Goal: Task Accomplishment & Management: Use online tool/utility

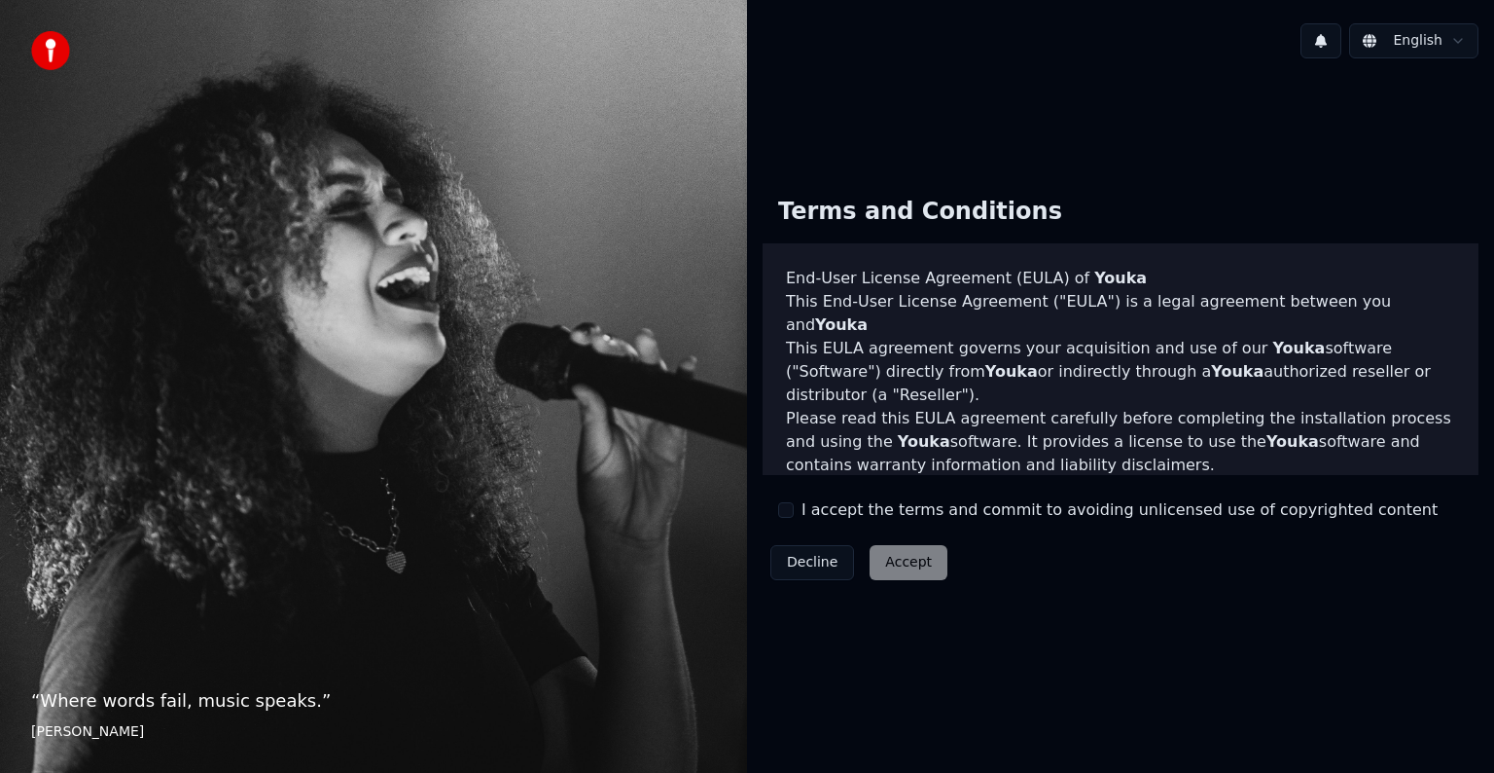
click at [886, 559] on div "Decline Accept" at bounding box center [859, 562] width 193 height 51
click at [790, 510] on button "I accept the terms and commit to avoiding unlicensed use of copyrighted content" at bounding box center [786, 510] width 16 height 16
click at [915, 558] on button "Accept" at bounding box center [909, 562] width 78 height 35
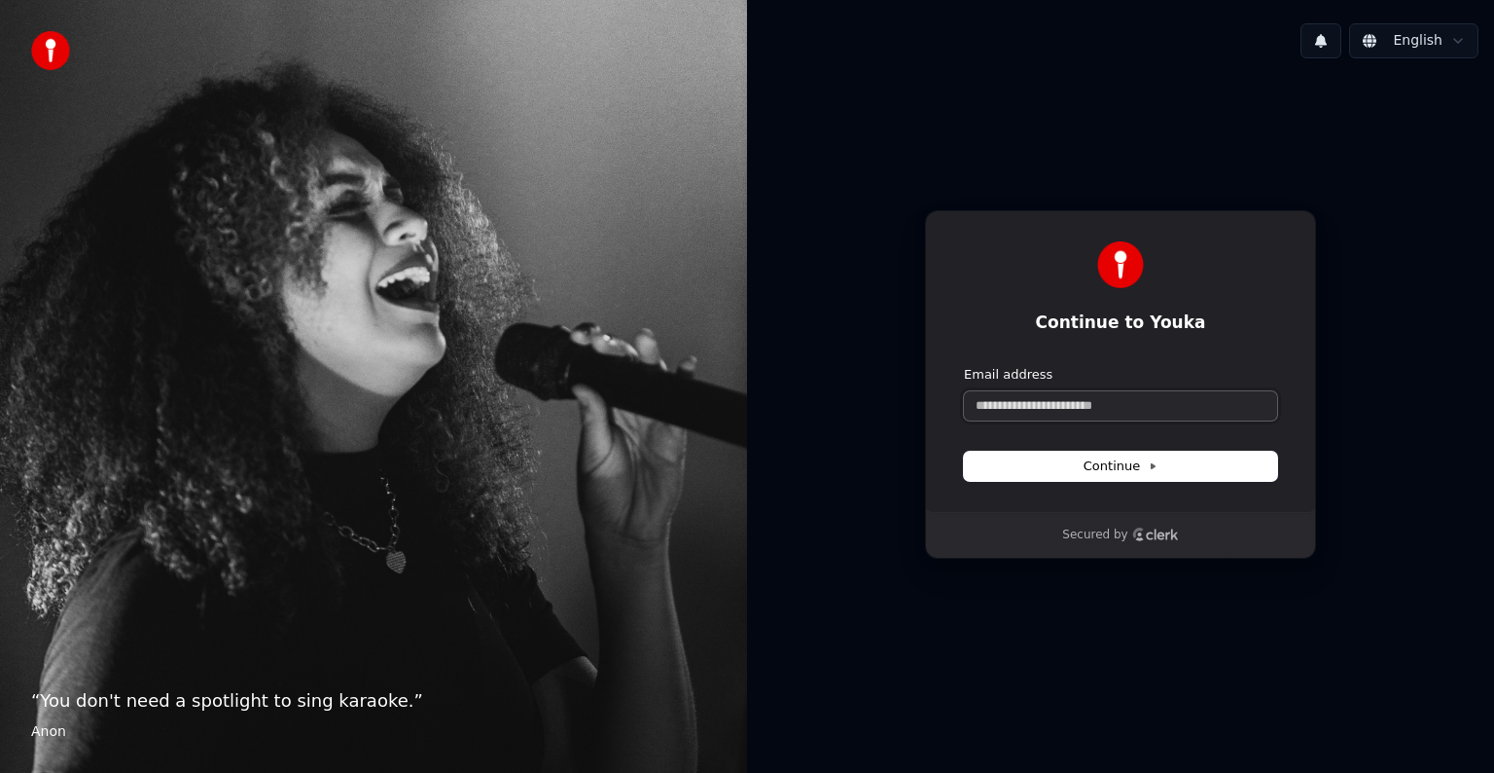
click at [1009, 401] on input "Email address" at bounding box center [1120, 405] width 313 height 29
type input "*"
click at [1101, 463] on span "Continue" at bounding box center [1121, 466] width 74 height 18
type input "**********"
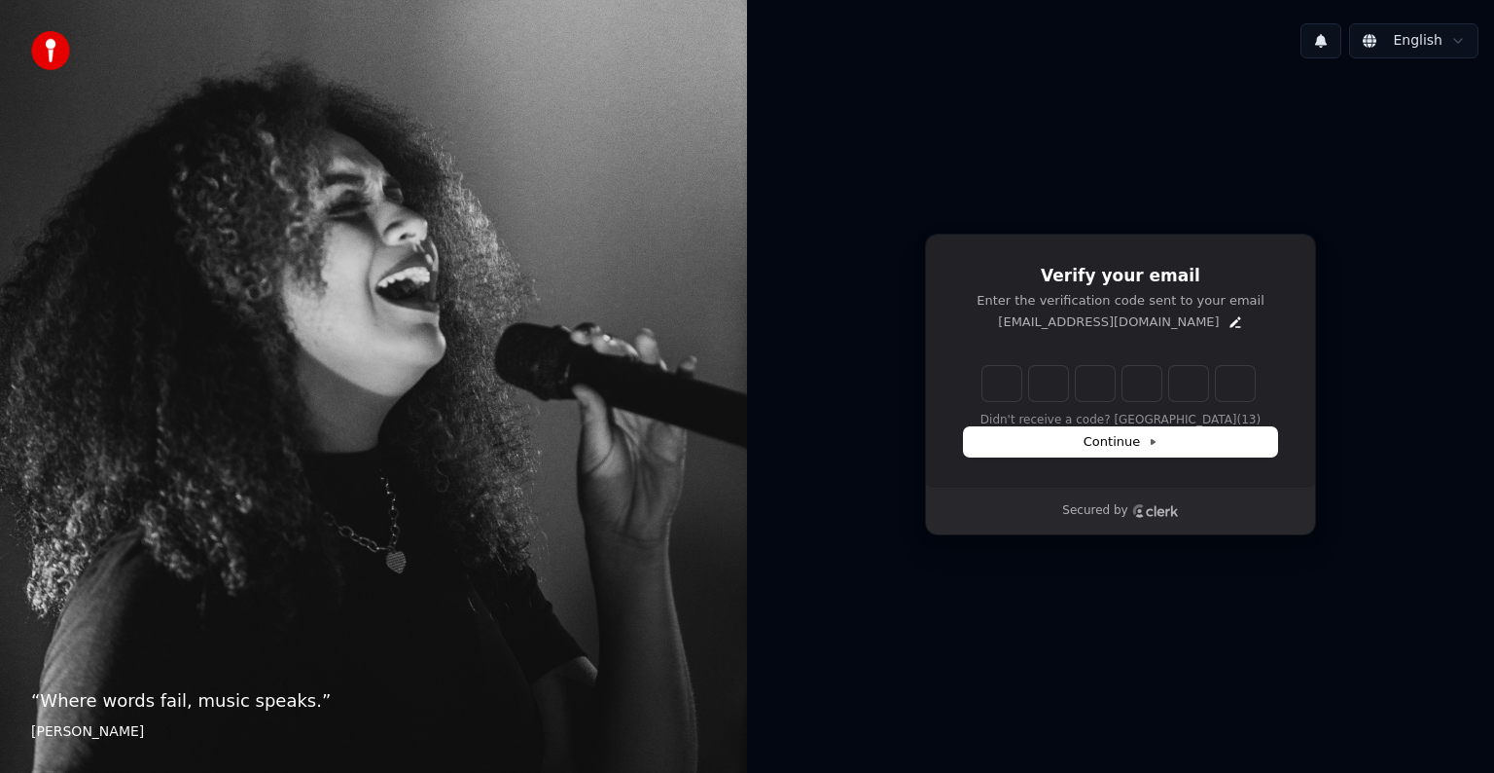
type input "******"
type input "*"
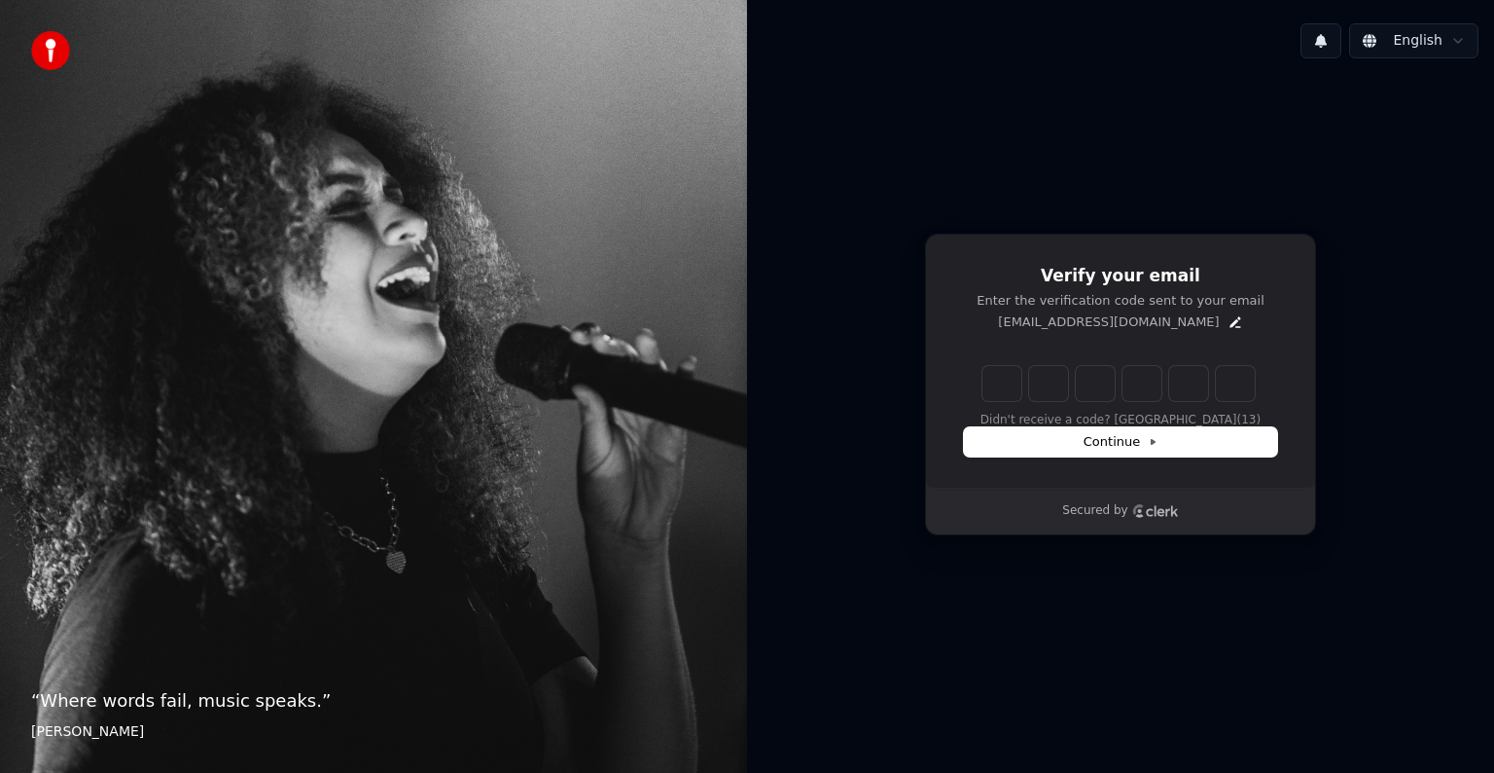
type input "*"
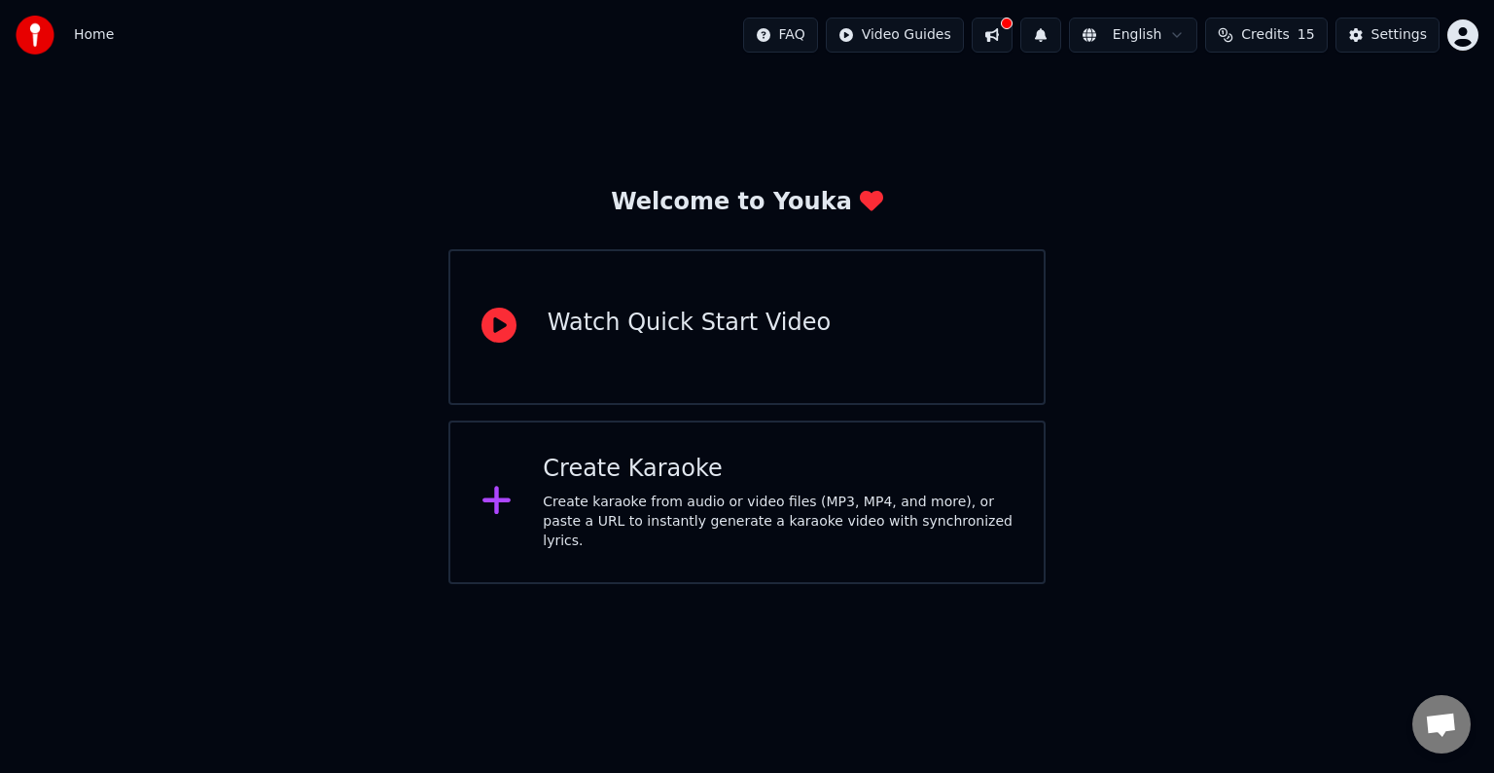
click at [627, 482] on div "Create Karaoke" at bounding box center [778, 468] width 470 height 31
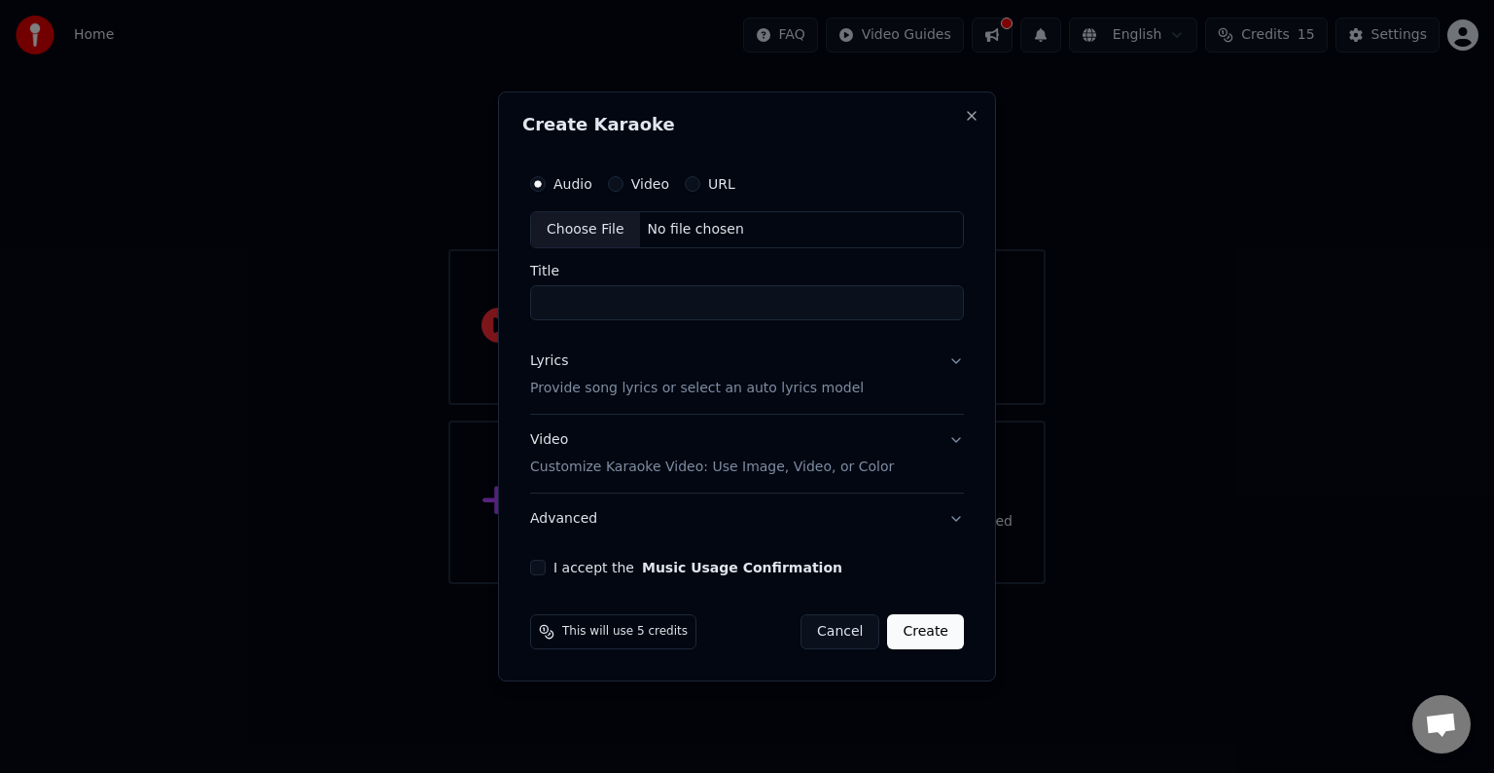
click at [613, 186] on button "Video" at bounding box center [616, 184] width 16 height 16
click at [578, 228] on div "Choose File" at bounding box center [585, 229] width 109 height 35
click at [654, 234] on div "No file chosen" at bounding box center [696, 229] width 112 height 19
type input "******"
click at [809, 383] on p "Provide song lyrics or select an auto lyrics model" at bounding box center [693, 387] width 334 height 19
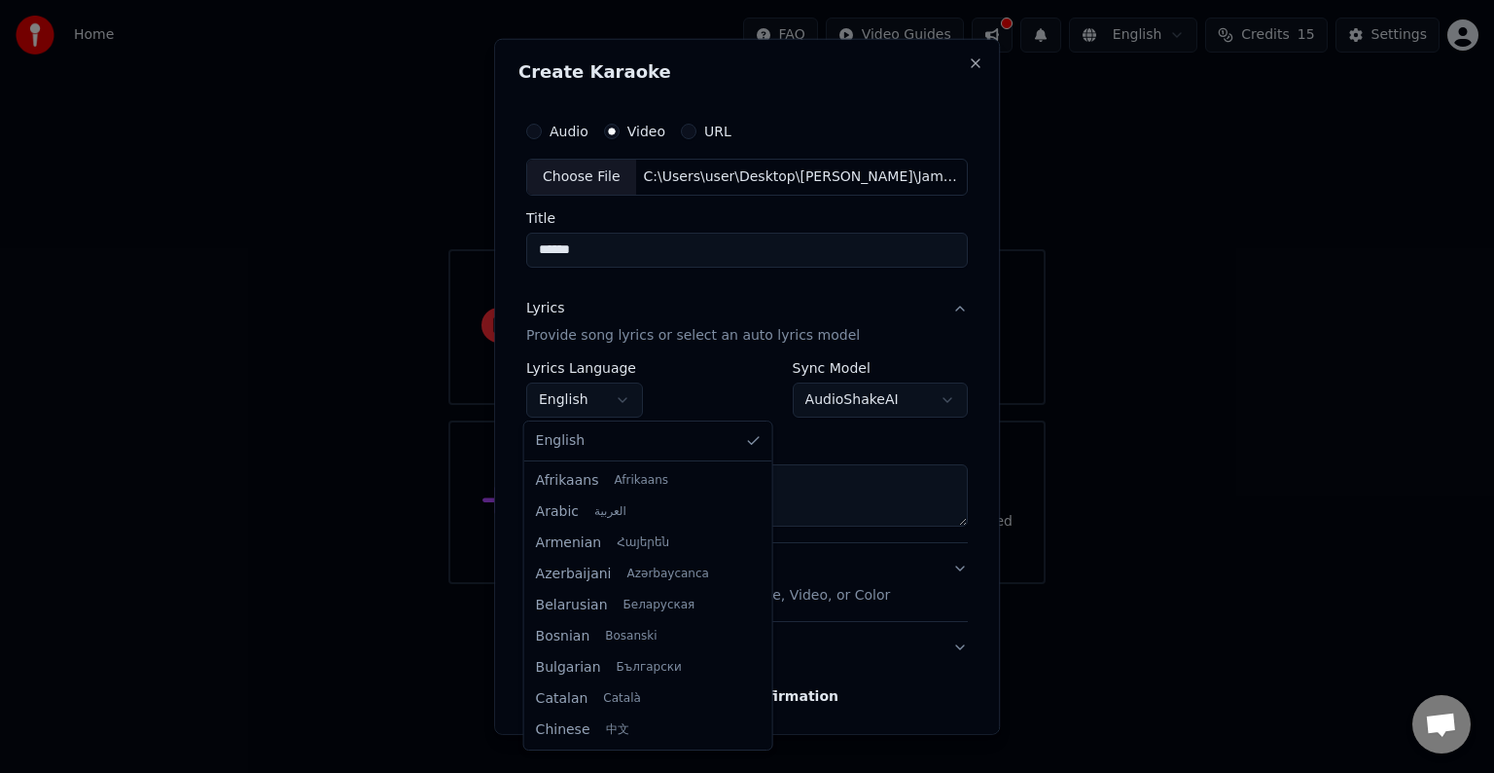
click at [630, 397] on body "**********" at bounding box center [747, 292] width 1494 height 584
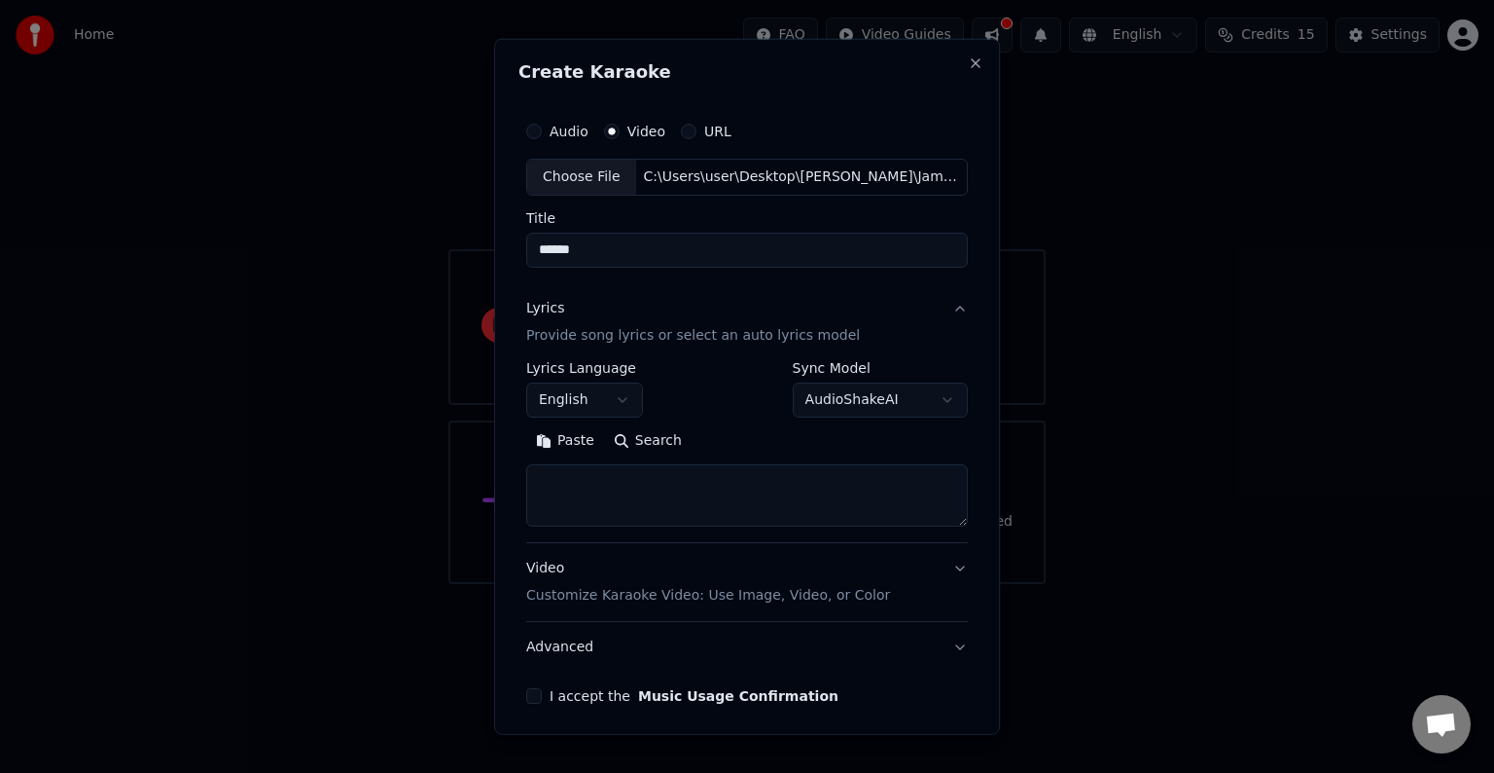
click at [720, 366] on body "**********" at bounding box center [747, 292] width 1494 height 584
click at [877, 393] on body "**********" at bounding box center [747, 292] width 1494 height 584
click at [915, 317] on body "**********" at bounding box center [747, 292] width 1494 height 584
click at [915, 317] on button "Lyrics Provide song lyrics or select an auto lyrics model" at bounding box center [747, 322] width 442 height 78
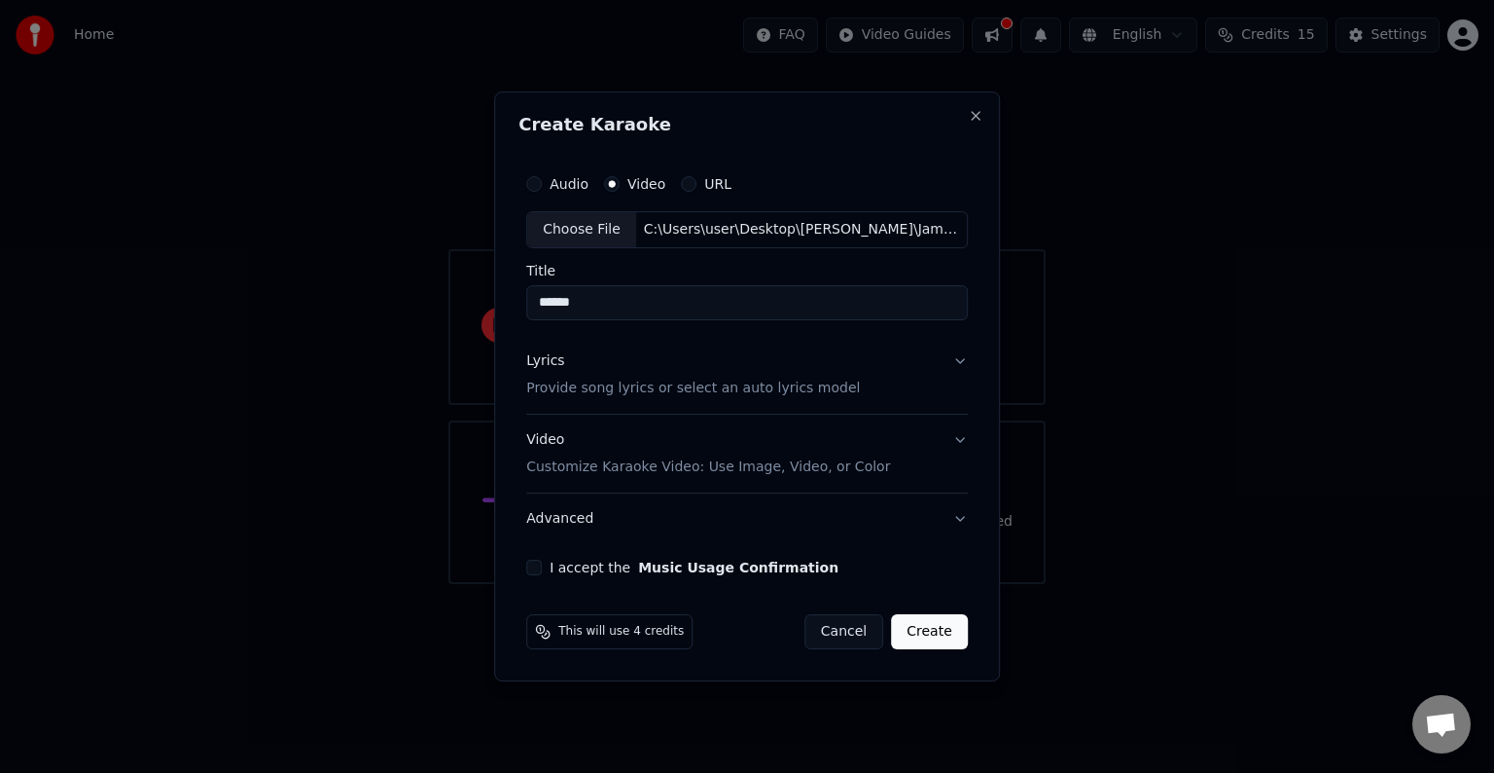
click at [969, 361] on div "Audio Video URL Choose File C:\Users\user\Desktop\[PERSON_NAME]\Jamgyr\Jamgyr.m…" at bounding box center [747, 370] width 457 height 426
click at [961, 363] on button "Lyrics Provide song lyrics or select an auto lyrics model" at bounding box center [747, 375] width 442 height 78
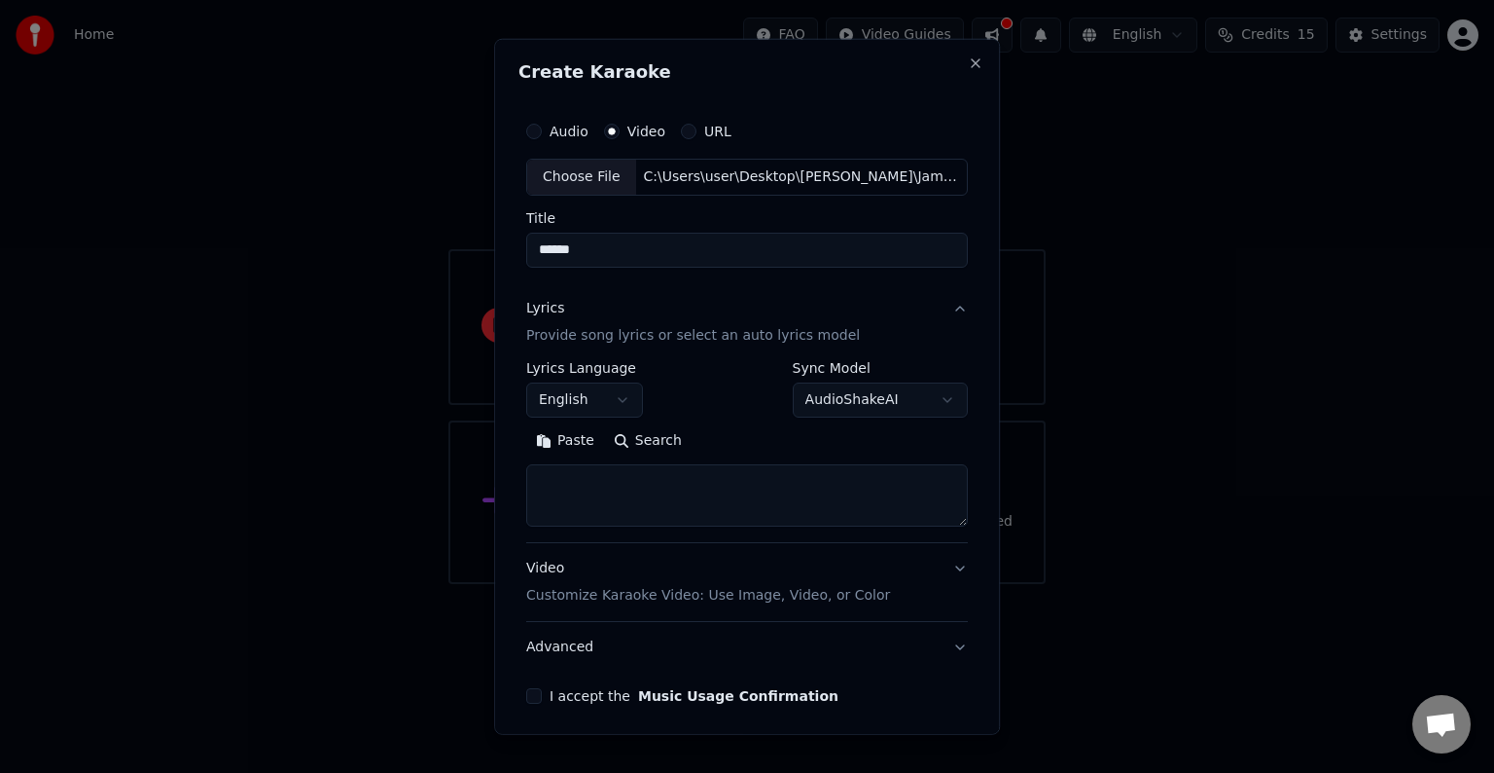
click at [895, 401] on body "**********" at bounding box center [747, 292] width 1494 height 584
click at [588, 498] on body "**********" at bounding box center [747, 292] width 1494 height 584
click at [593, 497] on textarea at bounding box center [747, 495] width 442 height 62
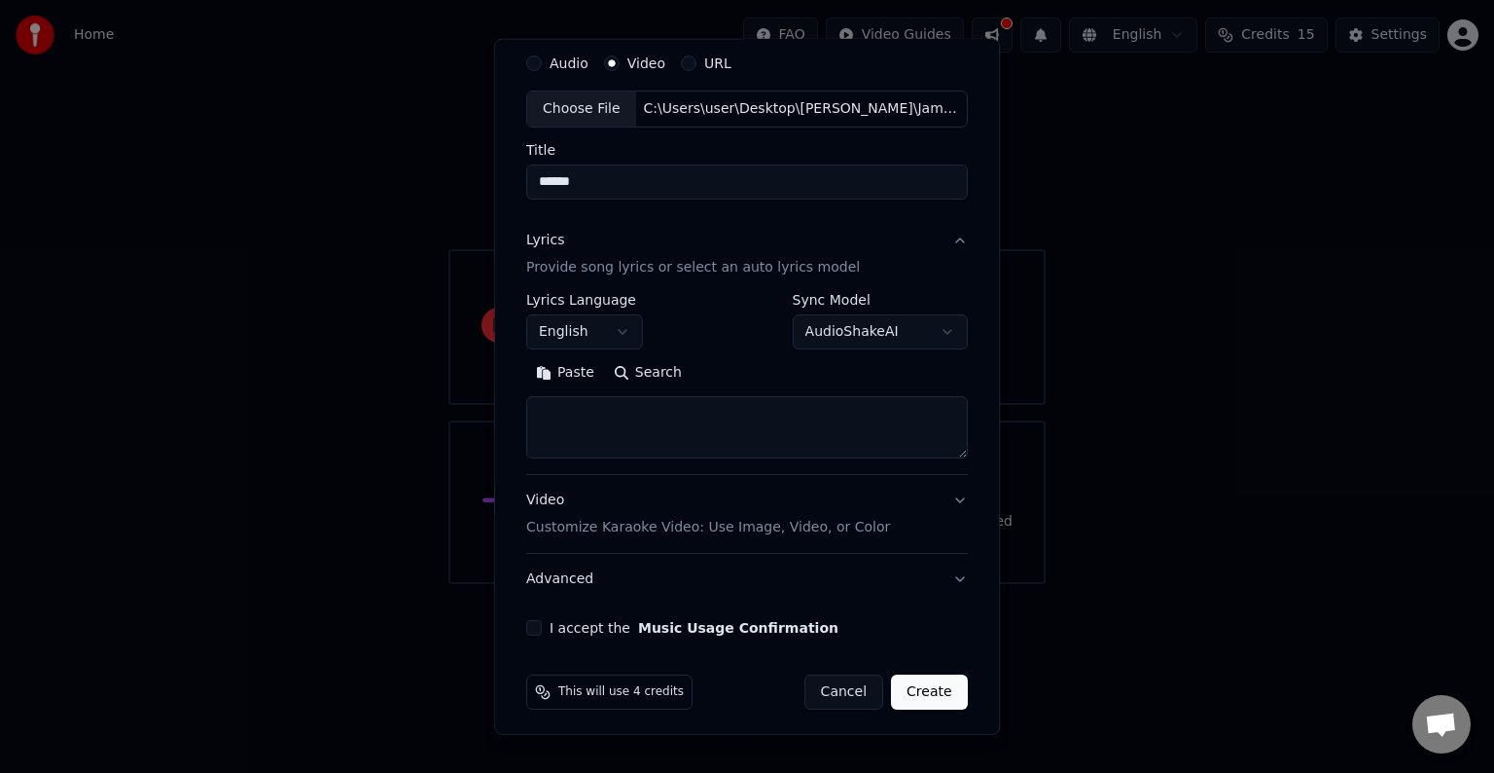
scroll to position [74, 0]
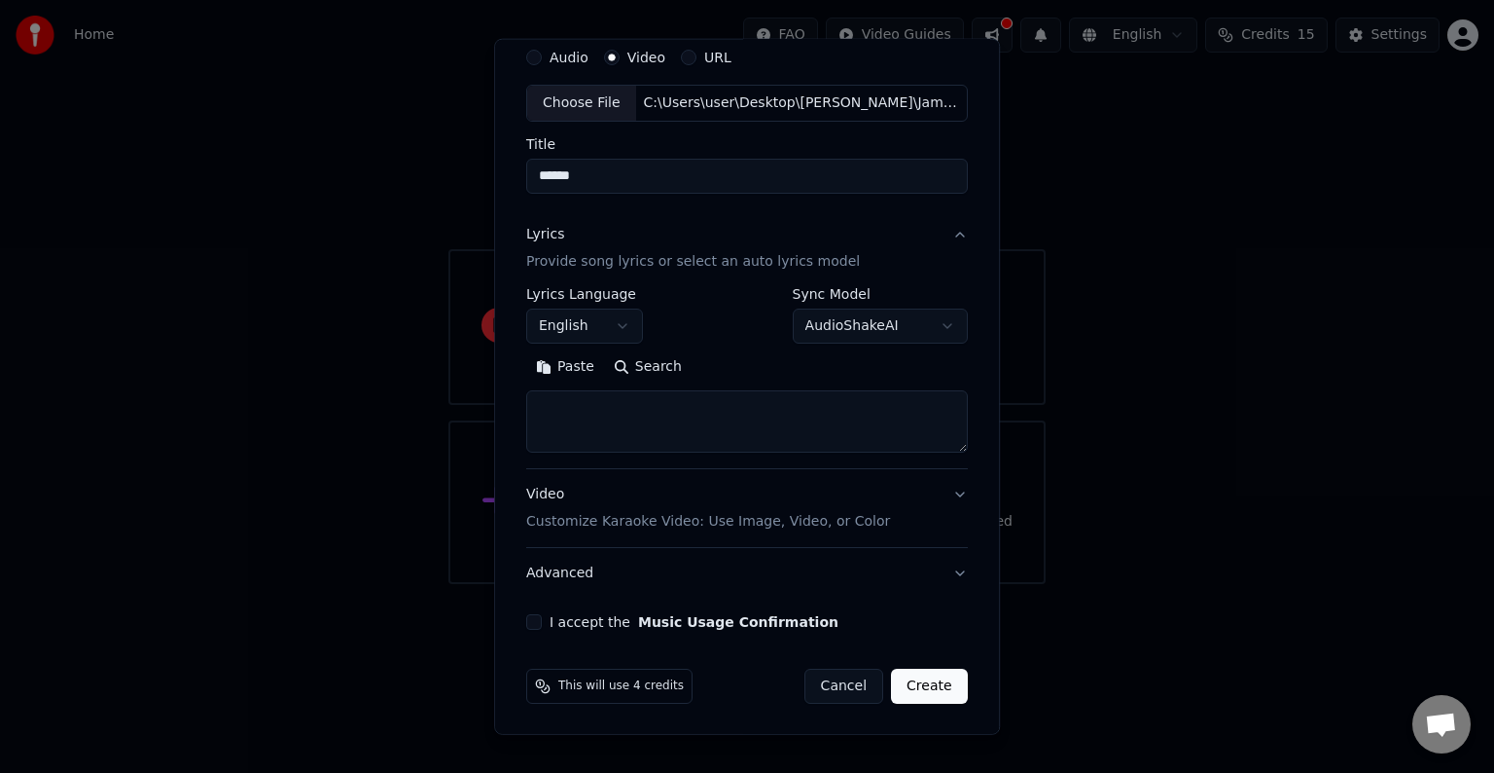
click at [562, 575] on button "Advanced" at bounding box center [747, 573] width 442 height 51
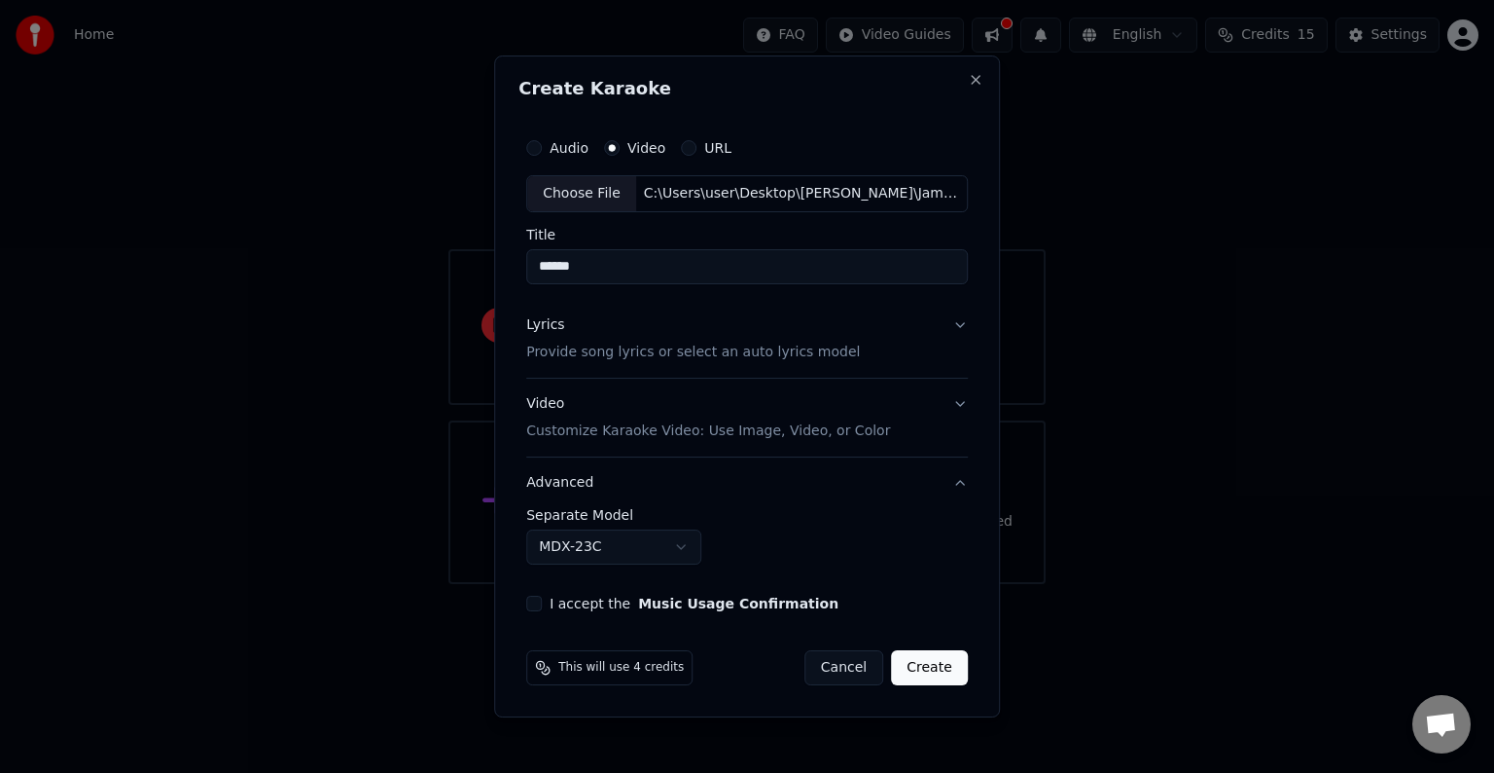
click at [720, 354] on p "Provide song lyrics or select an auto lyrics model" at bounding box center [693, 351] width 334 height 19
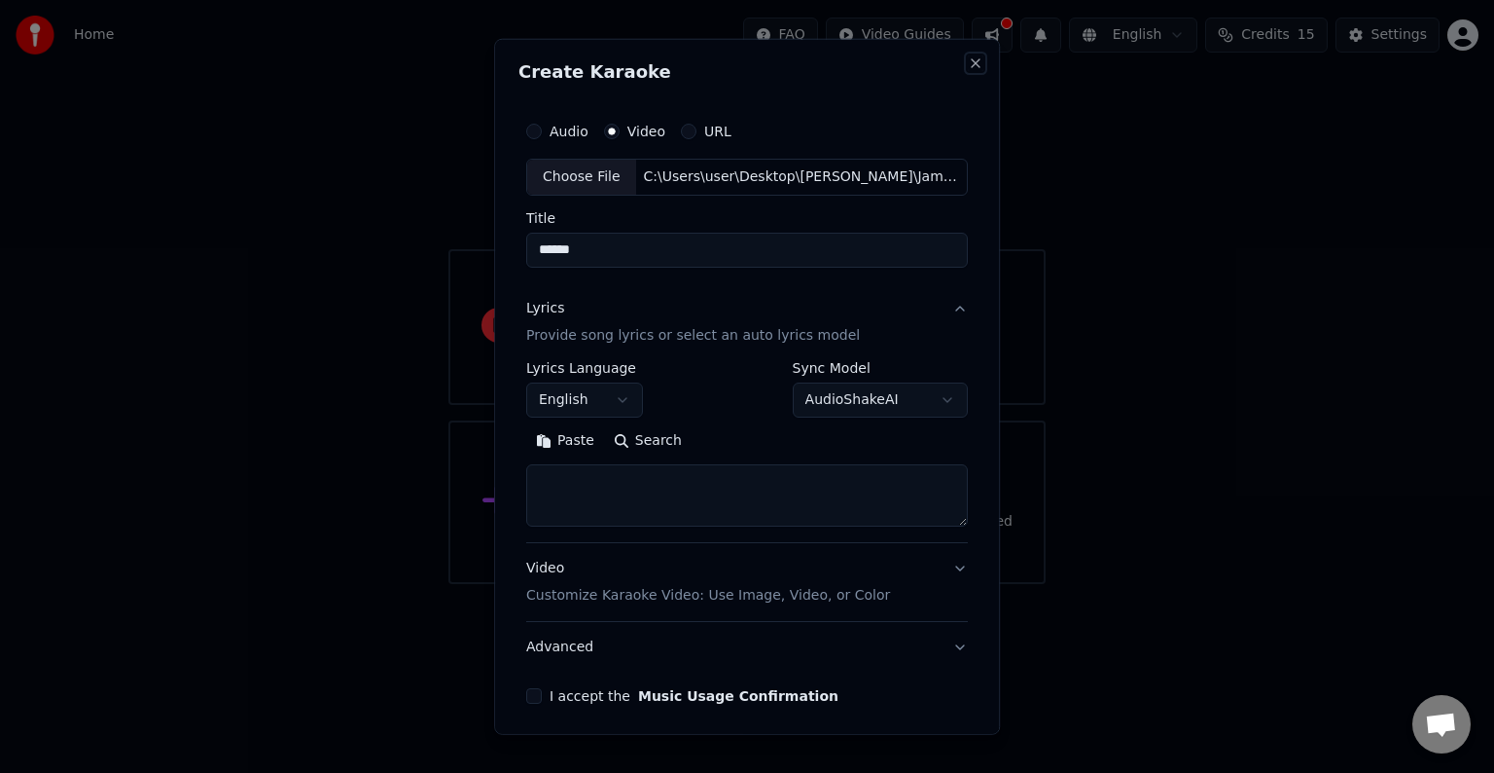
click at [969, 66] on button "Close" at bounding box center [976, 63] width 16 height 16
select select
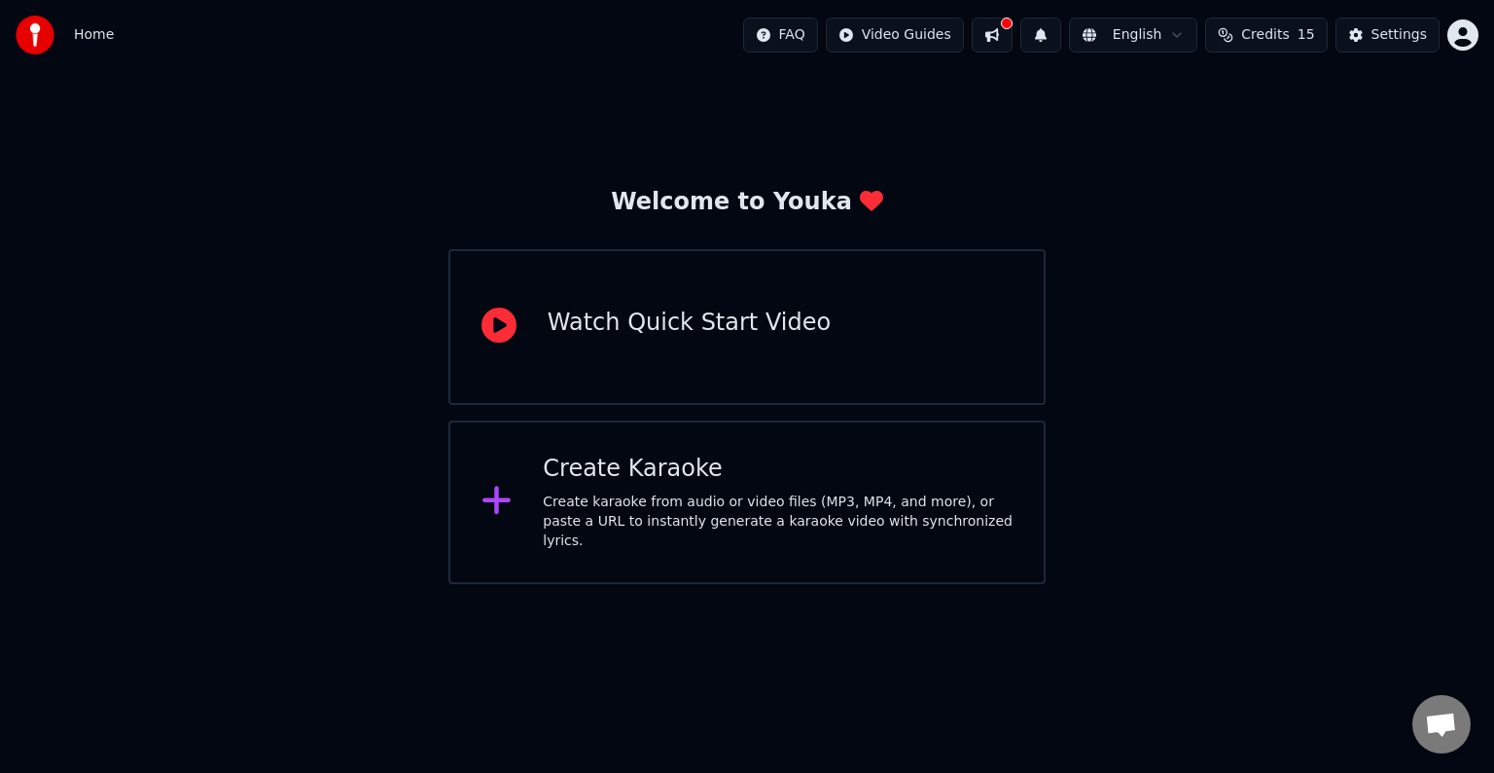
click at [696, 304] on div "Watch Quick Start Video" at bounding box center [747, 327] width 597 height 156
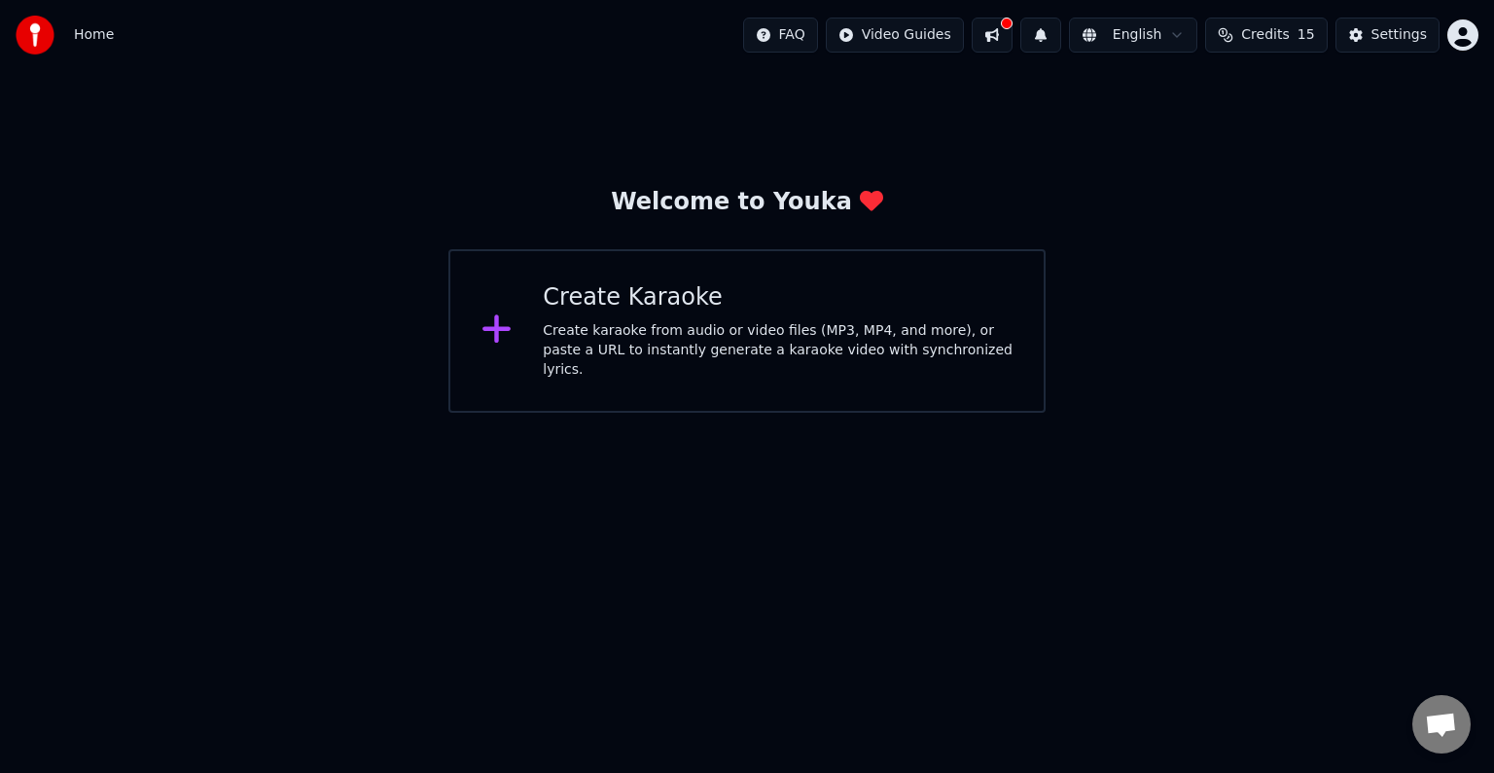
click at [651, 306] on div "Create Karaoke" at bounding box center [778, 297] width 470 height 31
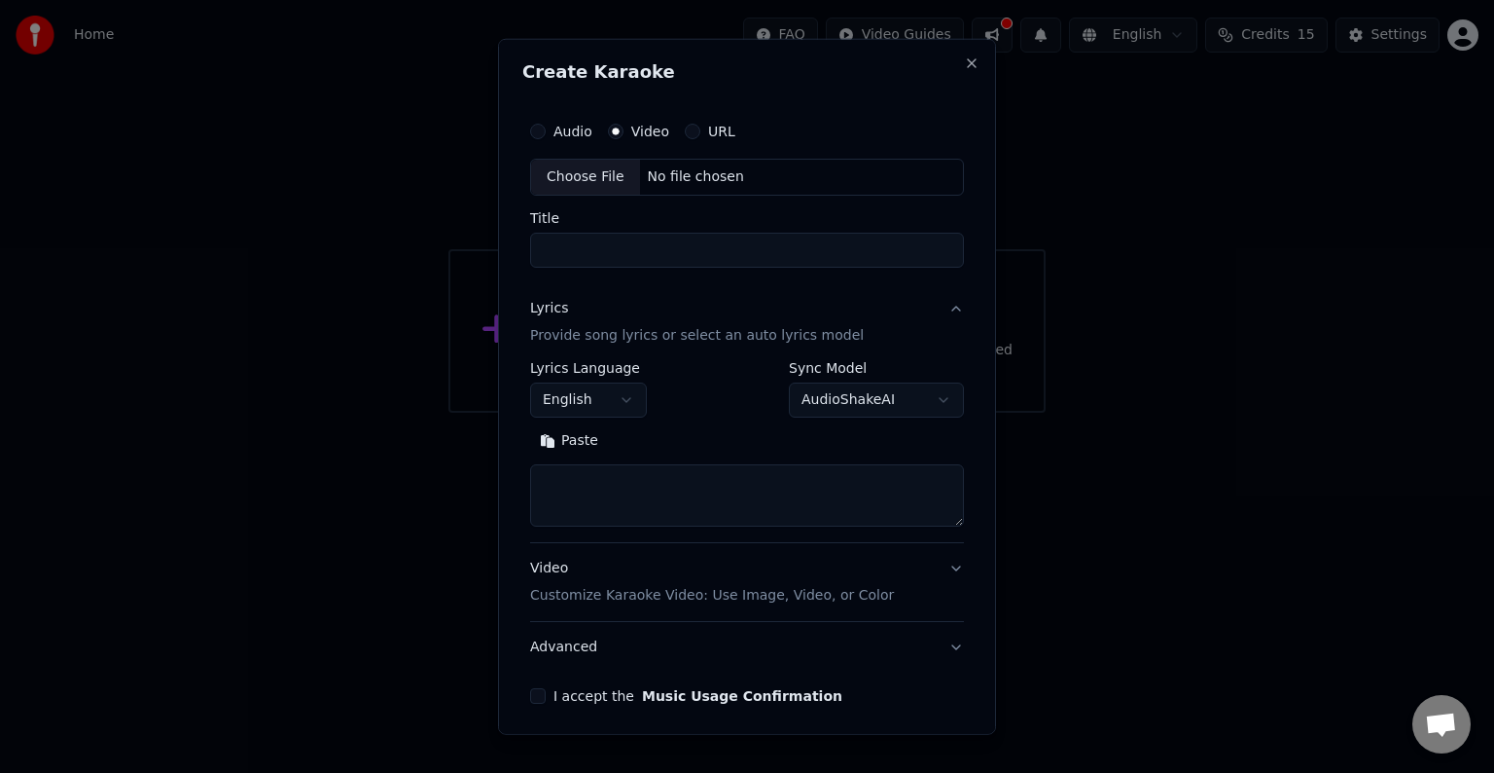
click at [645, 251] on input "Title" at bounding box center [747, 250] width 434 height 35
type input "*"
click at [642, 262] on input "Title" at bounding box center [747, 250] width 434 height 35
type input "******"
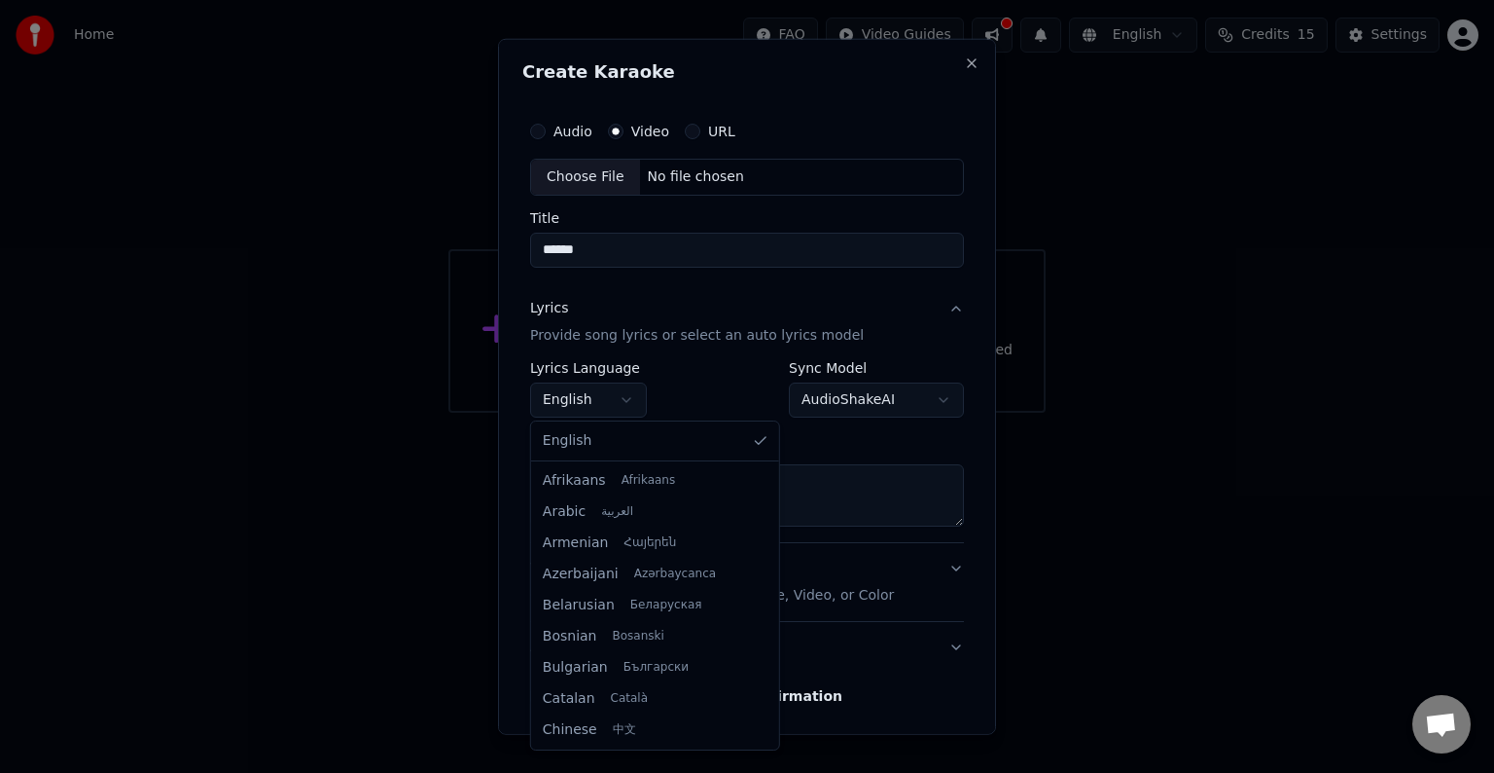
click at [632, 398] on body "**********" at bounding box center [747, 206] width 1494 height 413
click at [650, 374] on body "**********" at bounding box center [747, 206] width 1494 height 413
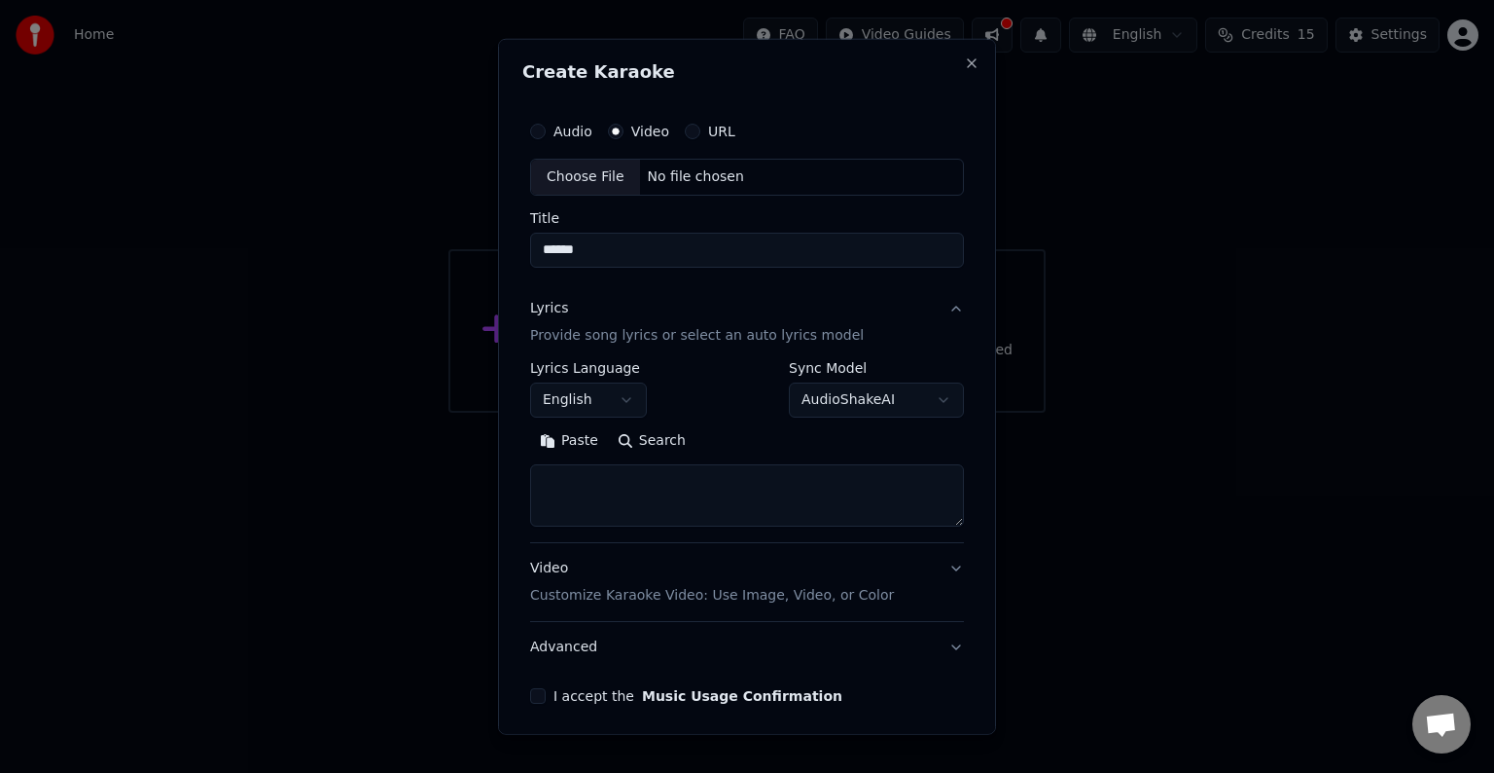
click at [568, 486] on textarea at bounding box center [747, 495] width 434 height 62
paste textarea "**********"
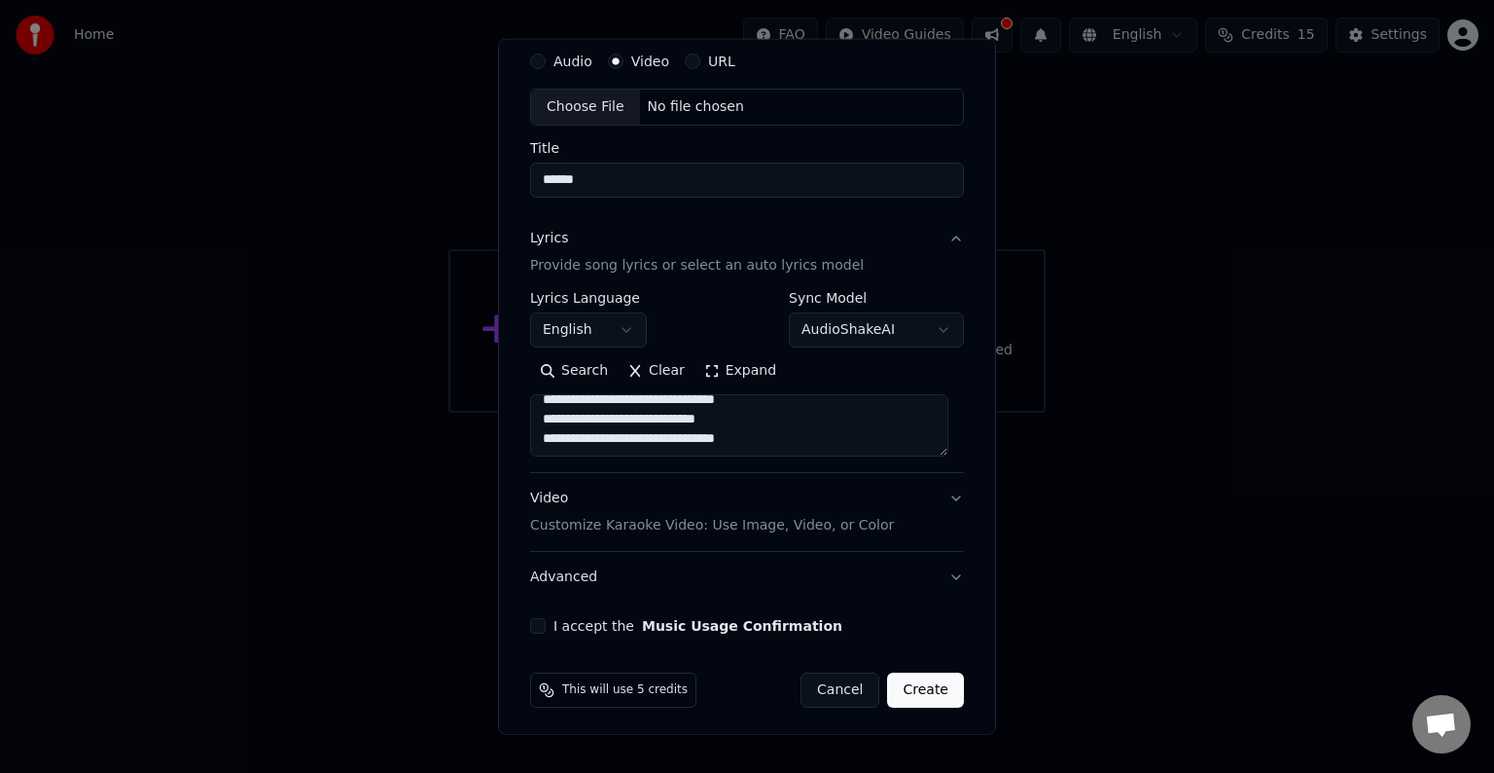
scroll to position [74, 0]
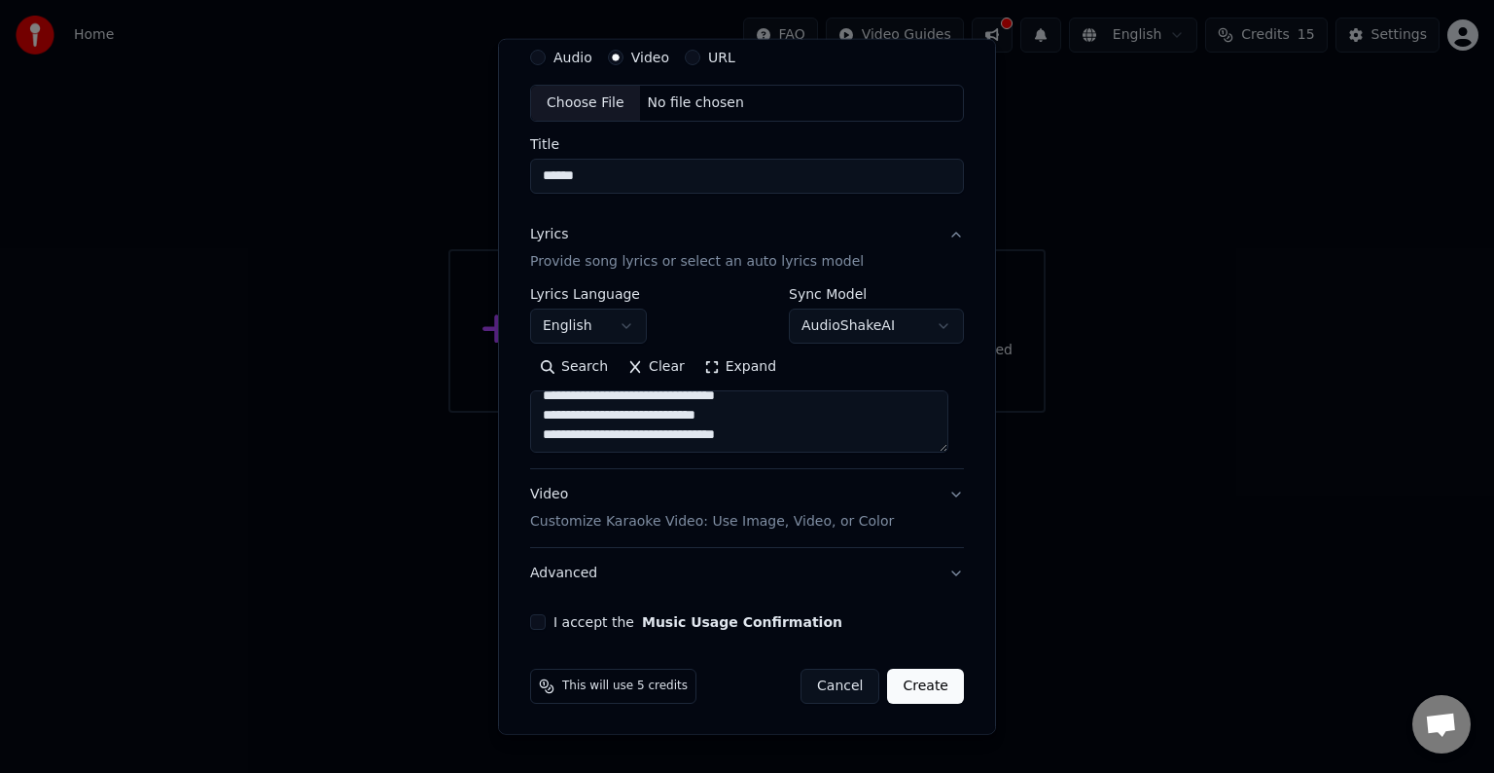
type textarea "**********"
click at [659, 515] on p "Customize Karaoke Video: Use Image, Video, or Color" at bounding box center [712, 521] width 364 height 19
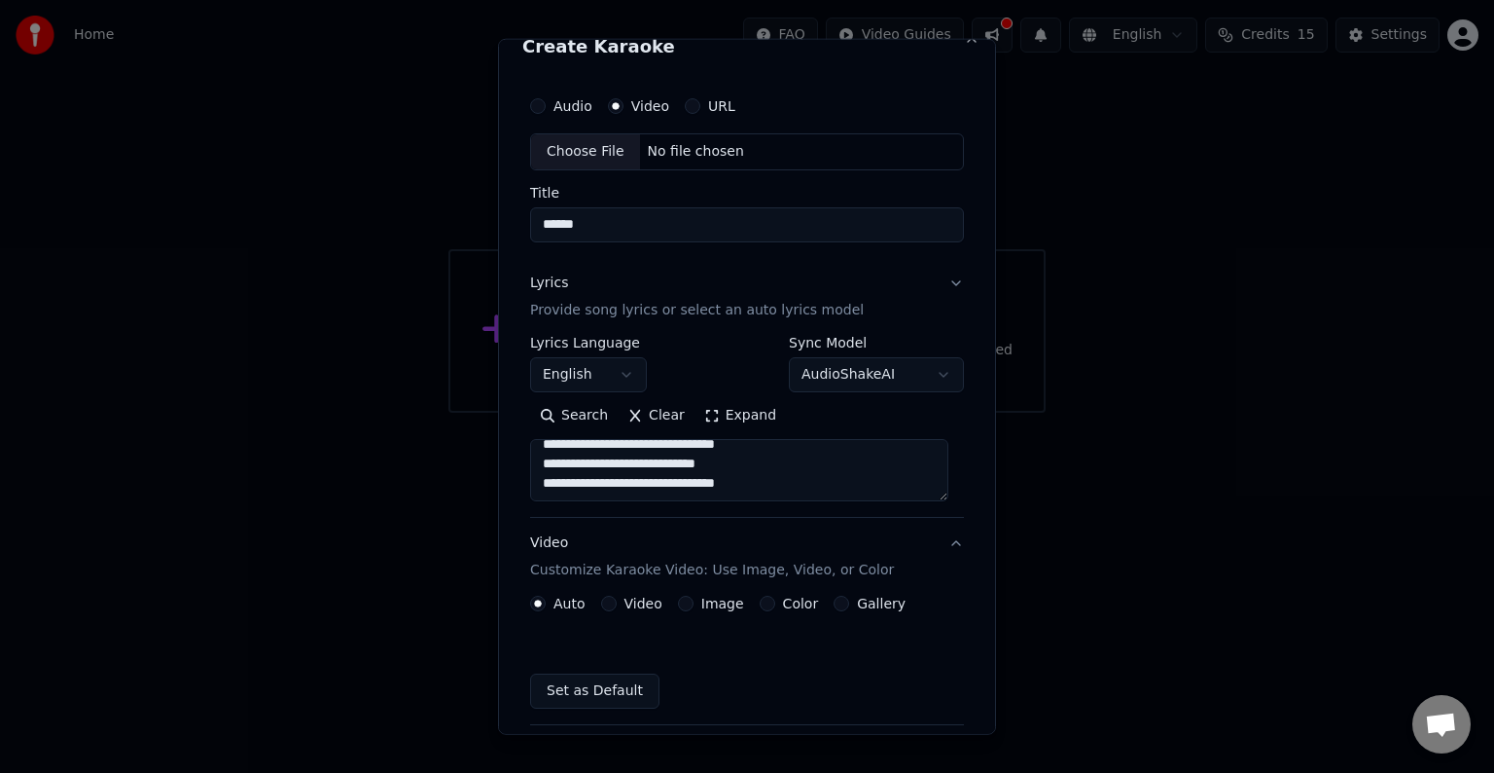
scroll to position [21, 0]
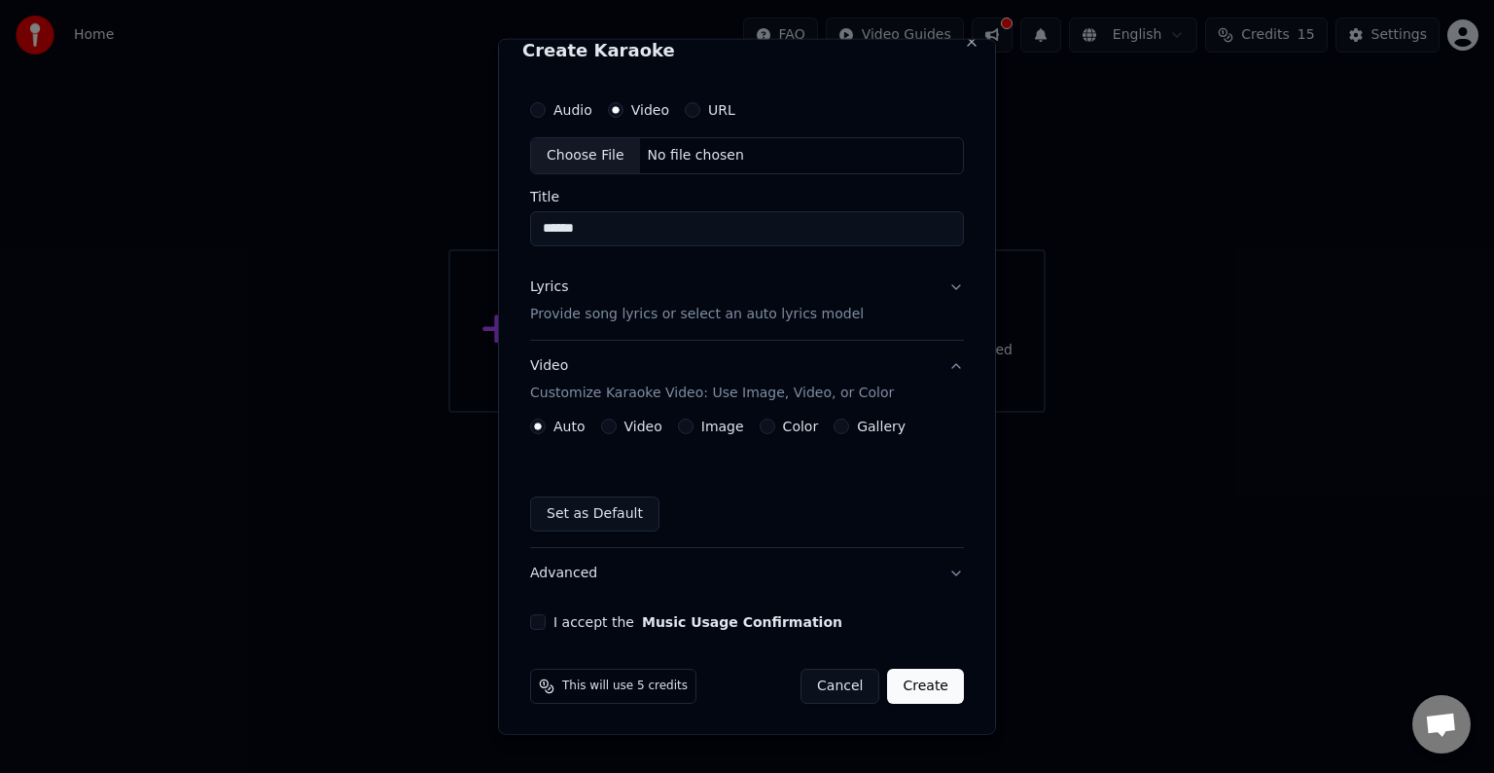
click at [606, 424] on button "Video" at bounding box center [609, 426] width 16 height 16
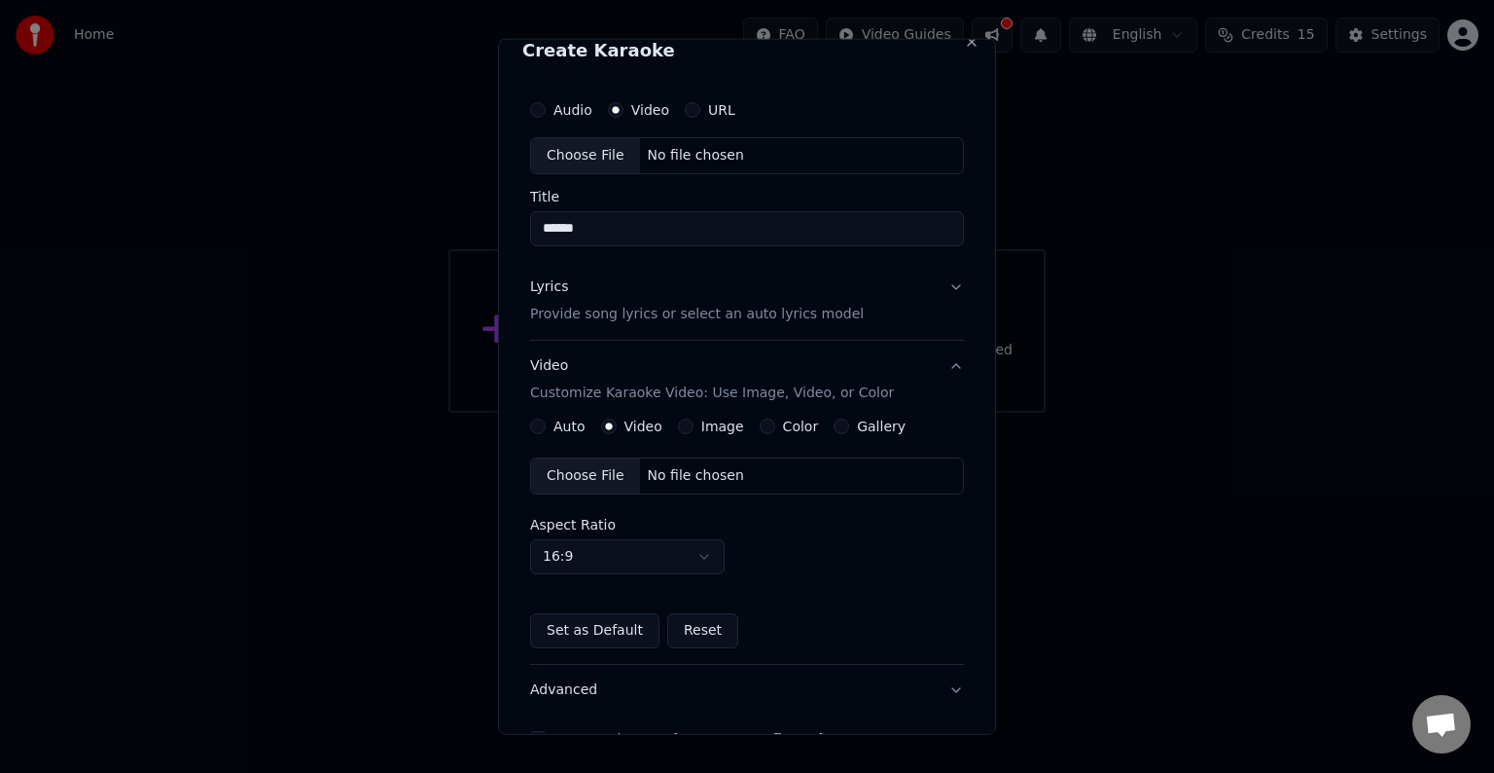
click at [607, 470] on div "Choose File" at bounding box center [585, 475] width 109 height 35
click at [684, 427] on button "Image" at bounding box center [686, 426] width 16 height 16
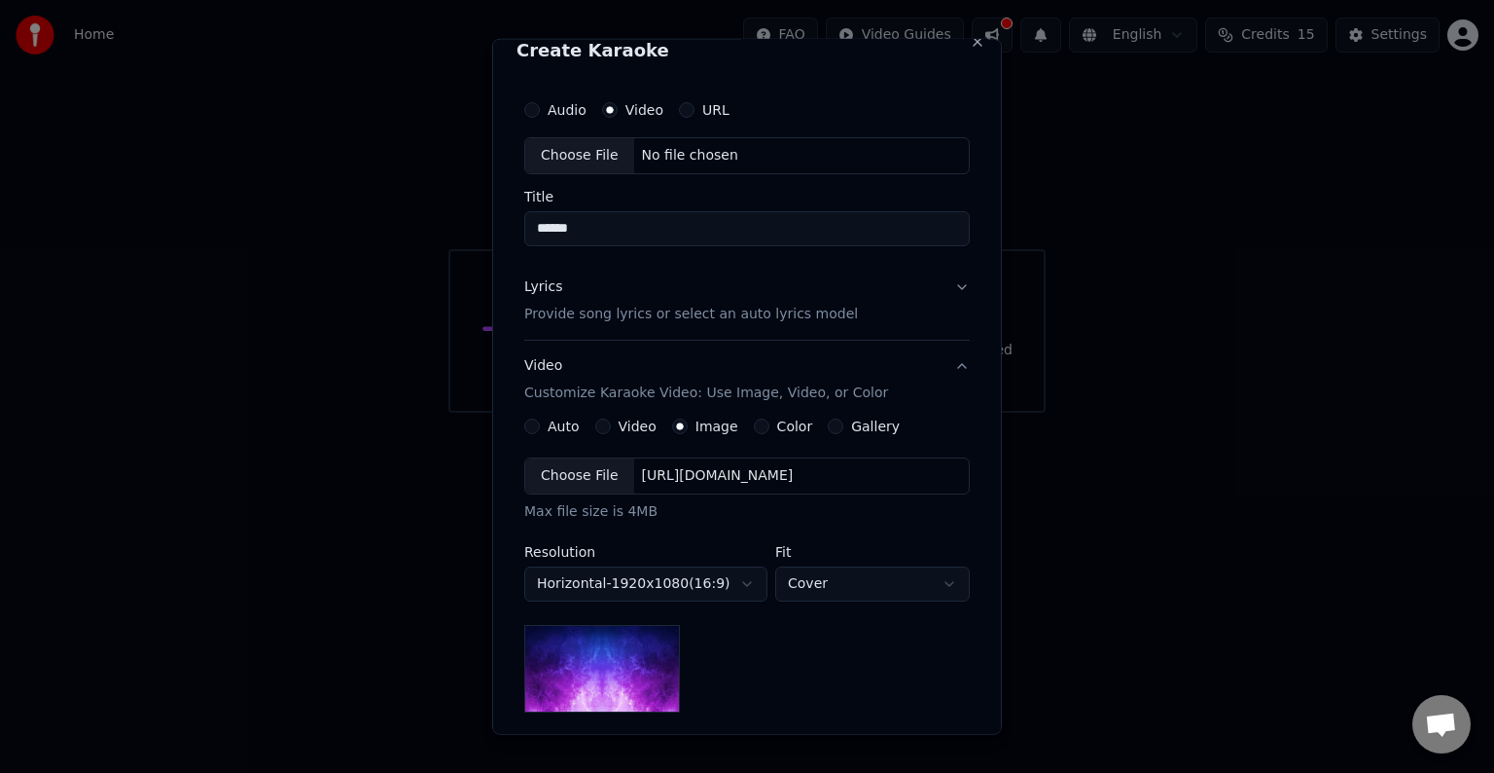
click at [759, 426] on div "Color" at bounding box center [783, 426] width 59 height 16
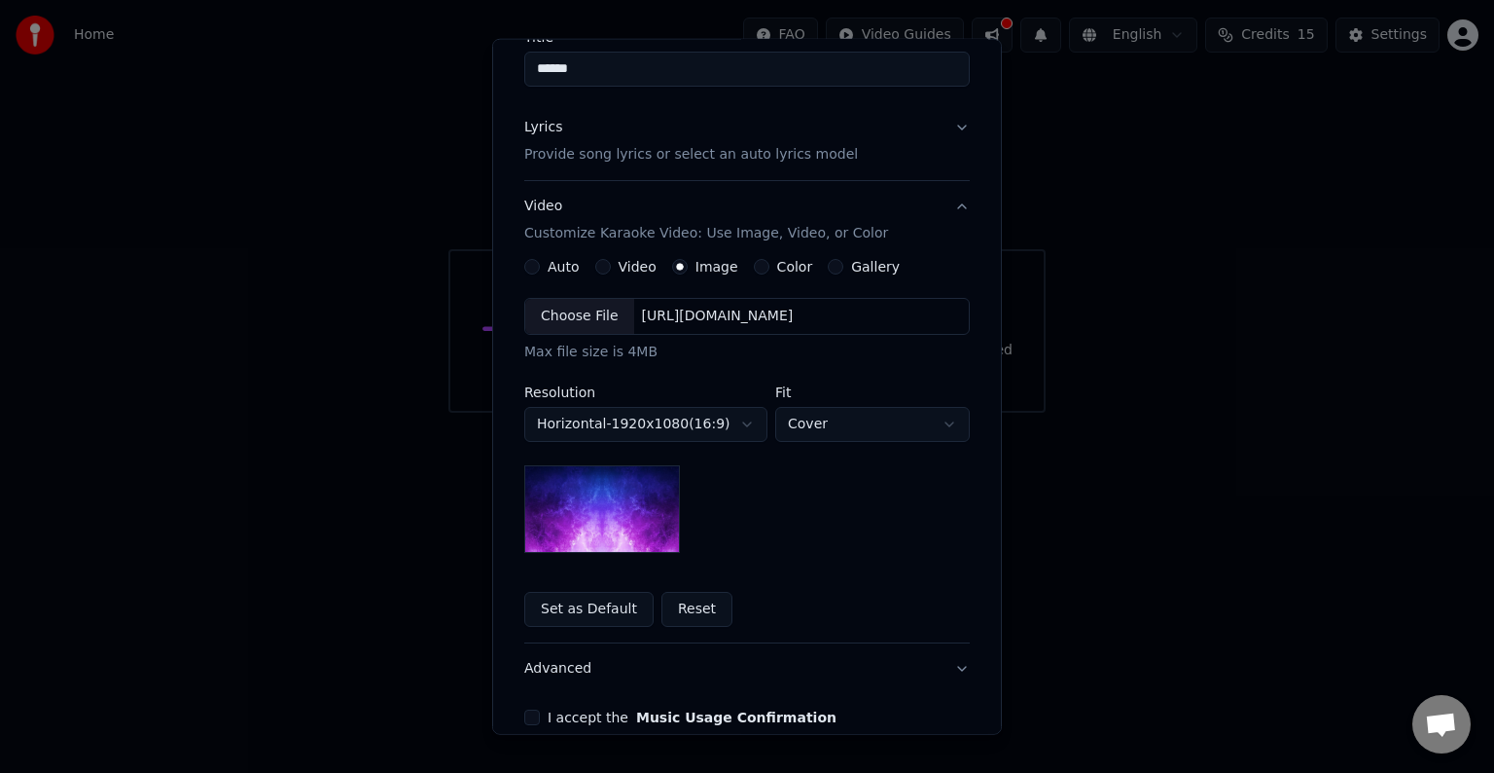
scroll to position [216, 0]
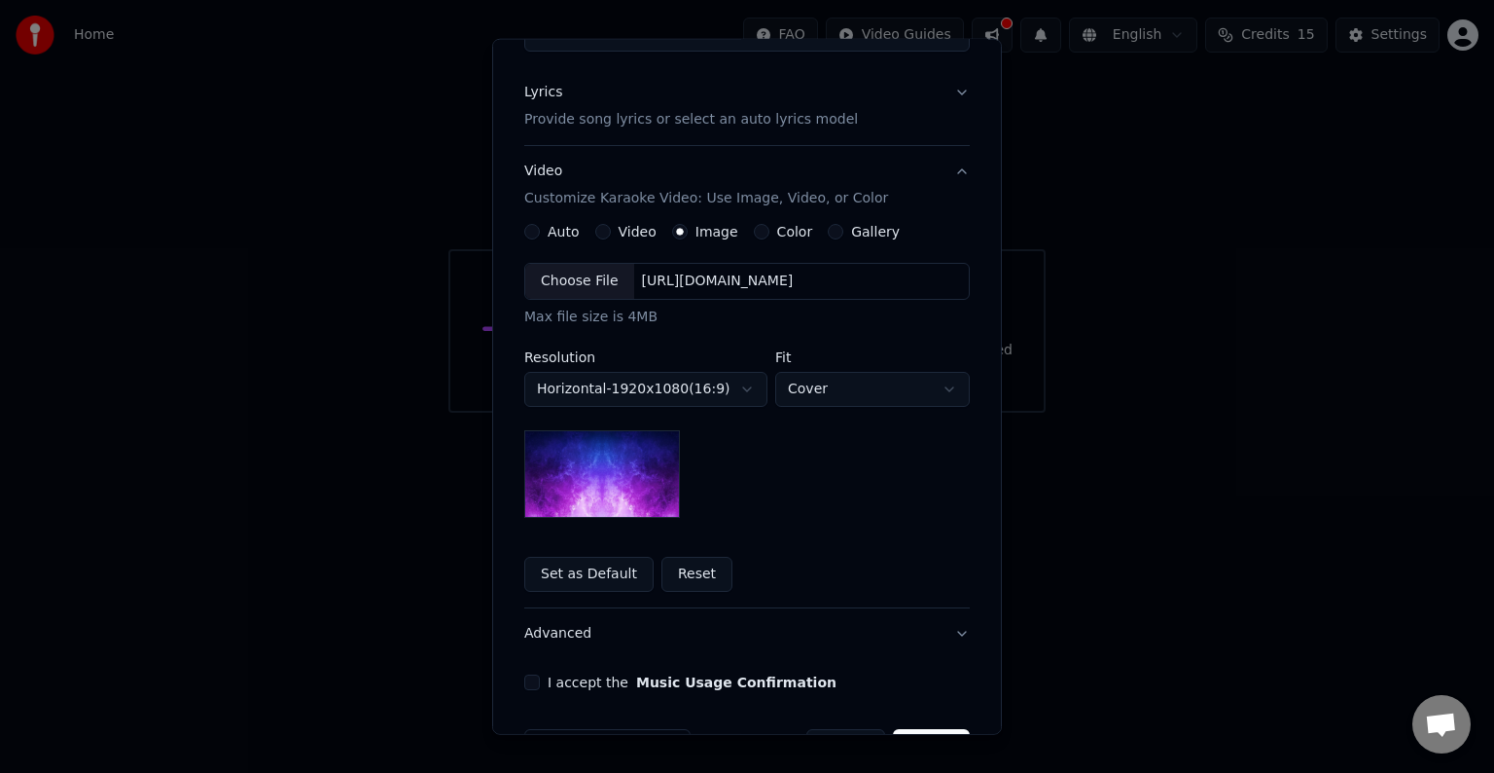
click at [789, 387] on body "**********" at bounding box center [747, 206] width 1494 height 413
click at [790, 386] on body "**********" at bounding box center [747, 206] width 1494 height 413
click at [828, 228] on div "Gallery" at bounding box center [864, 232] width 72 height 16
click at [828, 230] on button "Gallery" at bounding box center [836, 232] width 16 height 16
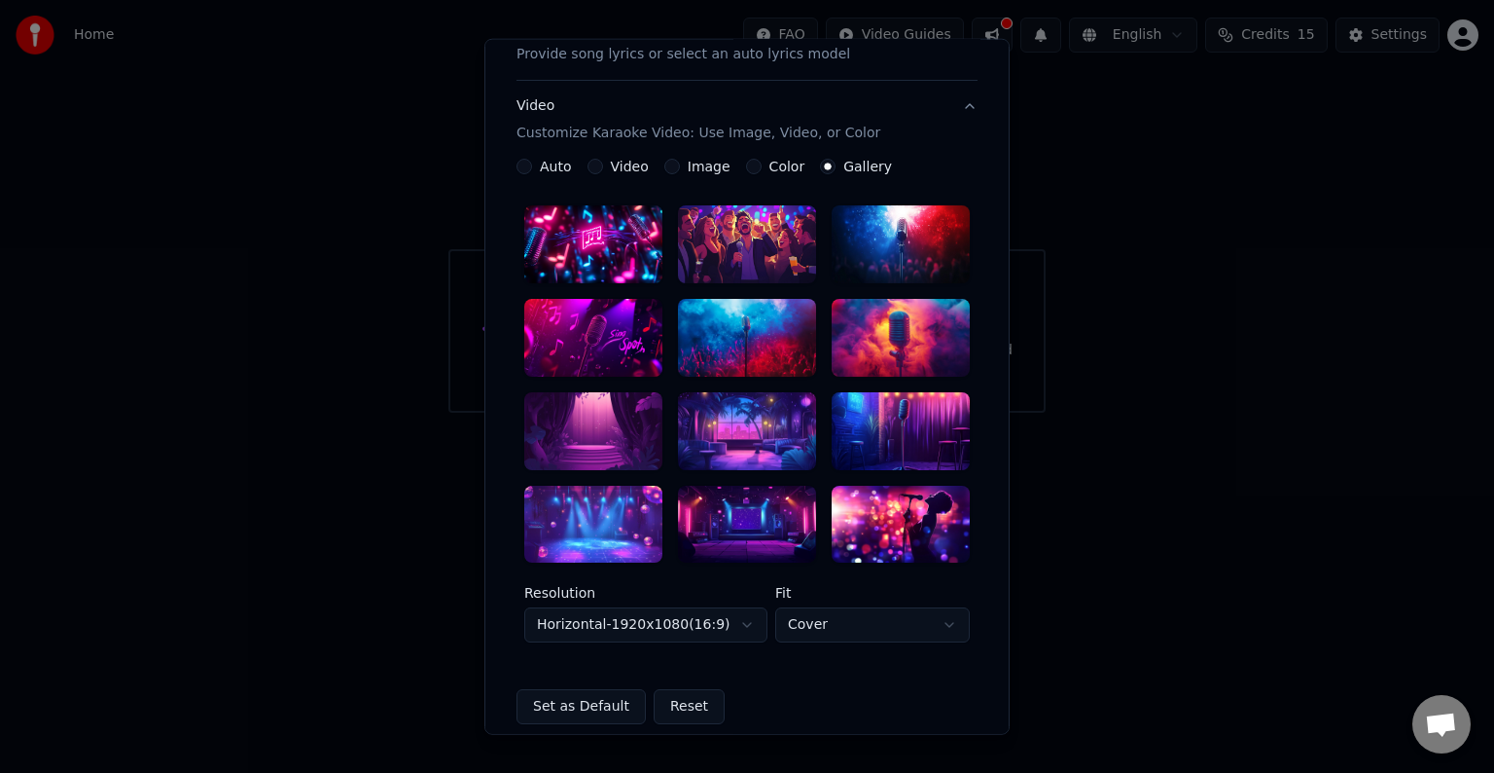
scroll to position [280, 0]
click at [899, 413] on body "**********" at bounding box center [747, 206] width 1494 height 413
select select "*******"
click at [745, 408] on div at bounding box center [747, 431] width 138 height 78
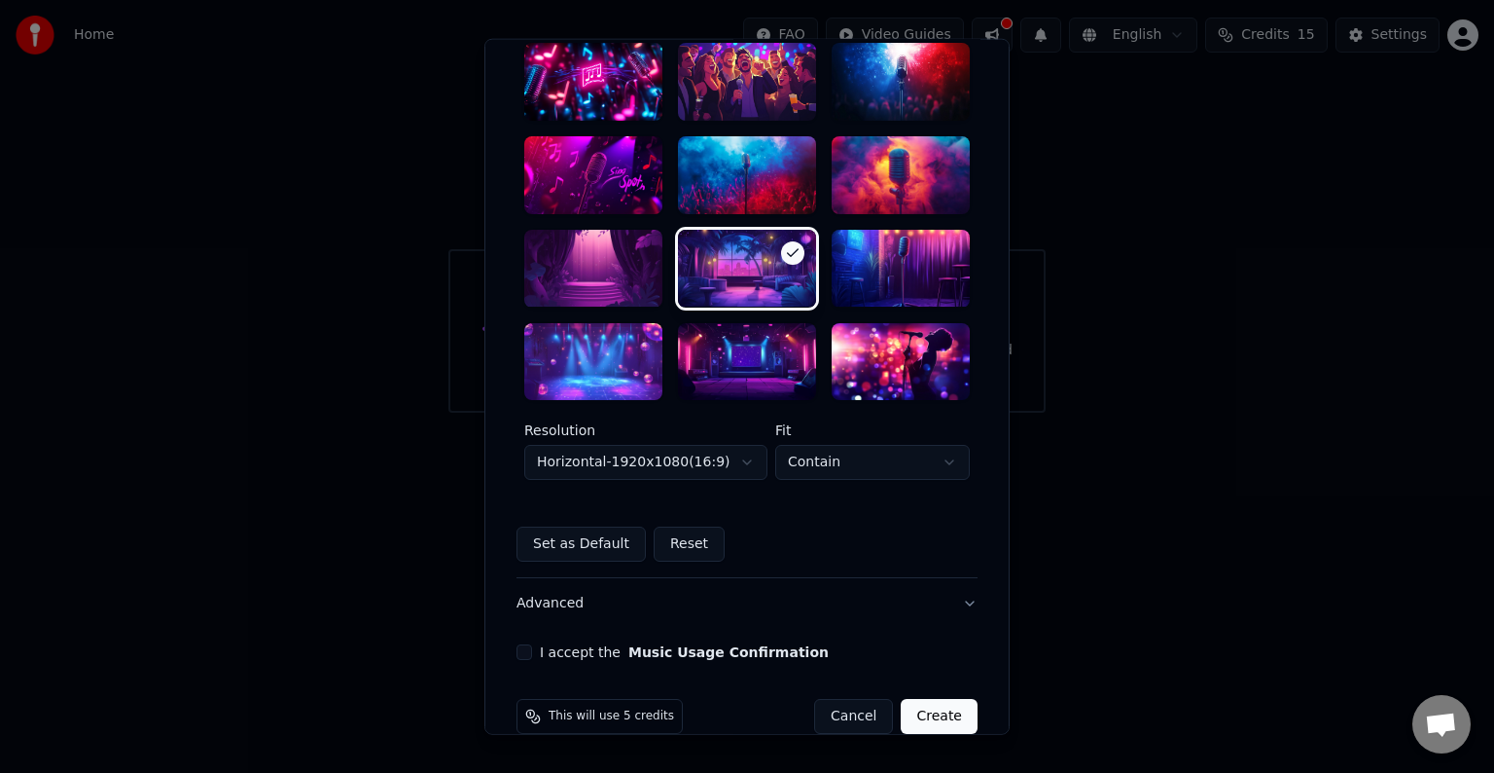
scroll to position [475, 0]
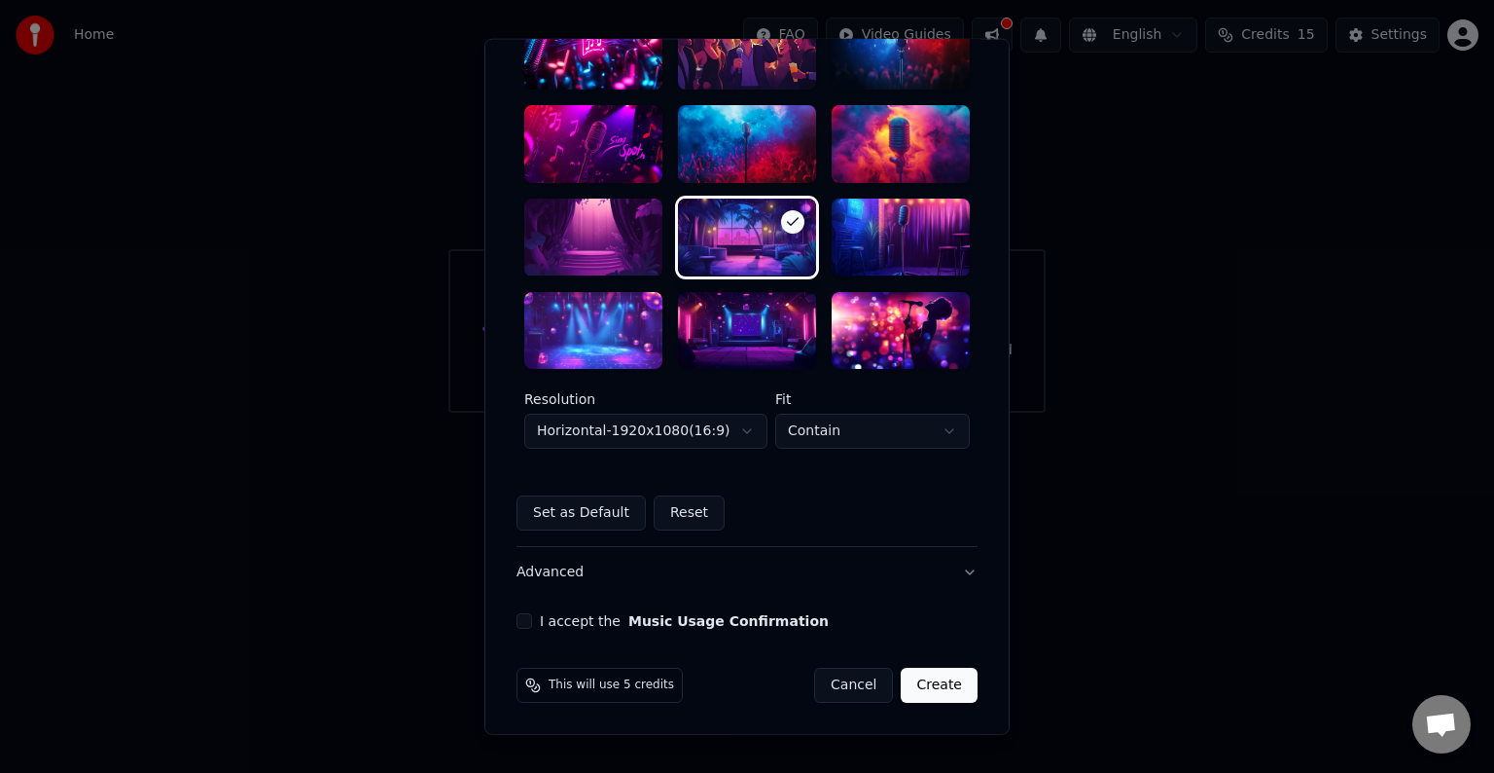
click at [517, 621] on button "I accept the Music Usage Confirmation" at bounding box center [525, 621] width 16 height 16
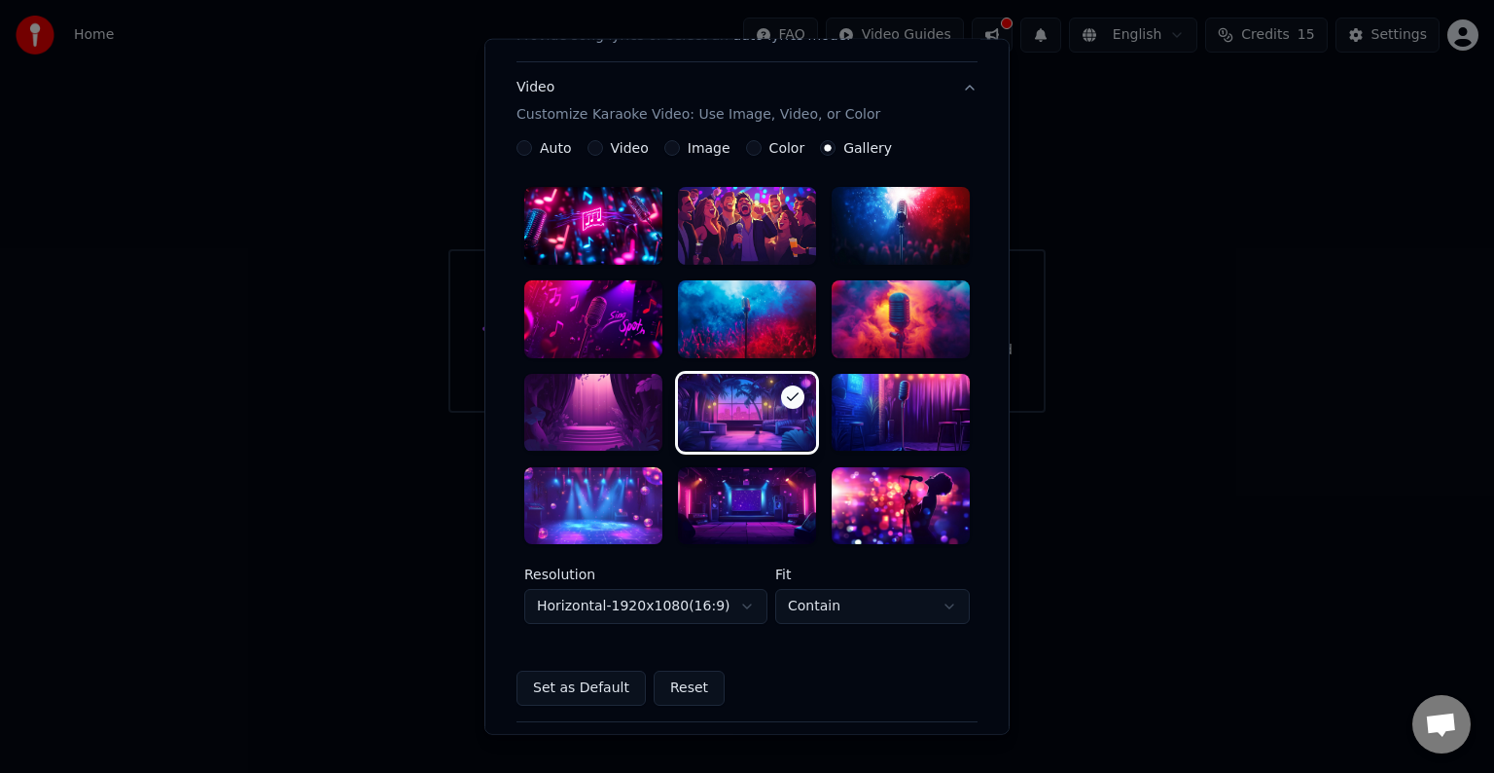
scroll to position [0, 0]
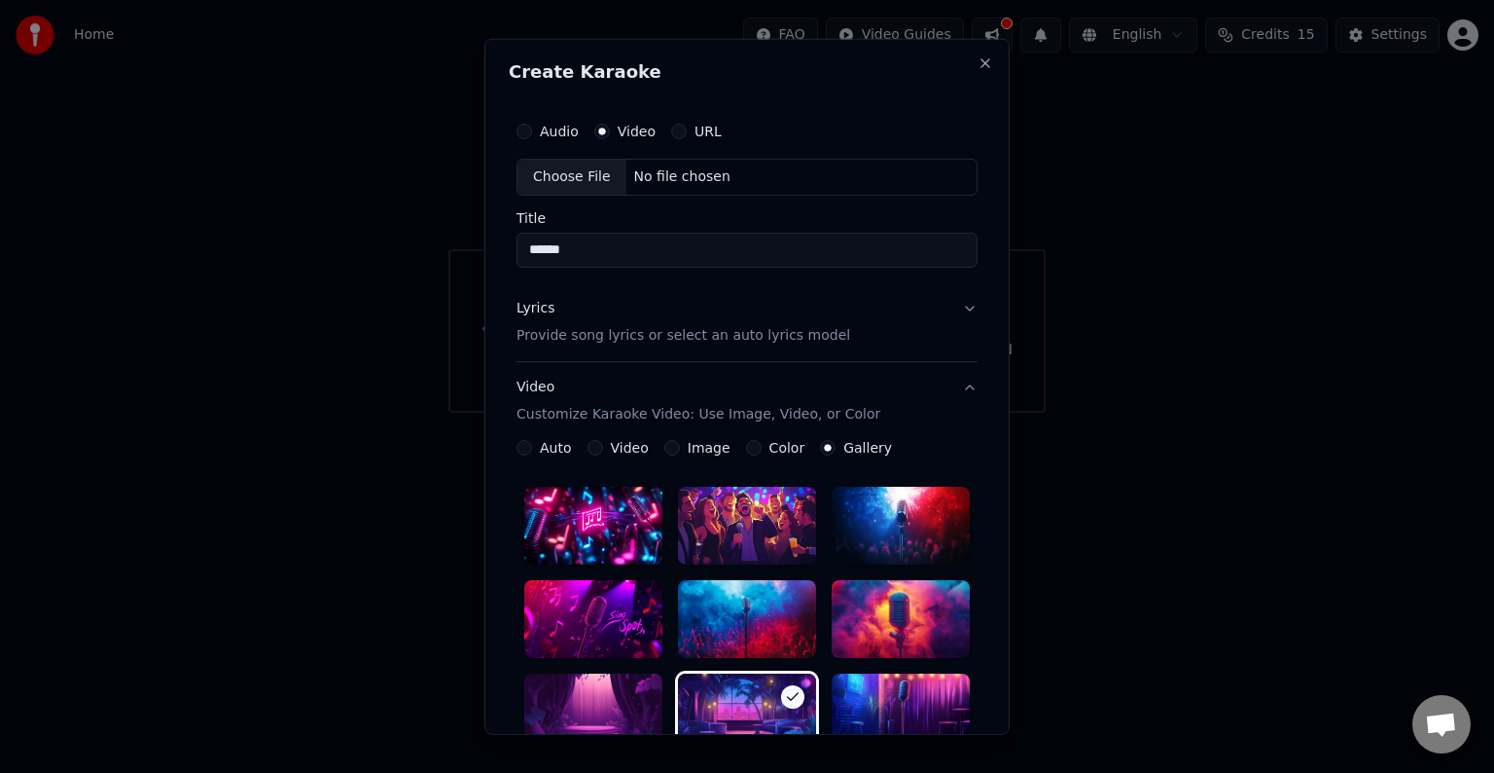
click at [552, 138] on label "Audio" at bounding box center [559, 132] width 39 height 14
click at [532, 139] on button "Audio" at bounding box center [525, 132] width 16 height 16
click at [558, 191] on div "Choose File" at bounding box center [572, 177] width 109 height 35
click at [564, 177] on div "Choose File" at bounding box center [572, 177] width 109 height 35
type input "******"
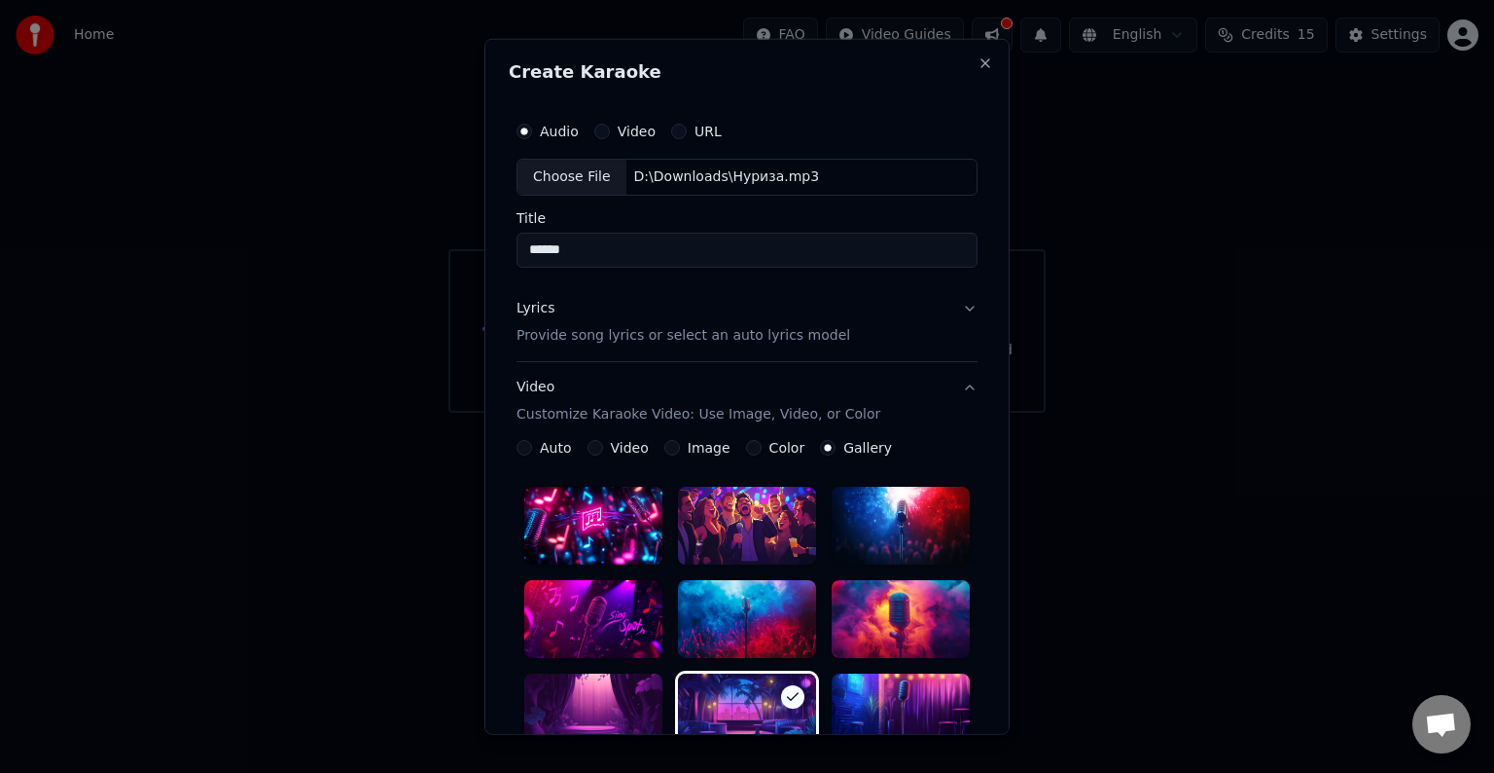
click at [658, 331] on p "Provide song lyrics or select an auto lyrics model" at bounding box center [684, 335] width 334 height 19
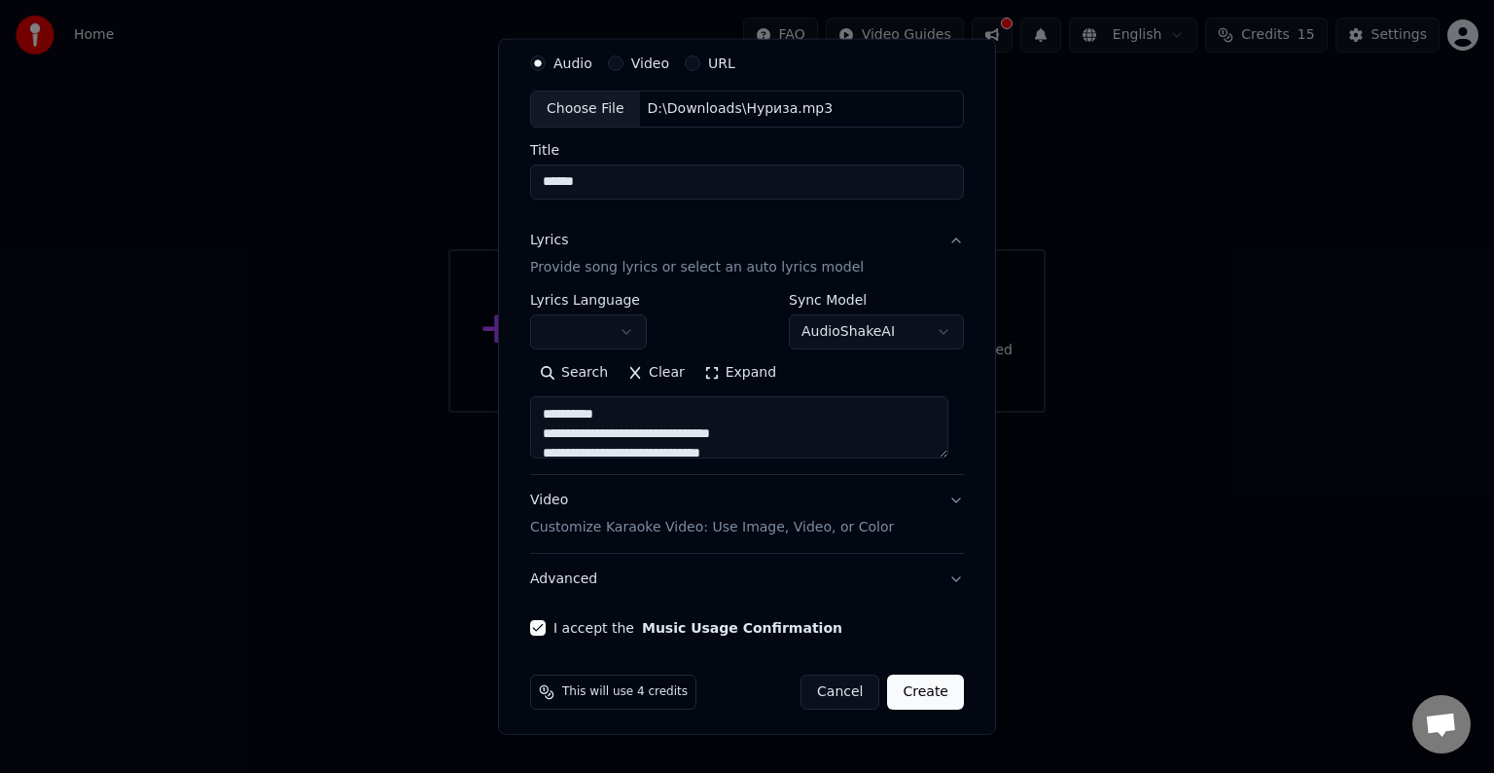
scroll to position [74, 0]
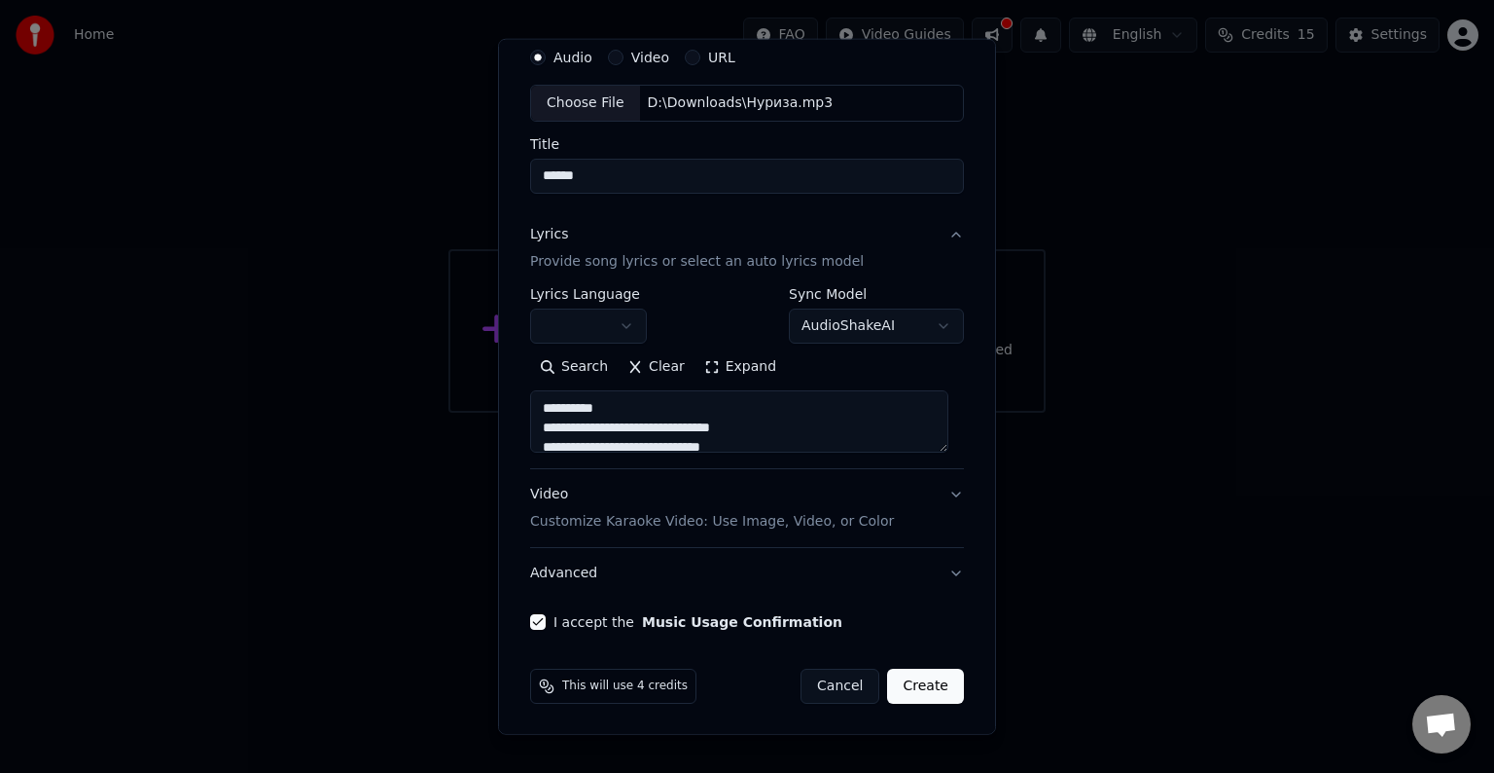
click at [728, 528] on p "Customize Karaoke Video: Use Image, Video, or Color" at bounding box center [712, 521] width 364 height 19
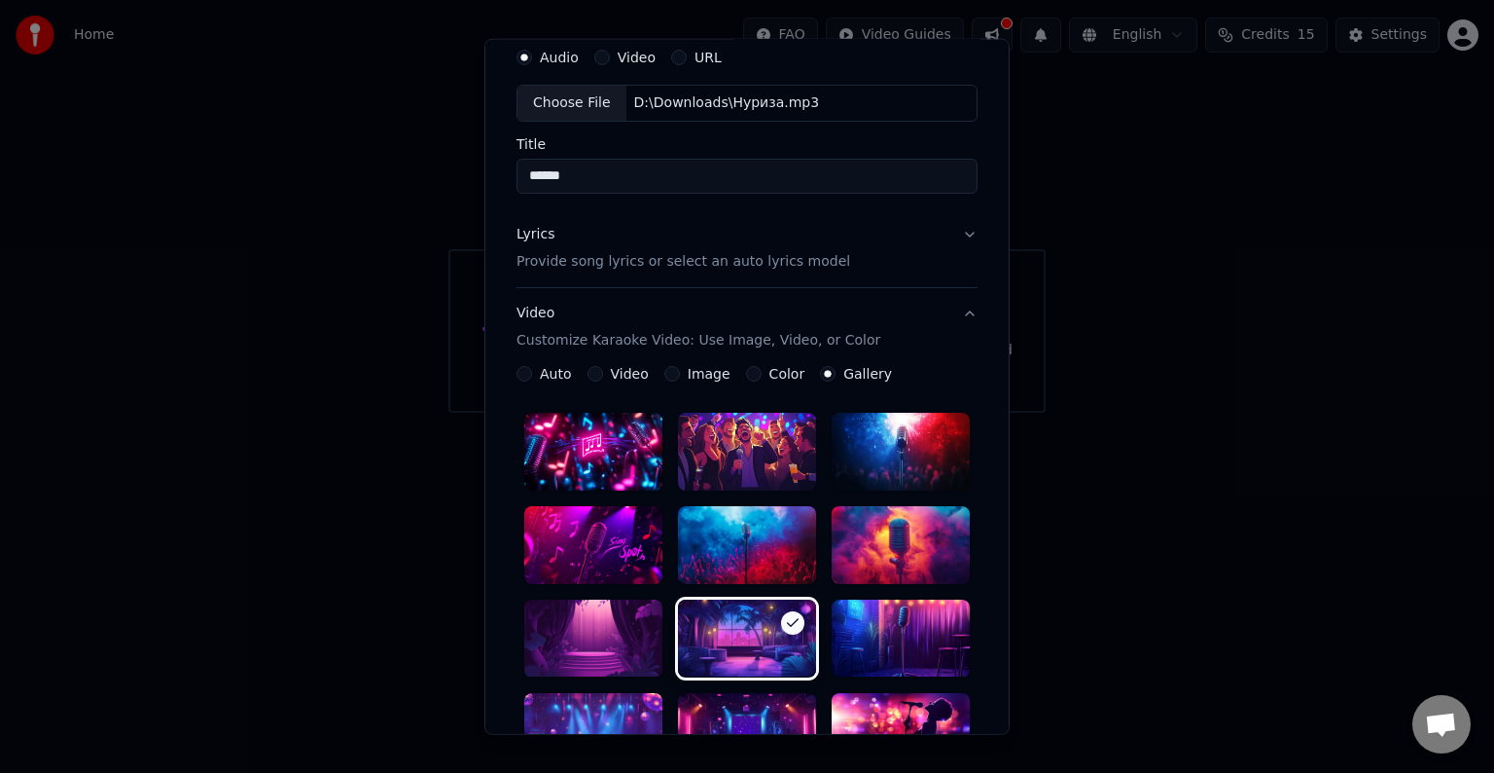
click at [665, 375] on button "Image" at bounding box center [673, 374] width 16 height 16
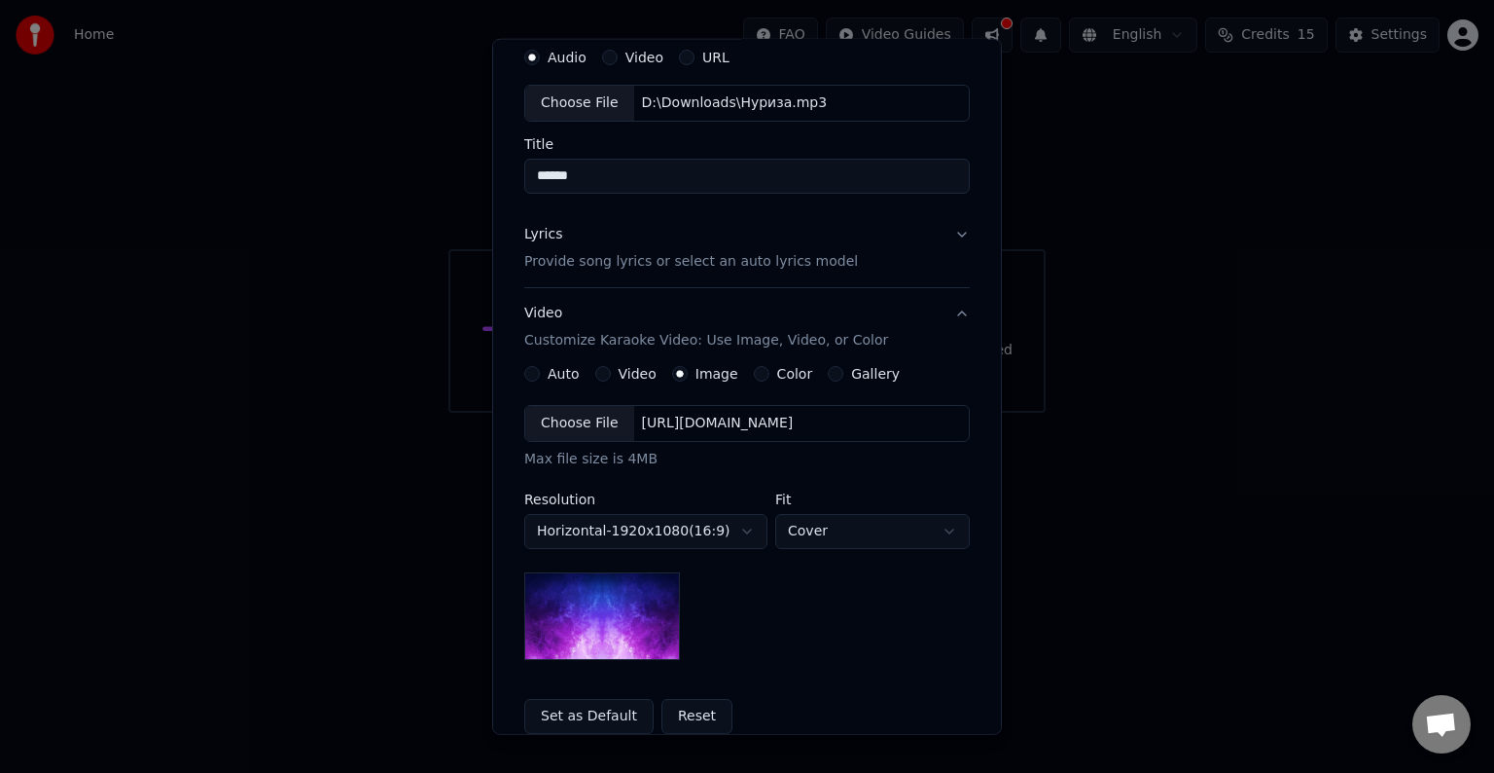
click at [595, 375] on button "Video" at bounding box center [603, 374] width 16 height 16
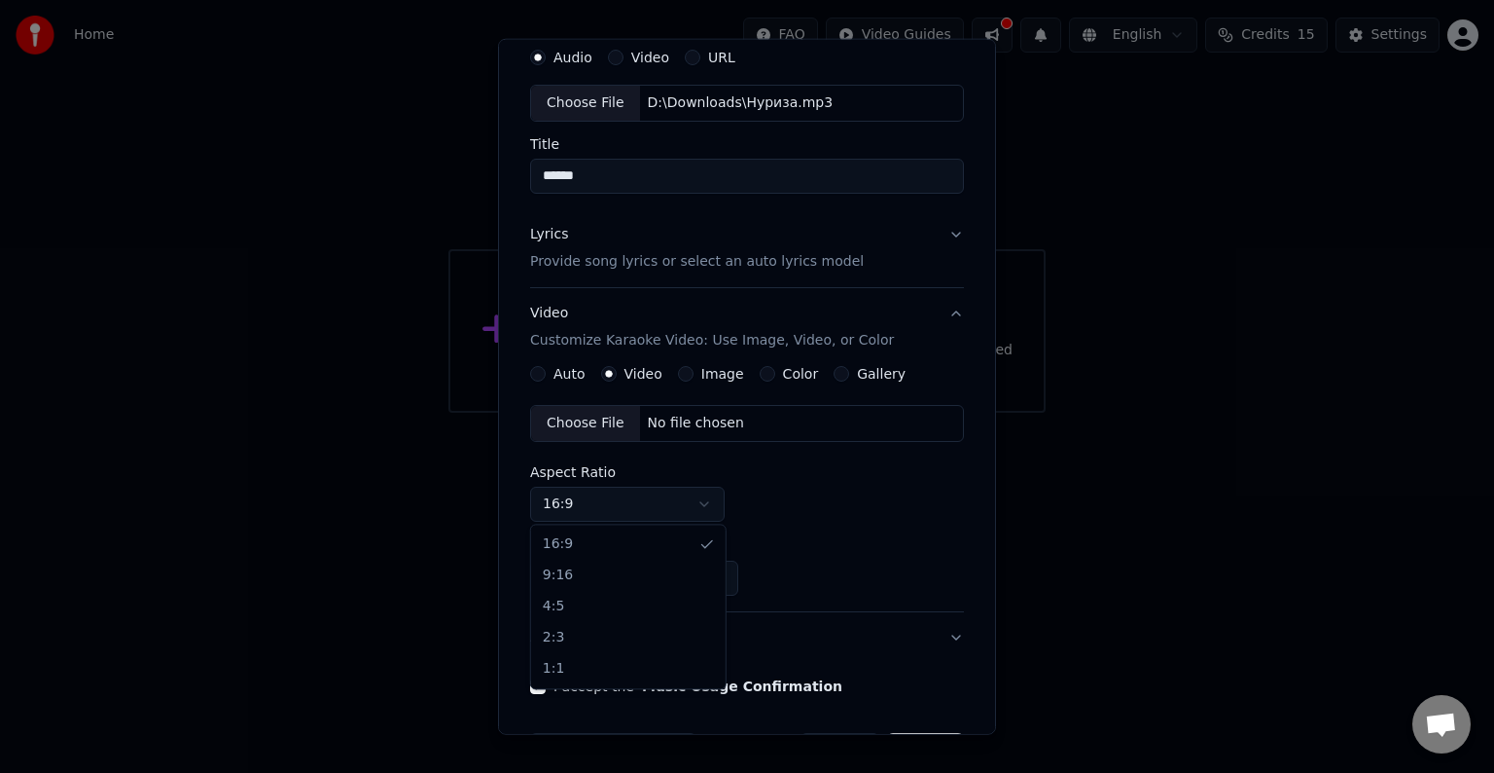
click at [703, 413] on body "Home FAQ Video Guides English Credits 15 Settings Welcome to Youka Create Karao…" at bounding box center [747, 206] width 1494 height 413
select select "****"
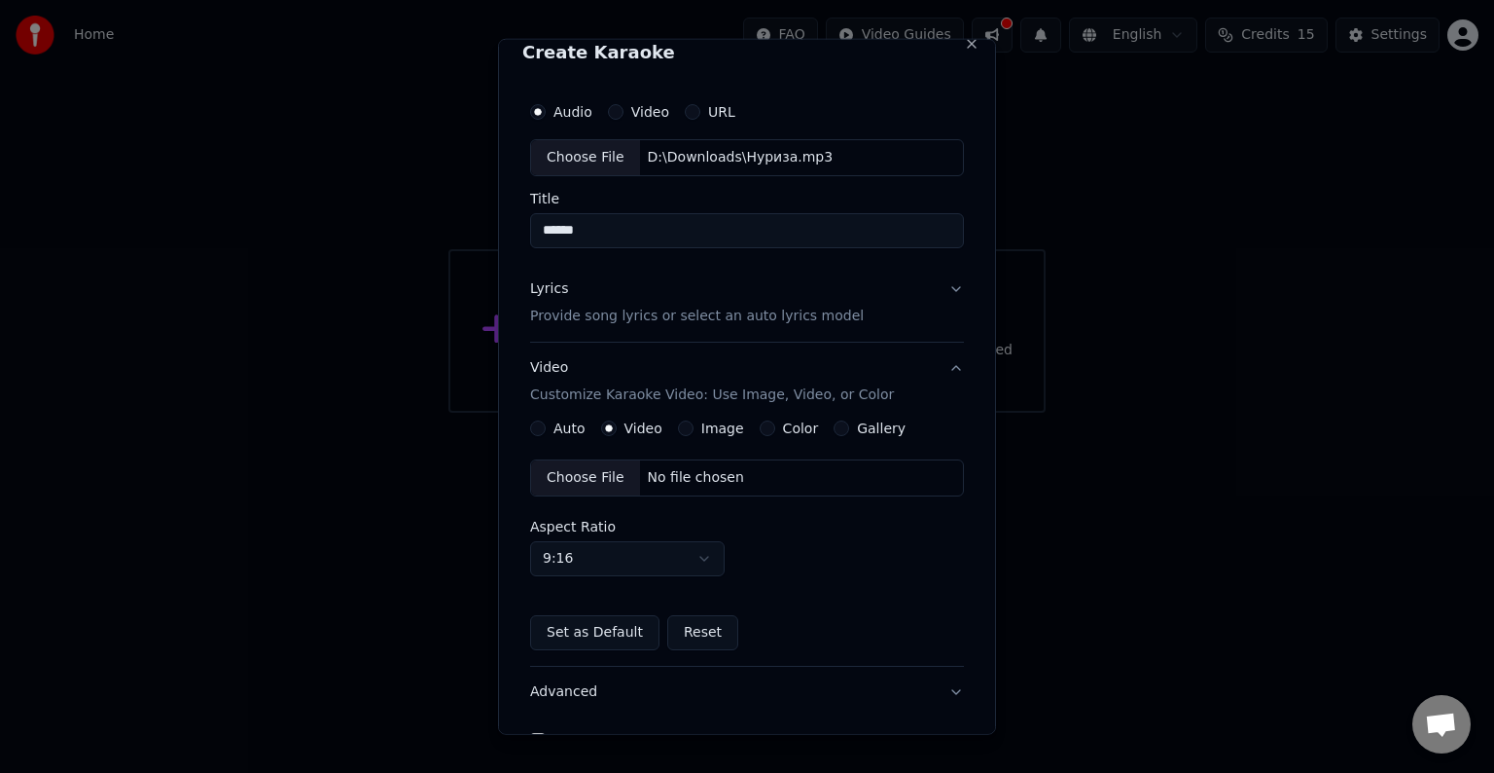
scroll to position [0, 0]
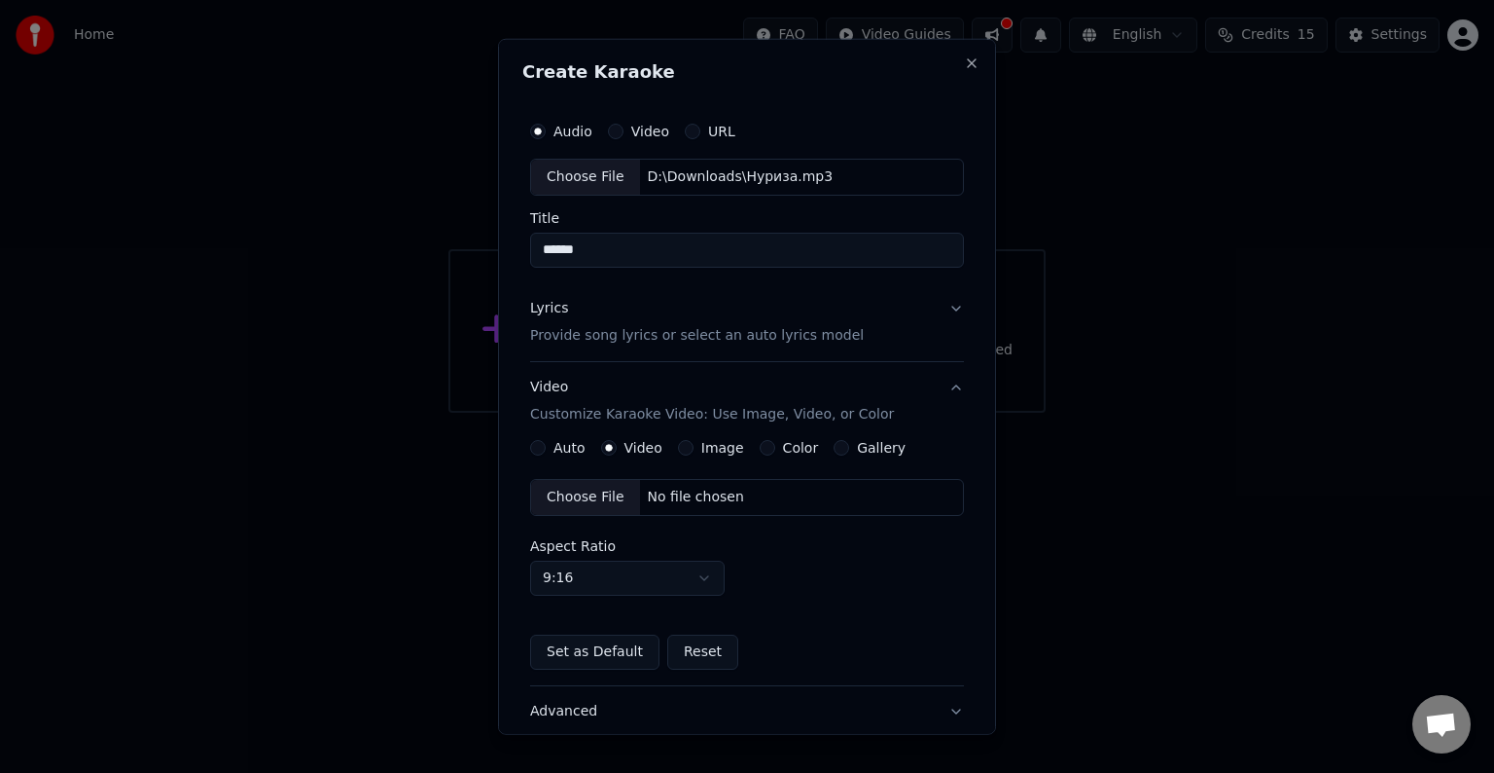
click at [617, 413] on body "Home FAQ Video Guides English Credits 15 Settings Welcome to Youka Create Karao…" at bounding box center [747, 206] width 1494 height 413
click at [677, 520] on div "Choose File No file chosen Aspect Ratio 9:16 **** **** *** *** ***" at bounding box center [747, 537] width 434 height 117
click at [598, 487] on div "Choose File" at bounding box center [585, 497] width 109 height 35
click at [836, 449] on button "Gallery" at bounding box center [842, 448] width 16 height 16
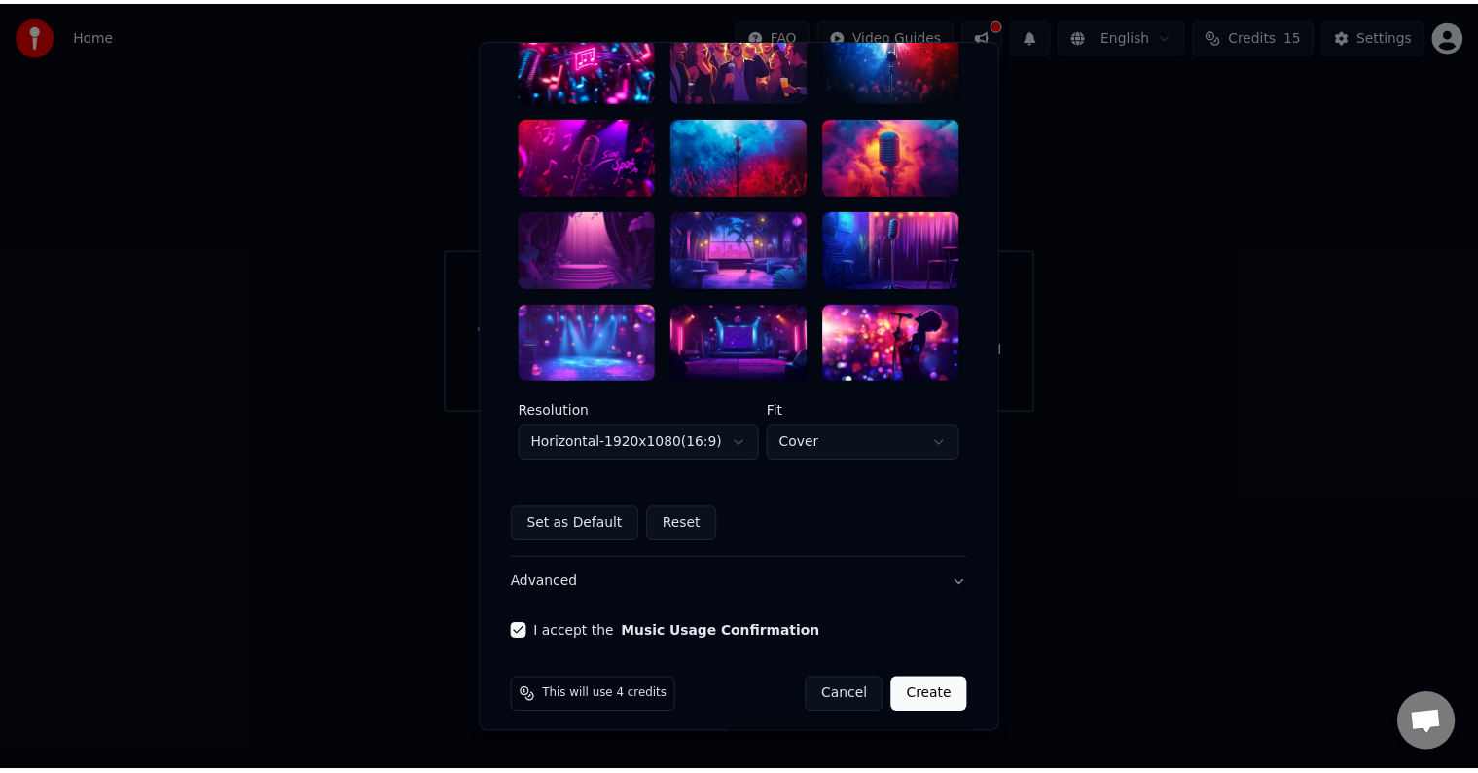
scroll to position [475, 0]
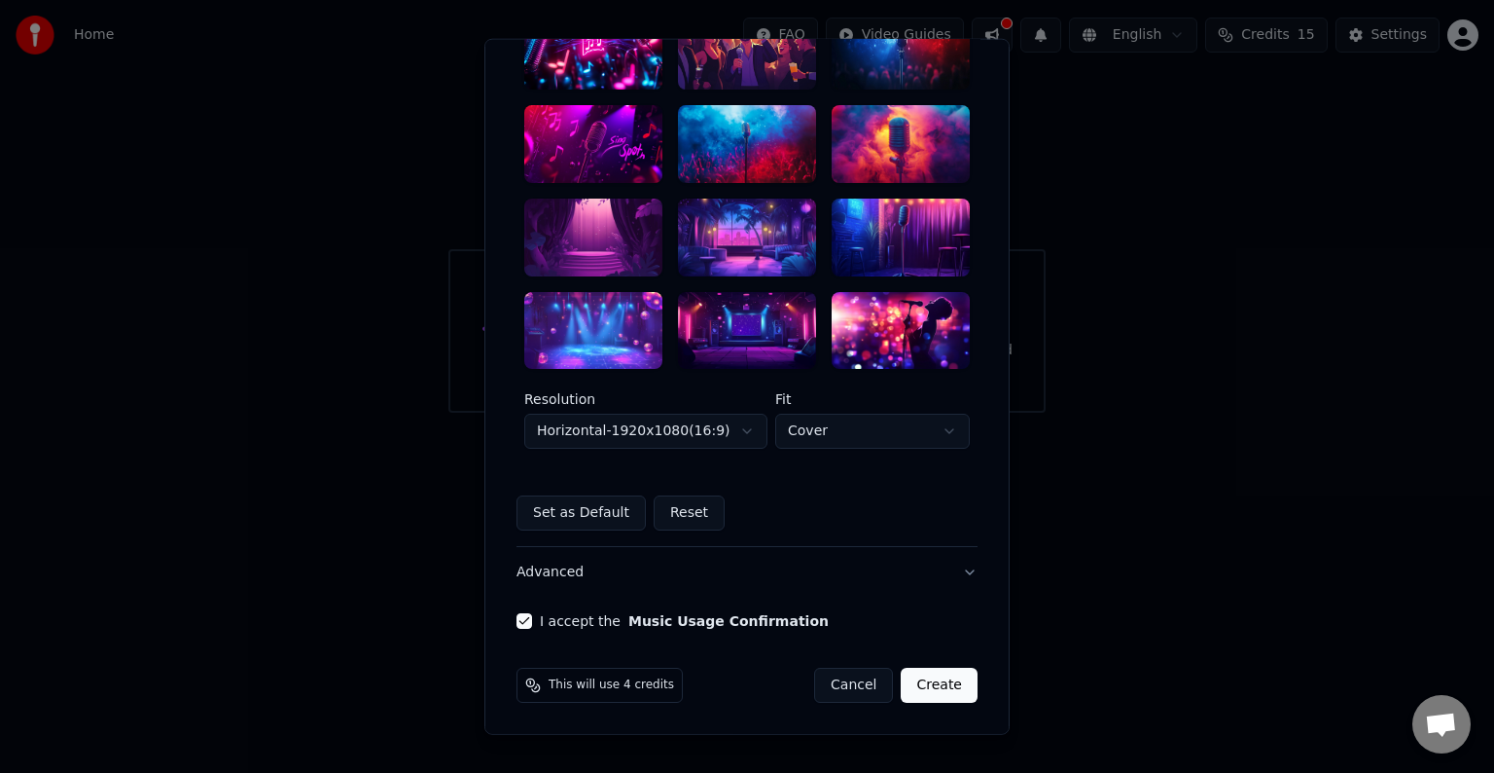
click at [733, 319] on div at bounding box center [747, 330] width 138 height 78
click at [844, 219] on div at bounding box center [901, 237] width 138 height 78
click at [916, 684] on button "Create" at bounding box center [939, 684] width 77 height 35
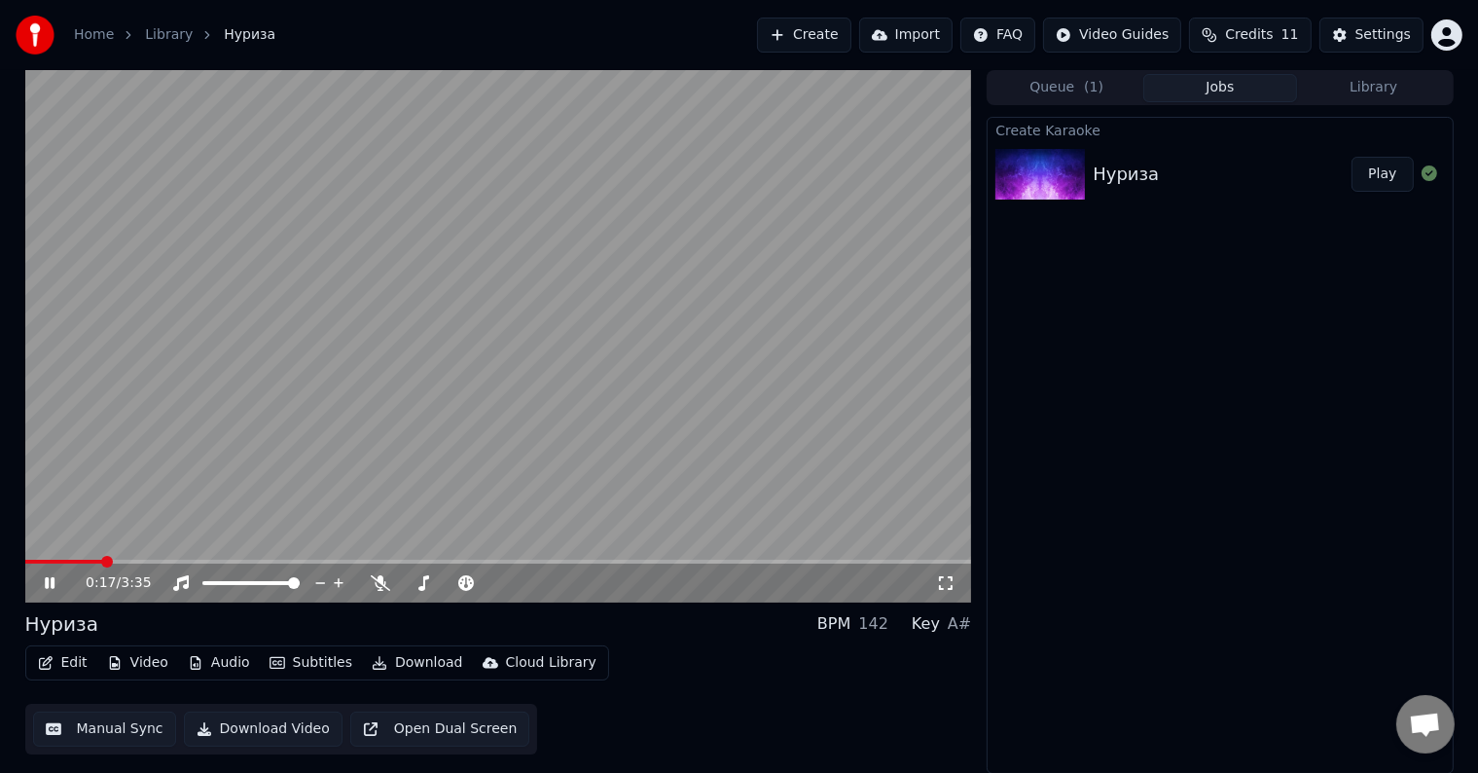
click at [942, 580] on icon at bounding box center [945, 583] width 19 height 16
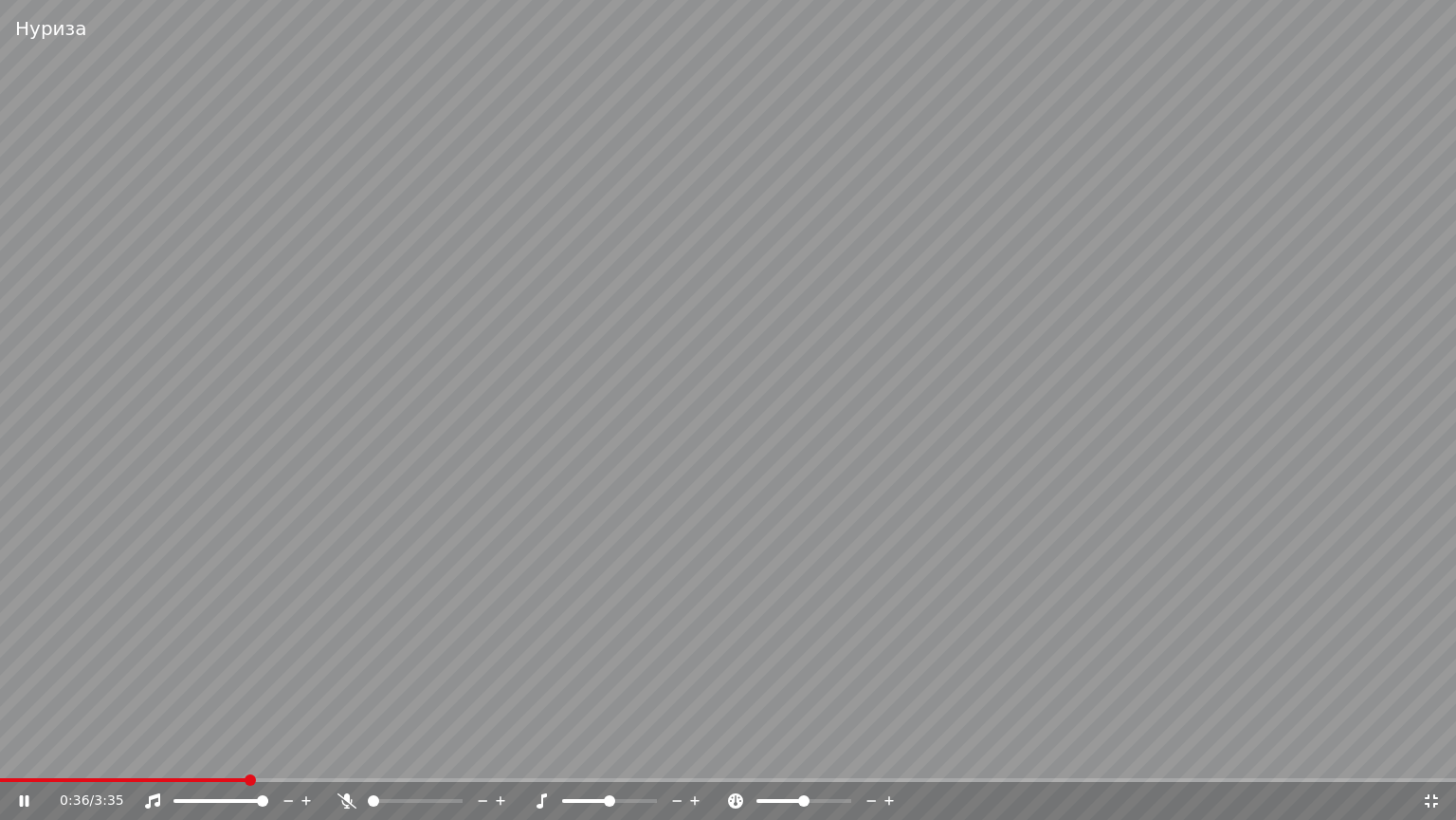
click at [1430, 753] on icon at bounding box center [1432, 800] width 14 height 14
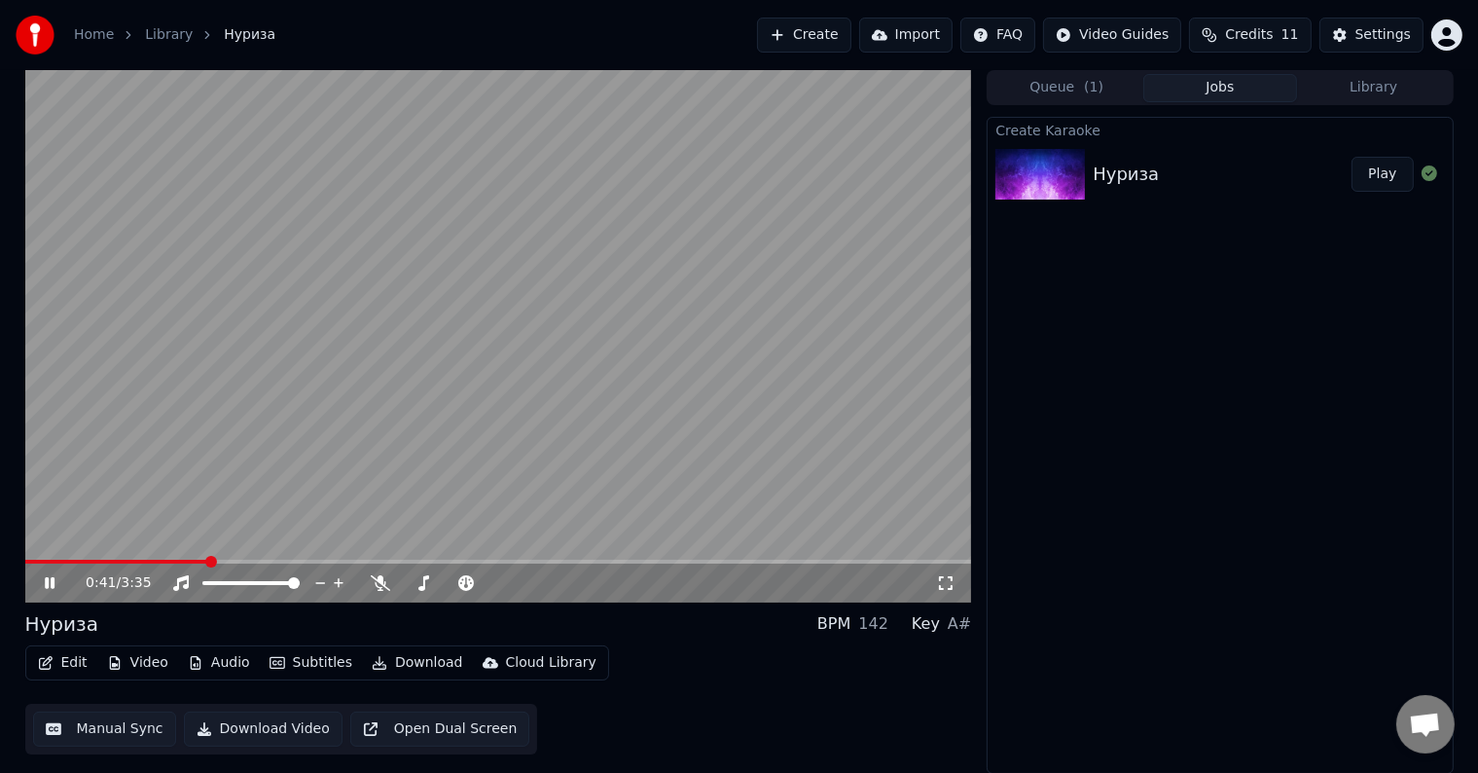
drag, startPoint x: 943, startPoint y: 584, endPoint x: 944, endPoint y: 607, distance: 23.4
click at [943, 584] on icon at bounding box center [945, 583] width 19 height 16
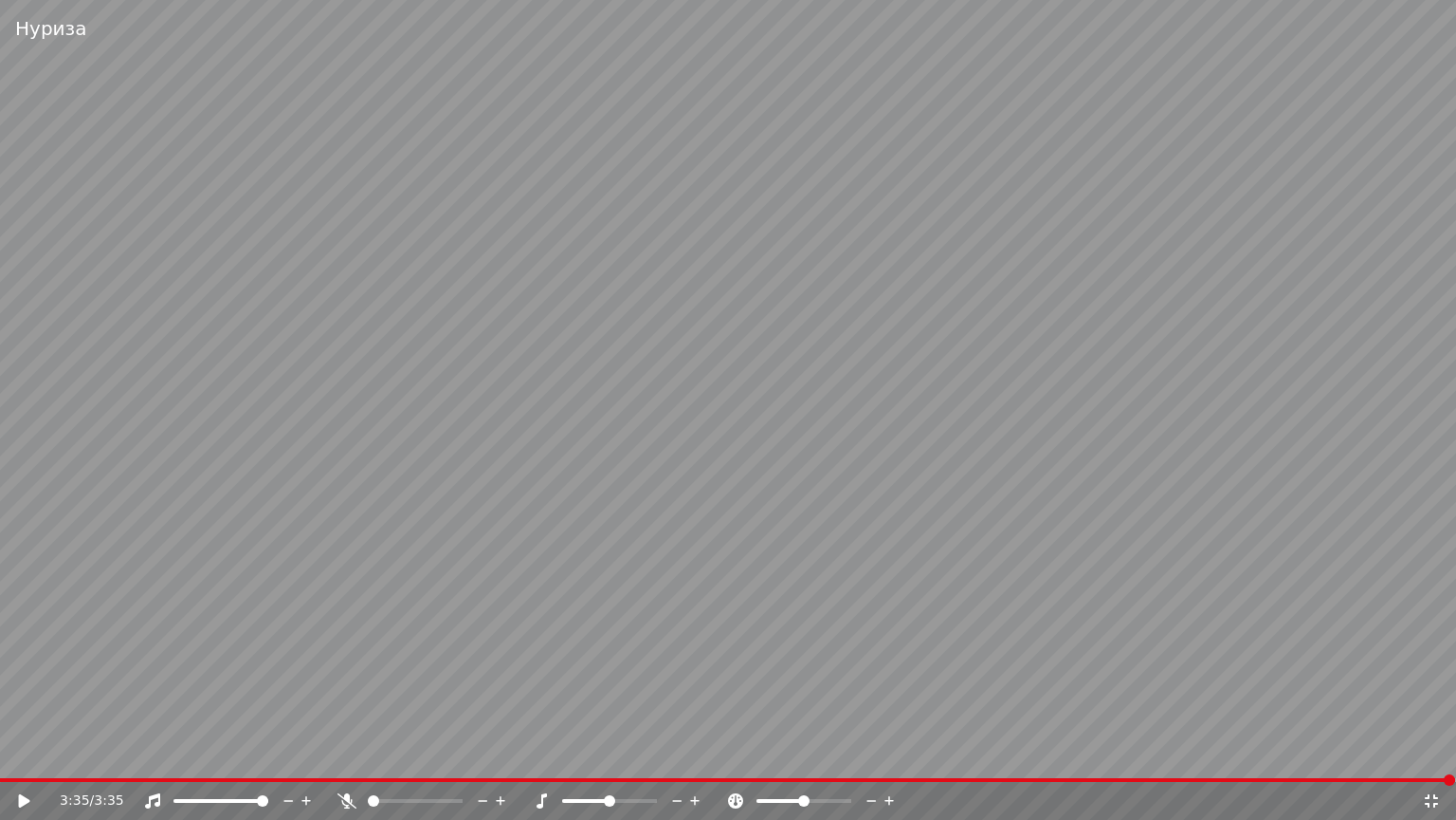
click at [1431, 753] on icon at bounding box center [1431, 800] width 19 height 16
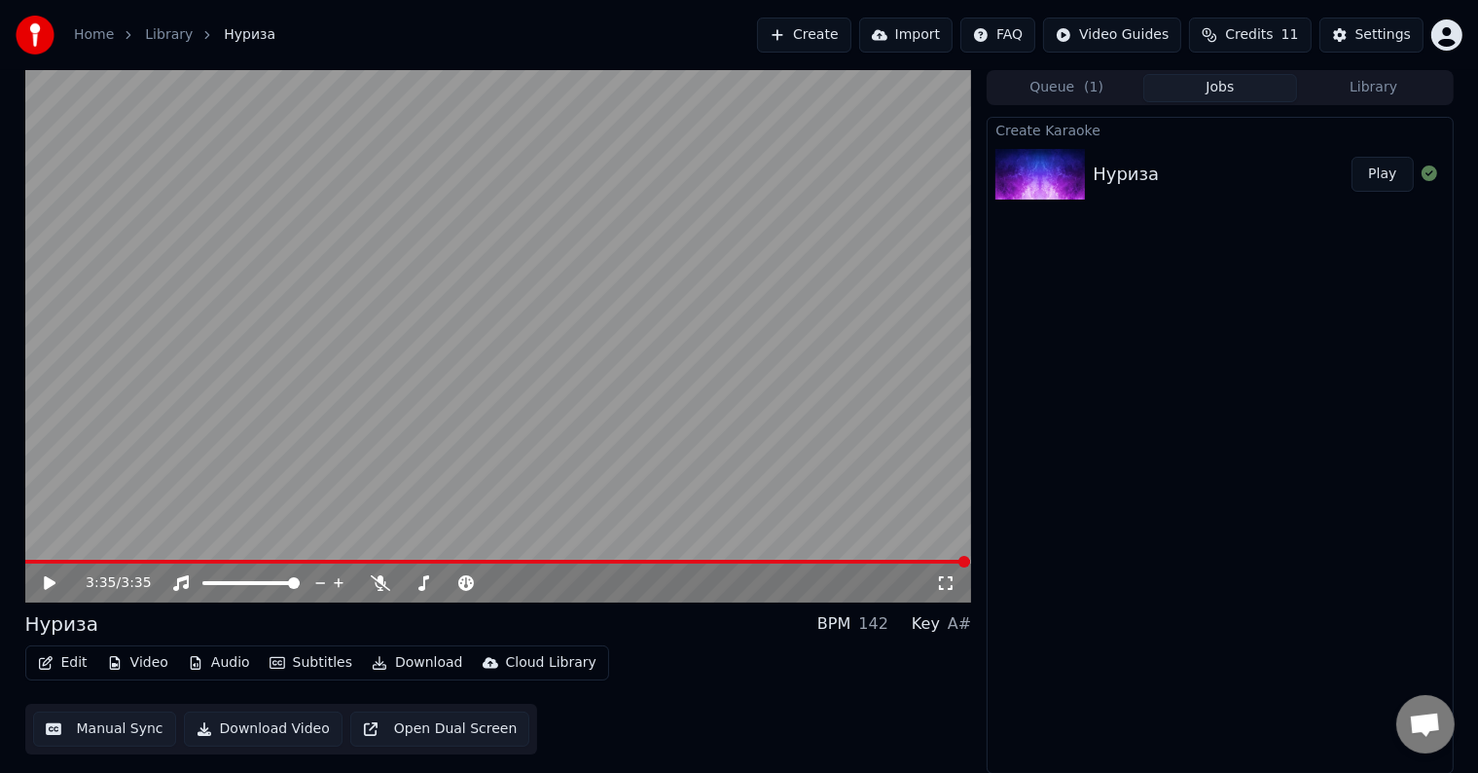
click at [1380, 170] on button "Play" at bounding box center [1381, 174] width 61 height 35
click at [272, 725] on button "Download Video" at bounding box center [263, 728] width 159 height 35
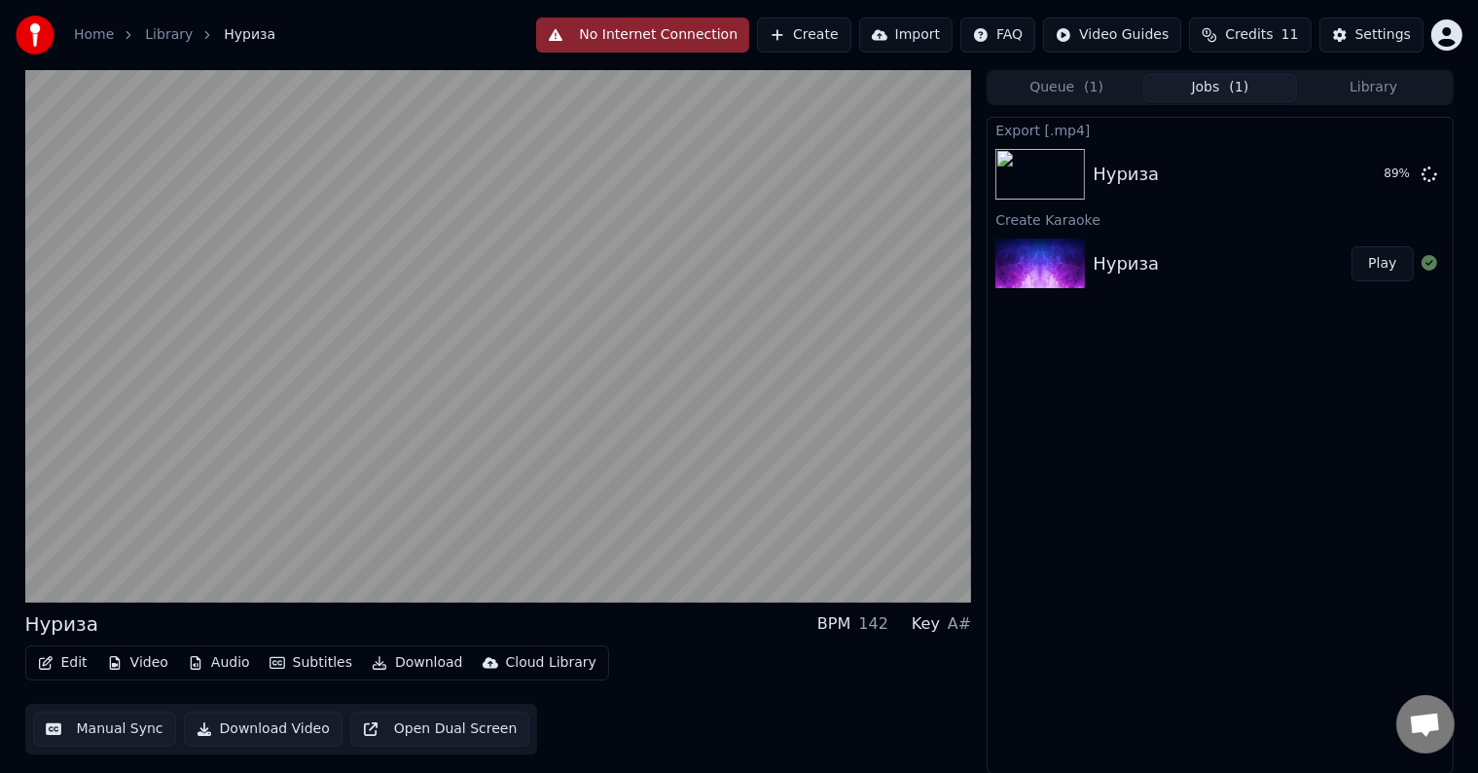
click at [1179, 259] on div "Нуриза" at bounding box center [1222, 263] width 259 height 27
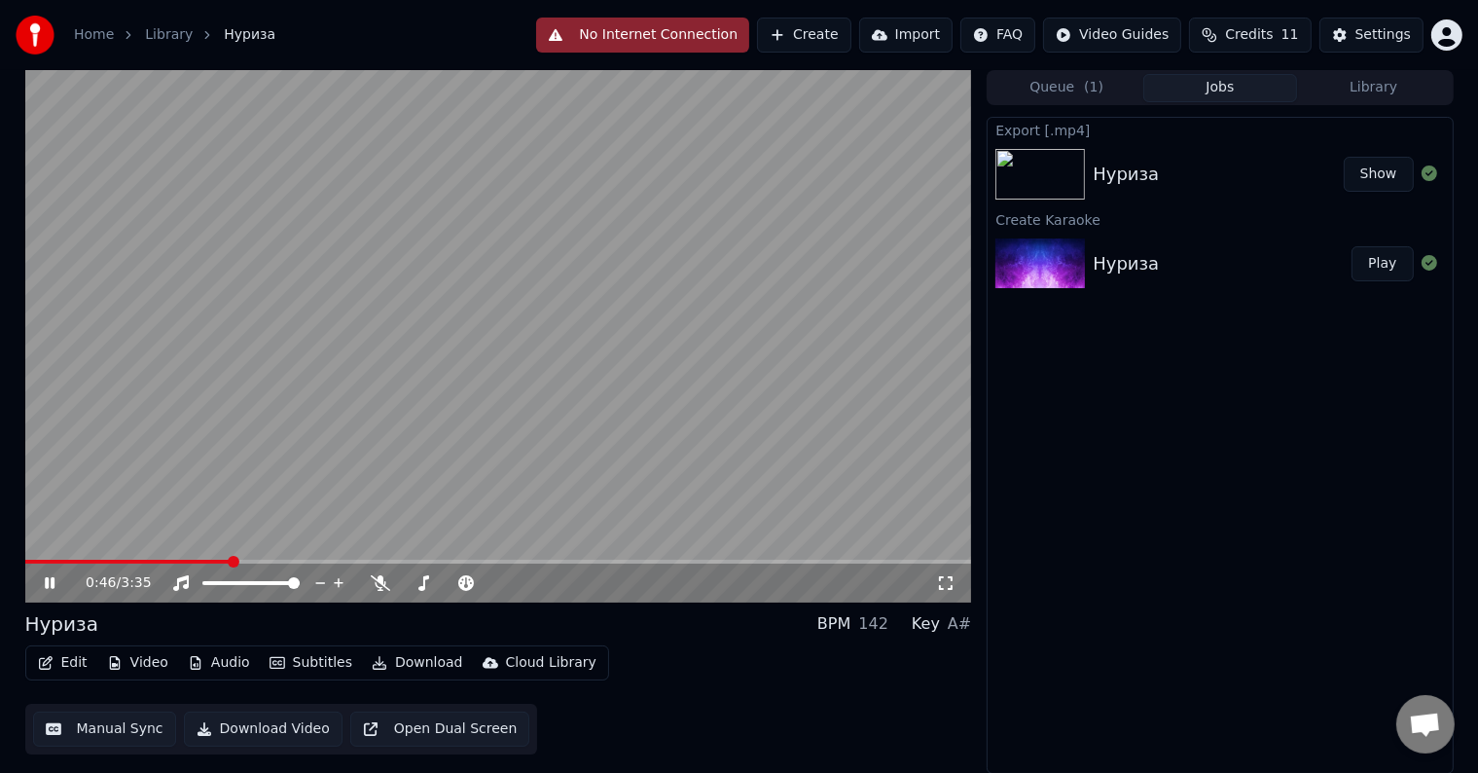
click at [1395, 167] on button "Show" at bounding box center [1379, 174] width 70 height 35
click at [522, 508] on video at bounding box center [498, 336] width 947 height 532
click at [70, 660] on button "Edit" at bounding box center [62, 662] width 65 height 27
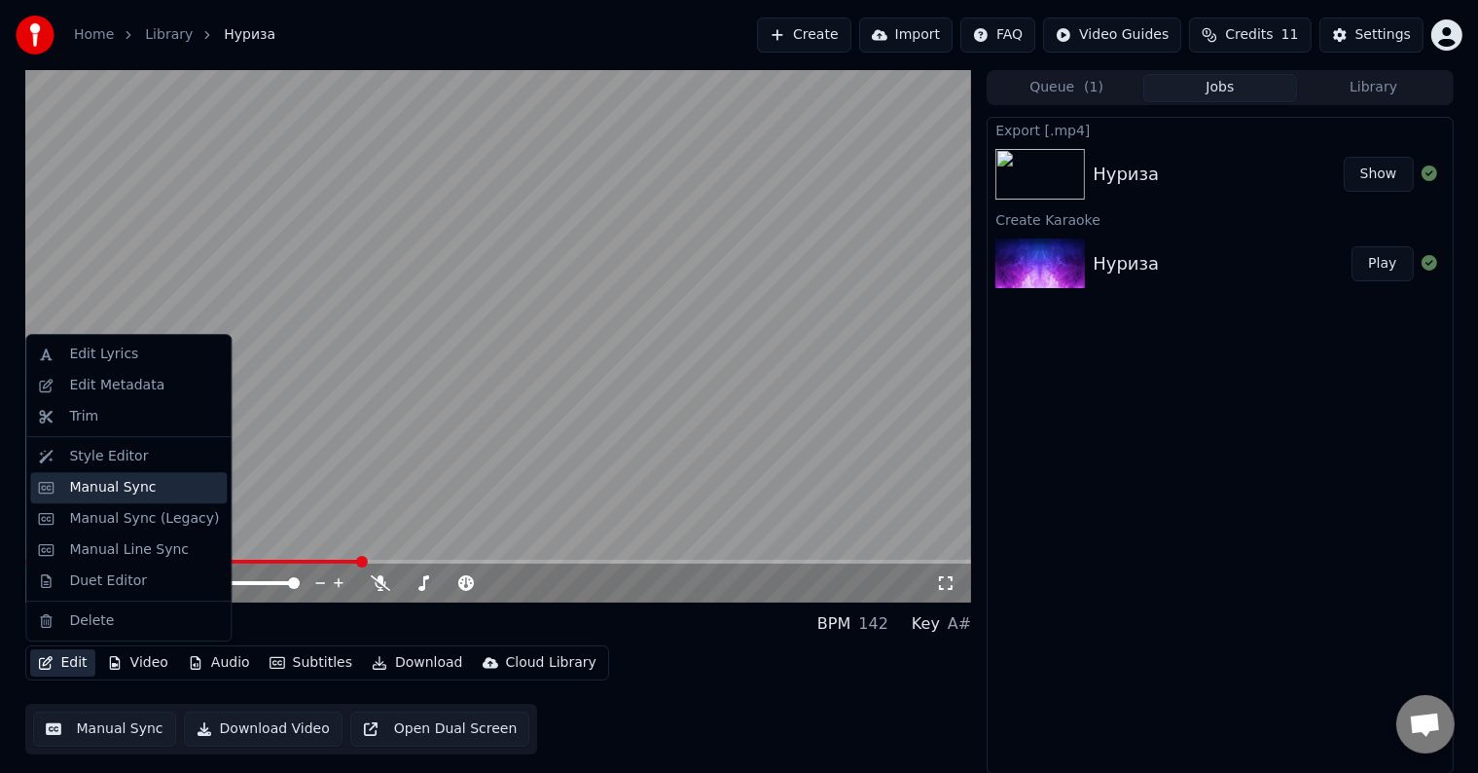
click at [136, 492] on div "Manual Sync" at bounding box center [112, 487] width 87 height 19
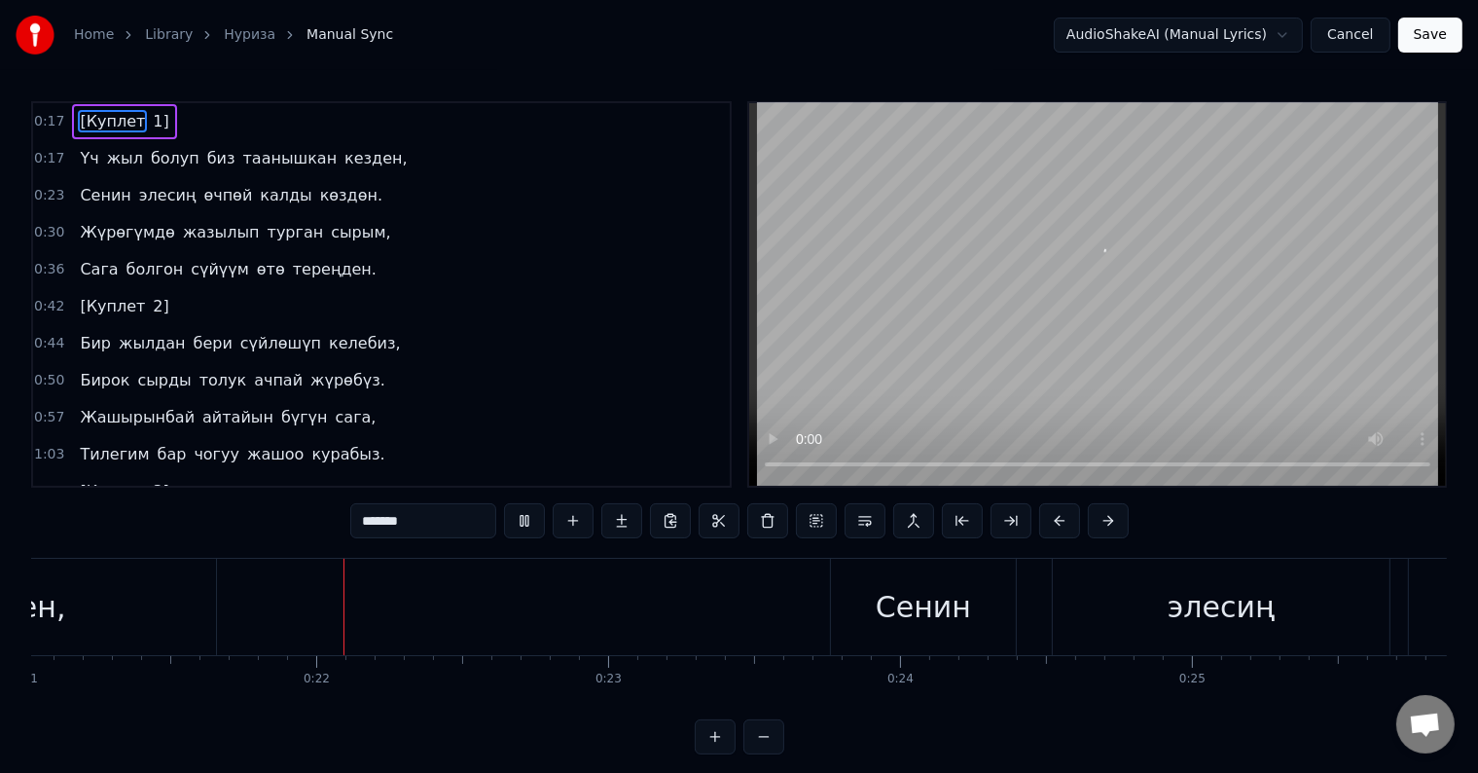
scroll to position [0, 6163]
click at [762, 753] on button at bounding box center [763, 736] width 41 height 35
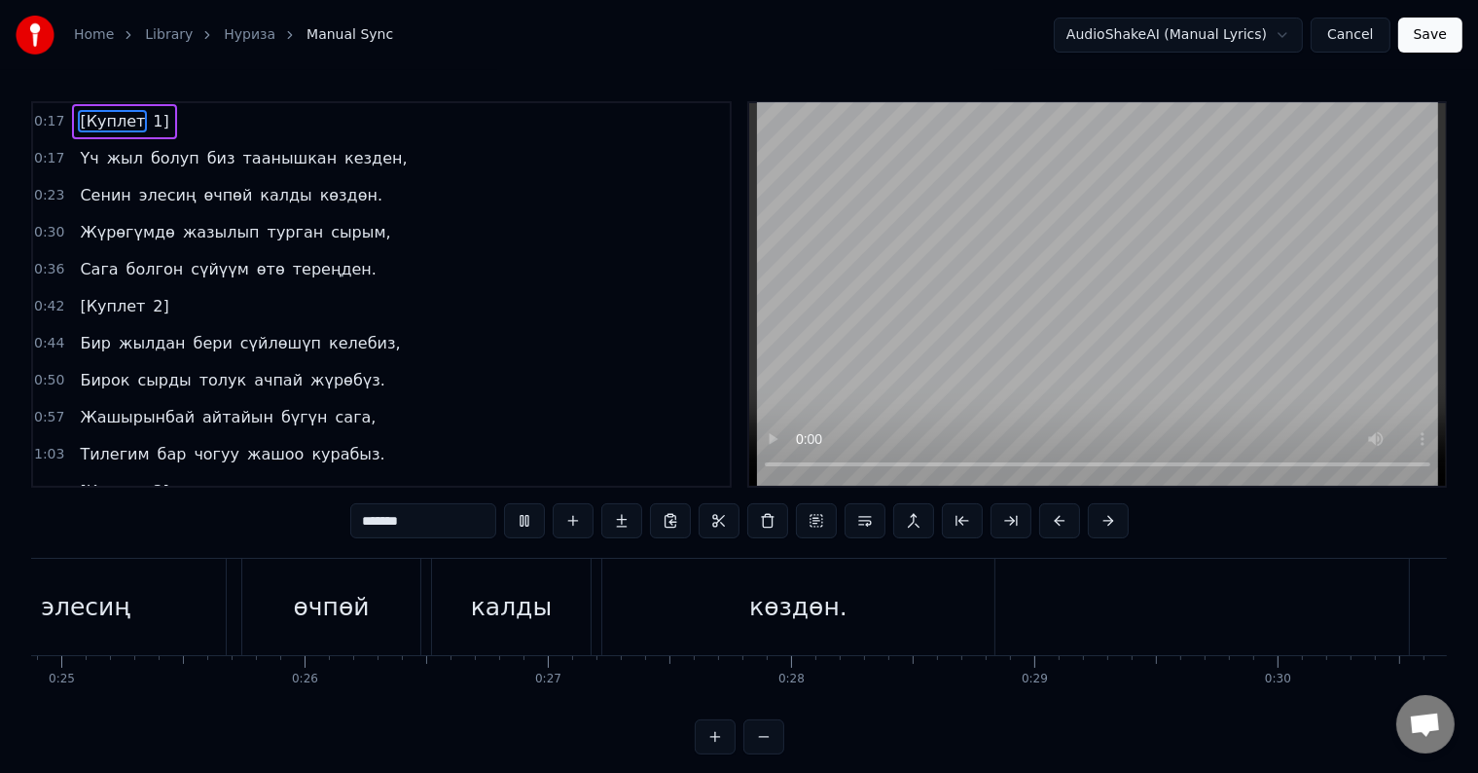
click at [762, 753] on button at bounding box center [763, 736] width 41 height 35
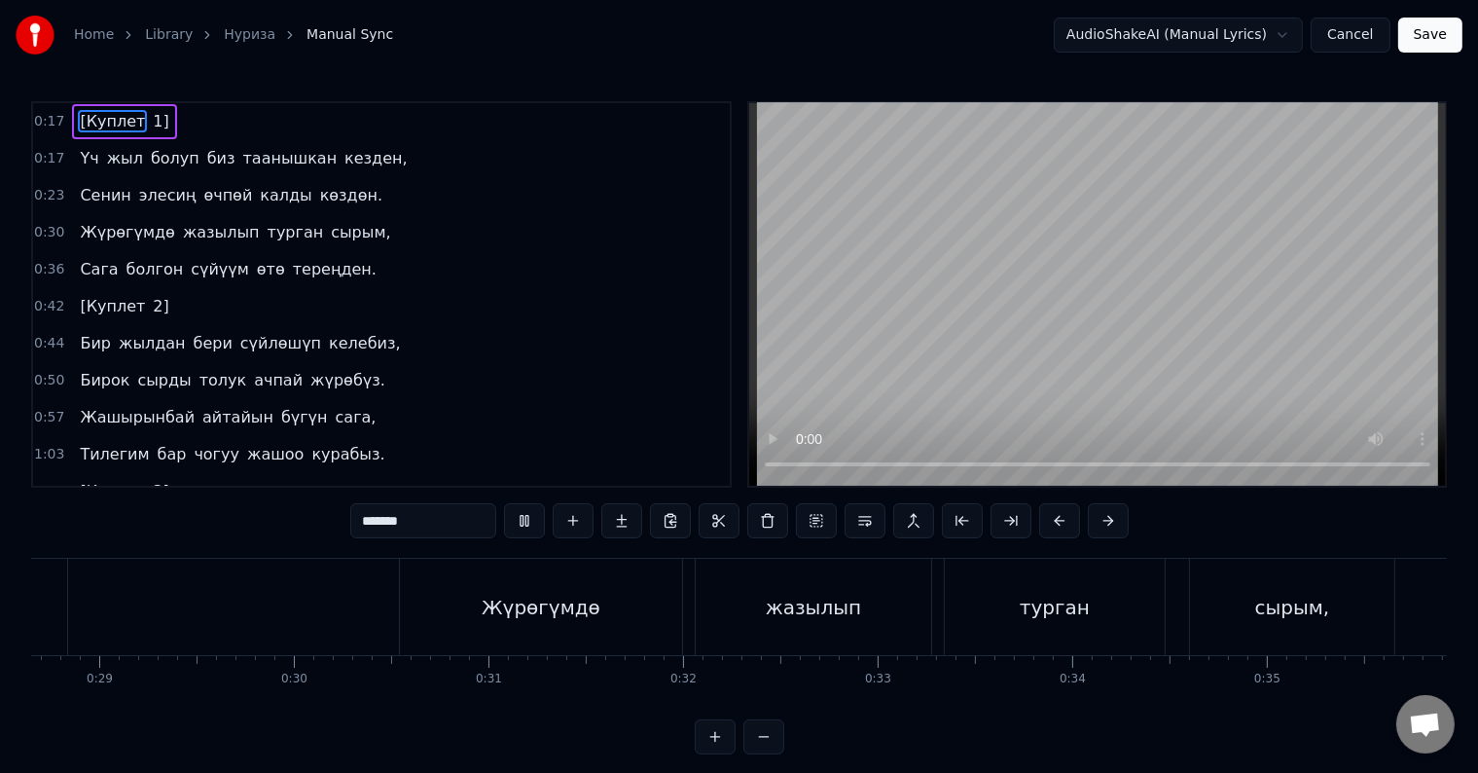
click at [762, 753] on button at bounding box center [763, 736] width 41 height 35
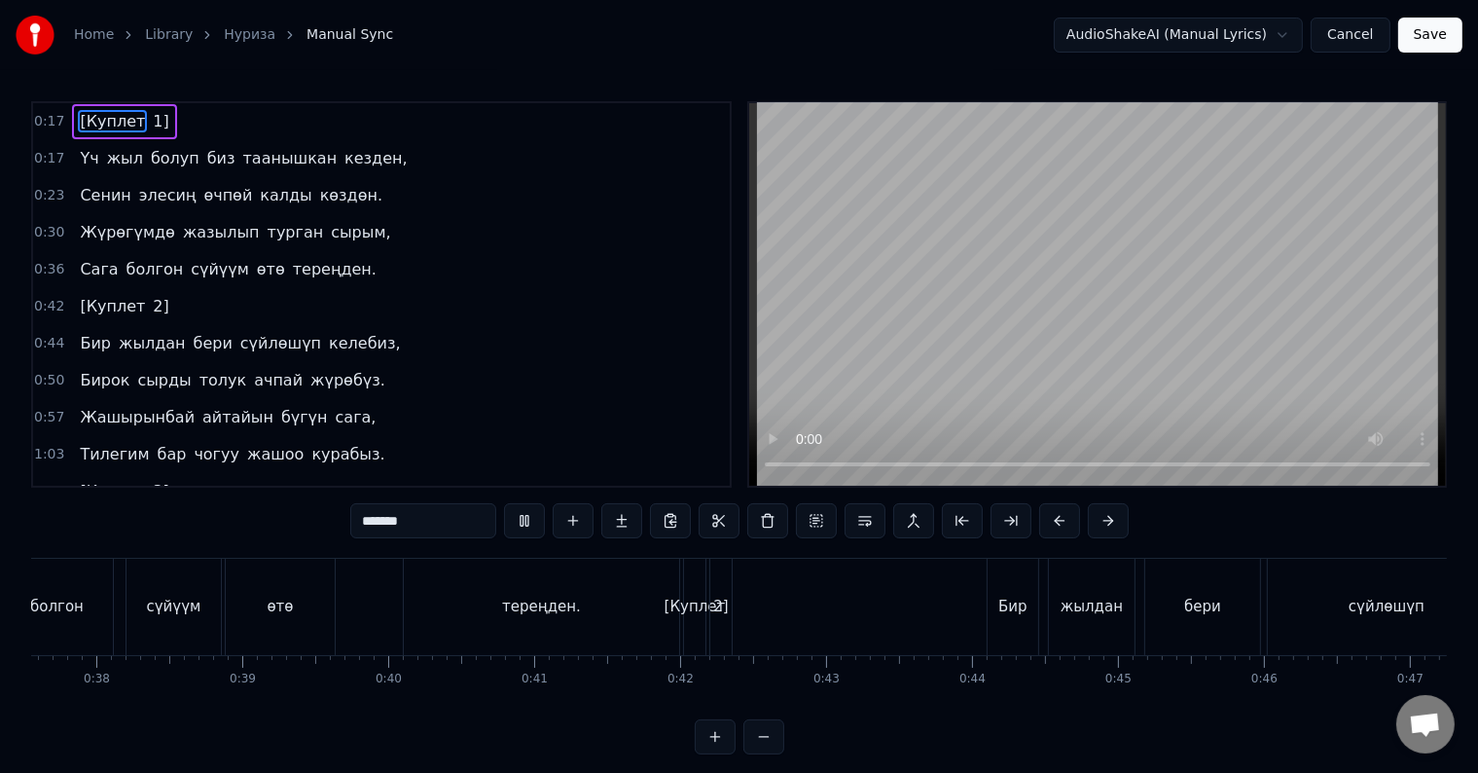
click at [762, 753] on button at bounding box center [763, 736] width 41 height 35
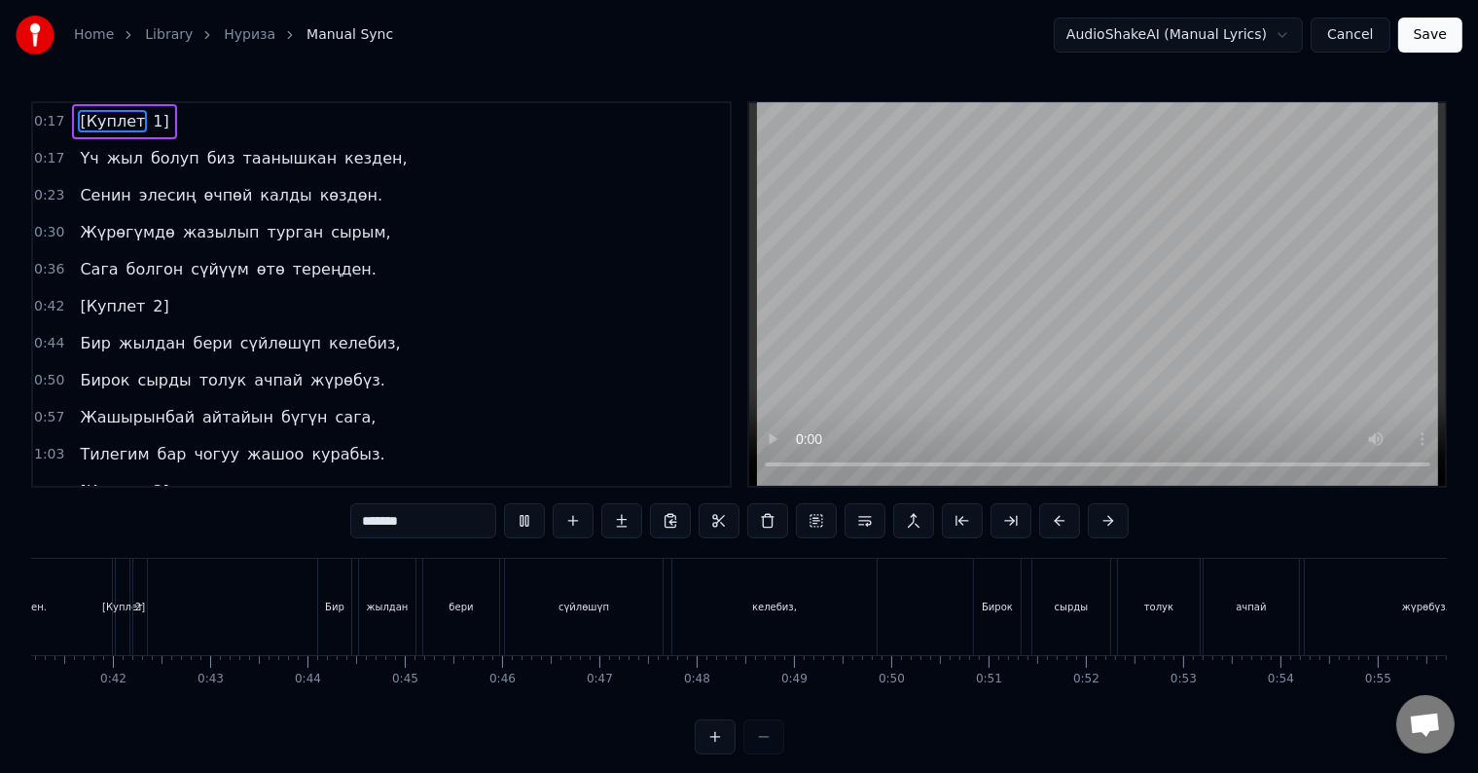
click at [762, 753] on div at bounding box center [740, 736] width 90 height 35
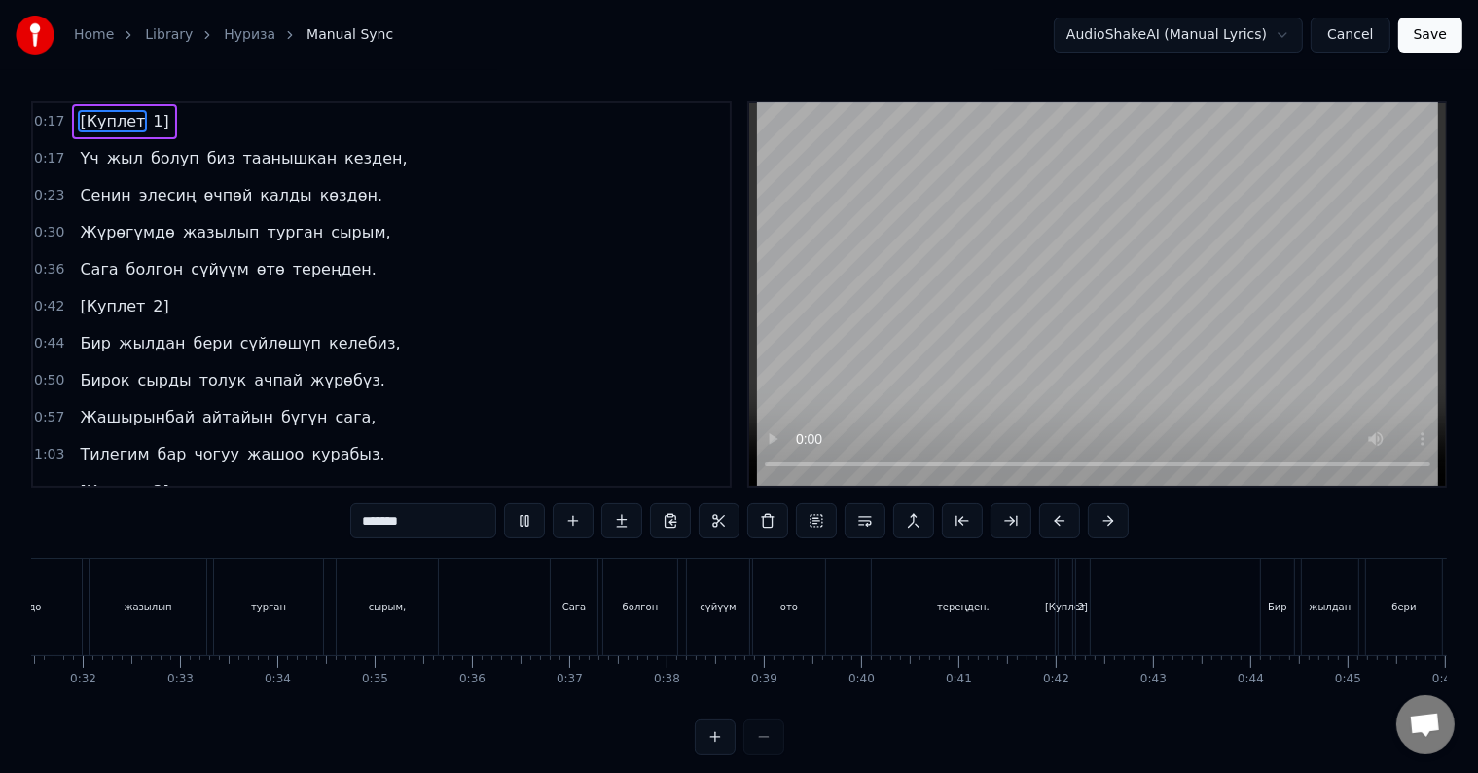
click at [762, 753] on div at bounding box center [740, 736] width 90 height 35
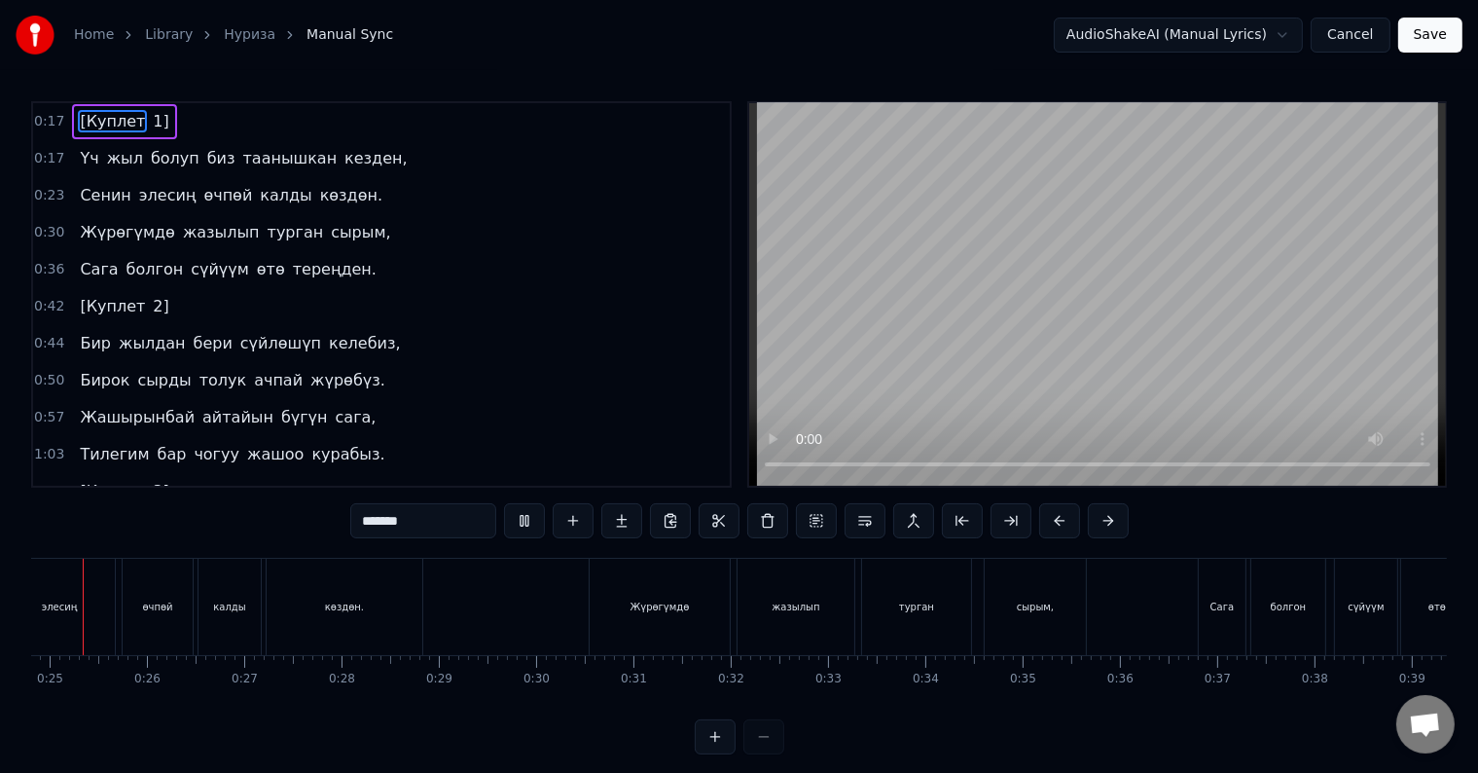
scroll to position [0, 2380]
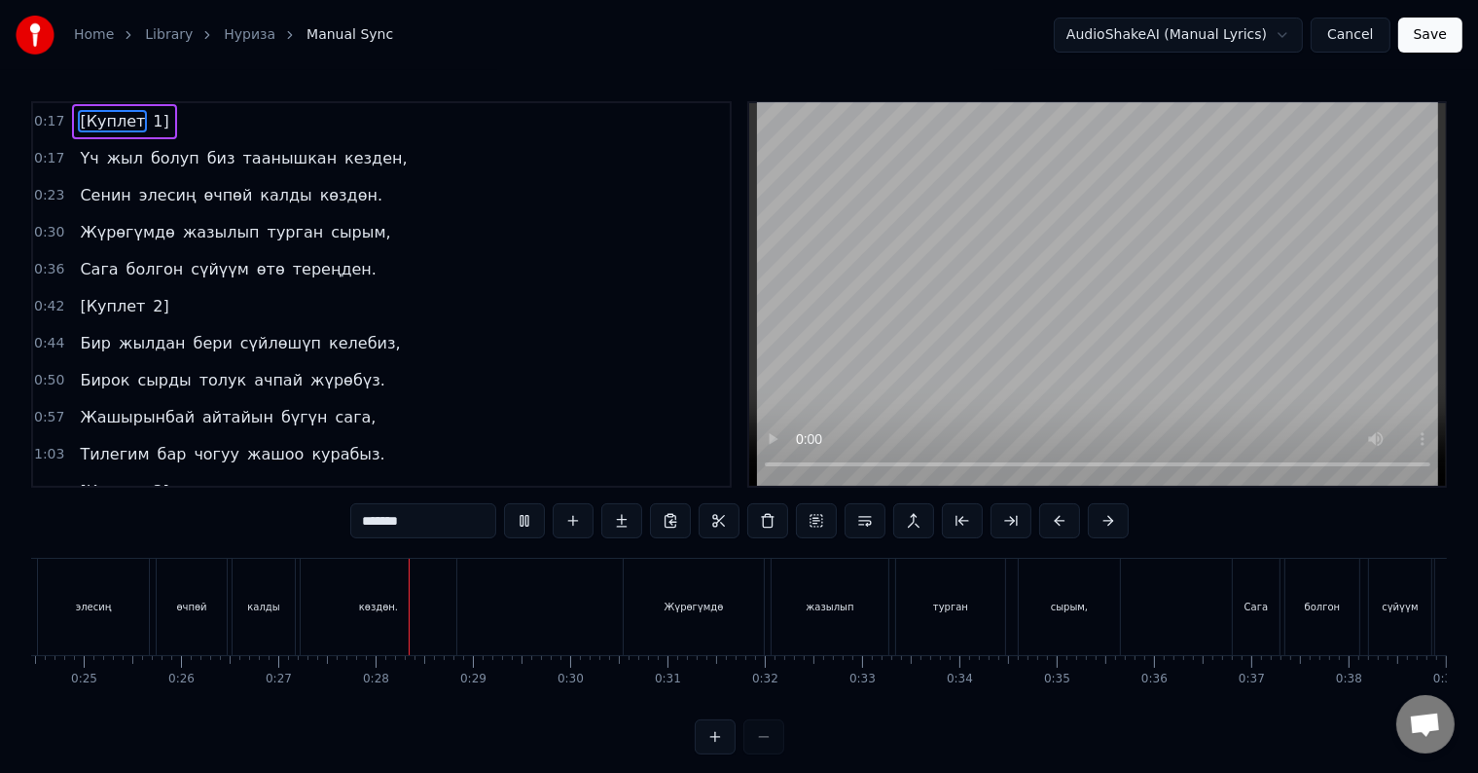
click at [756, 754] on div at bounding box center [740, 736] width 90 height 35
click at [730, 748] on button at bounding box center [715, 736] width 41 height 35
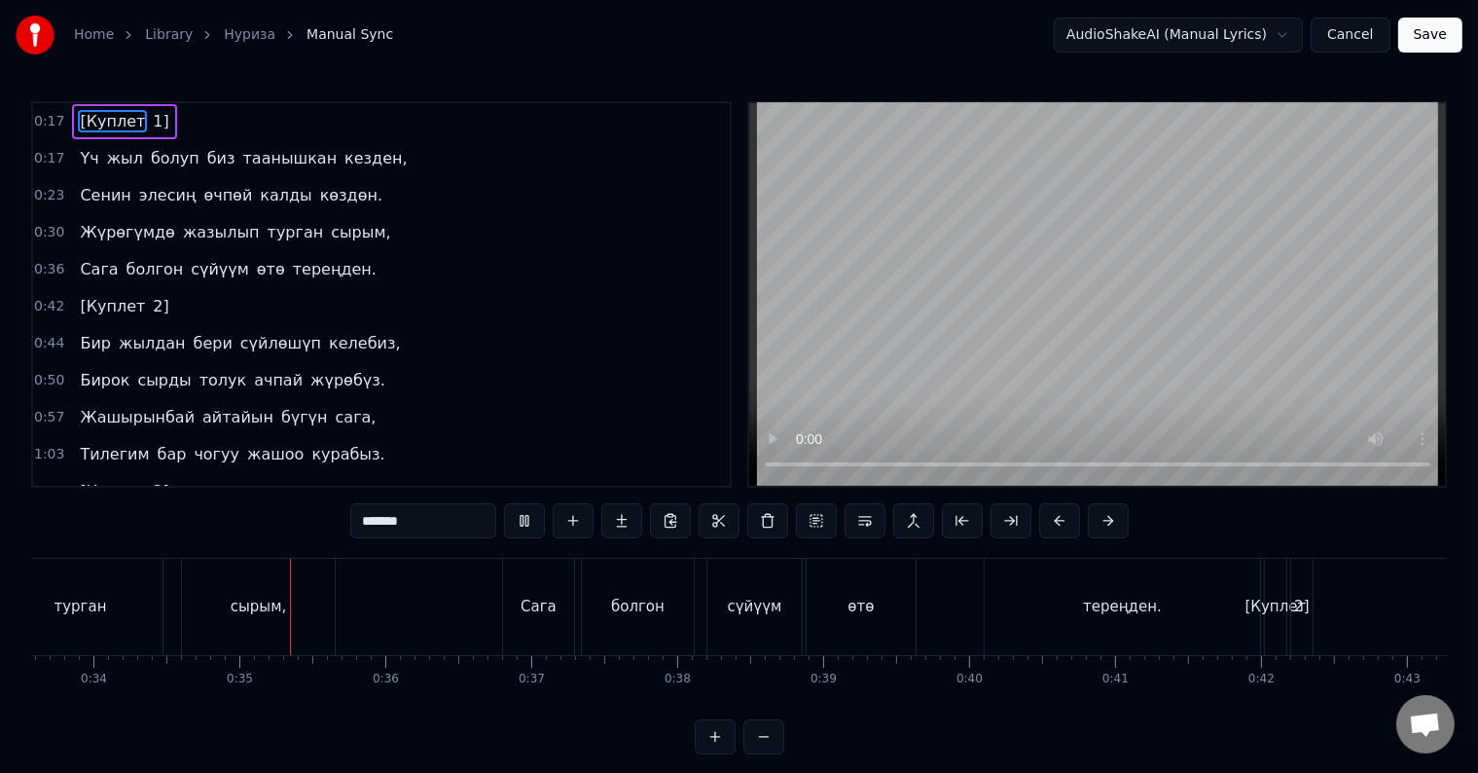
click at [769, 744] on button at bounding box center [763, 736] width 41 height 35
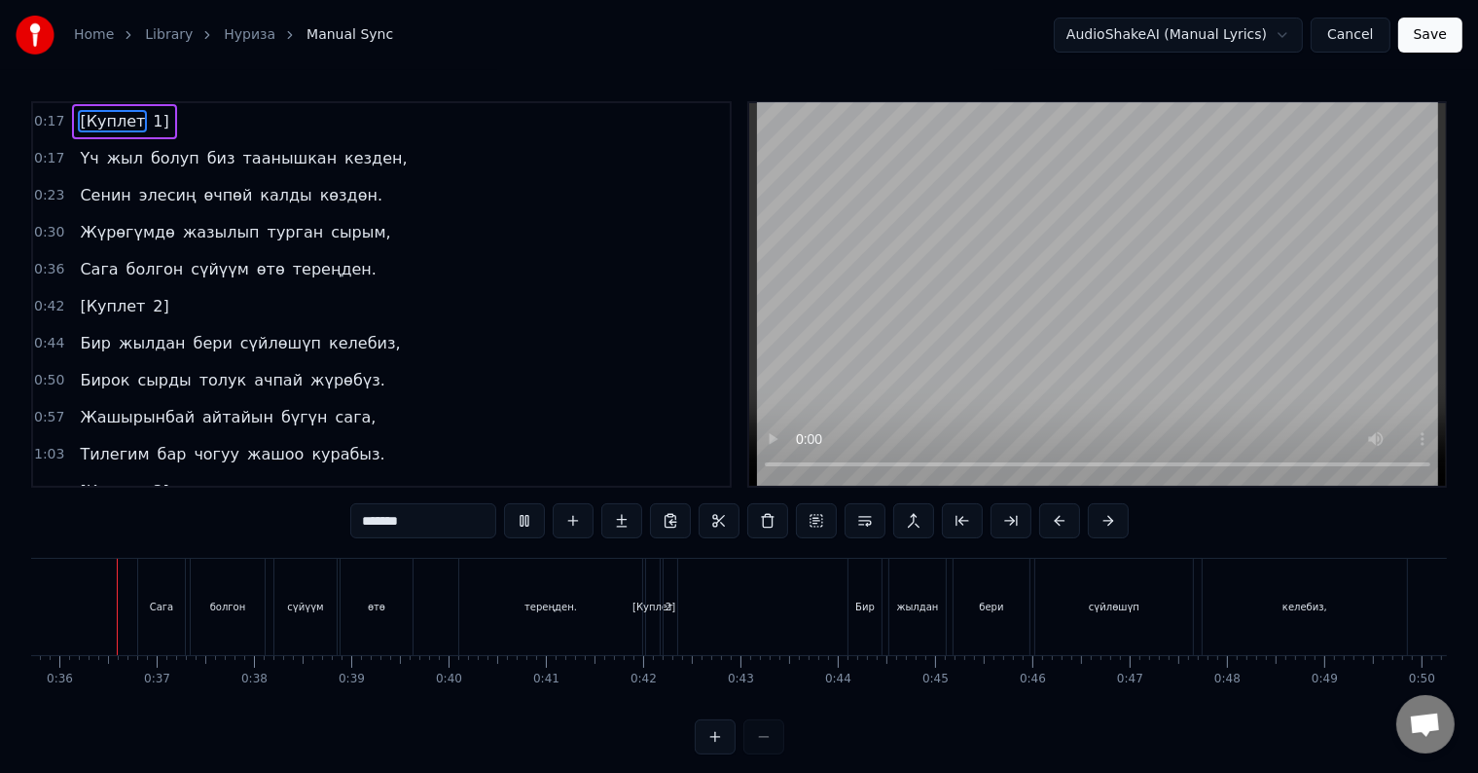
scroll to position [0, 3442]
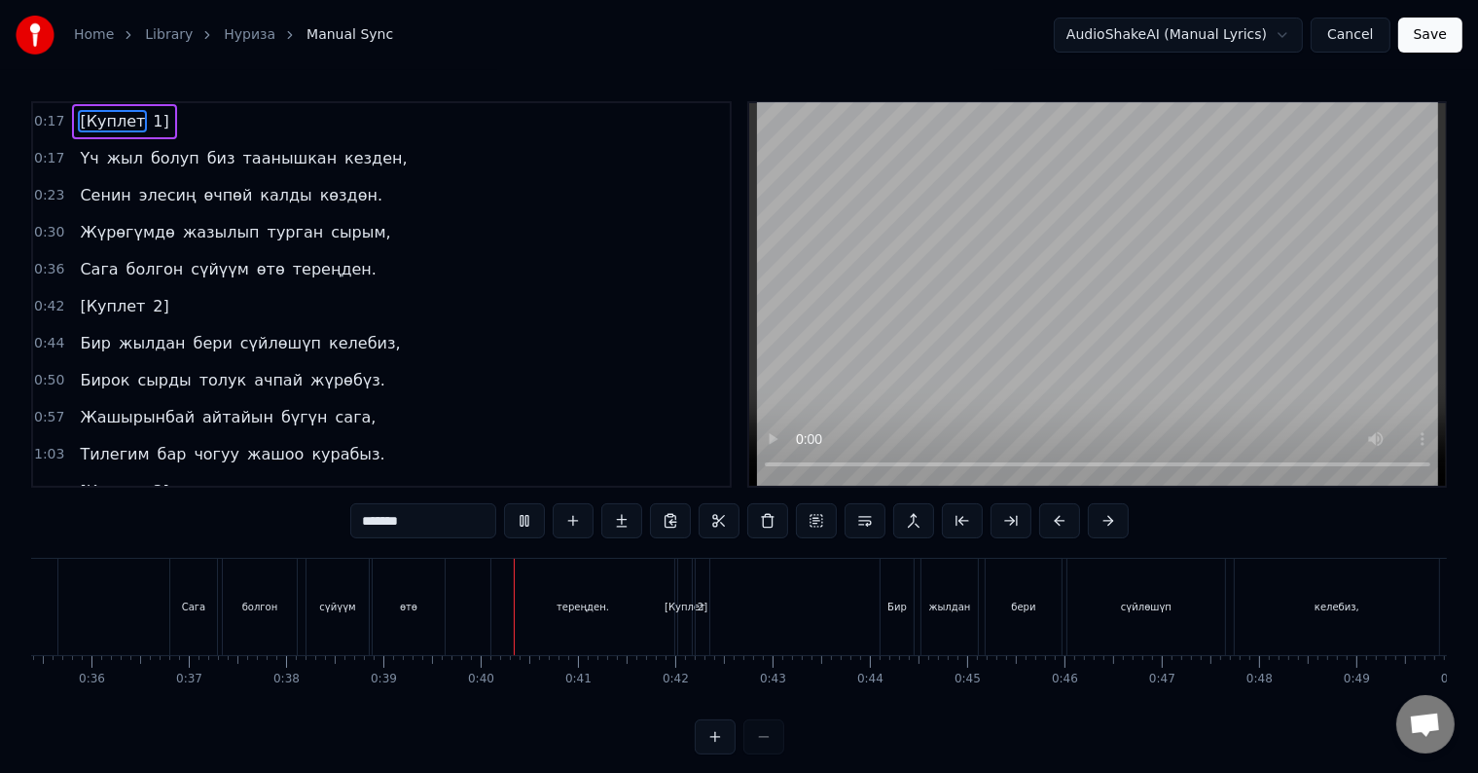
click at [715, 702] on div "[Куплет 1] Үч жыл болуп биз таанышкан кезден, [PERSON_NAME] элесиң өчпөй калды …" at bounding box center [739, 631] width 1416 height 146
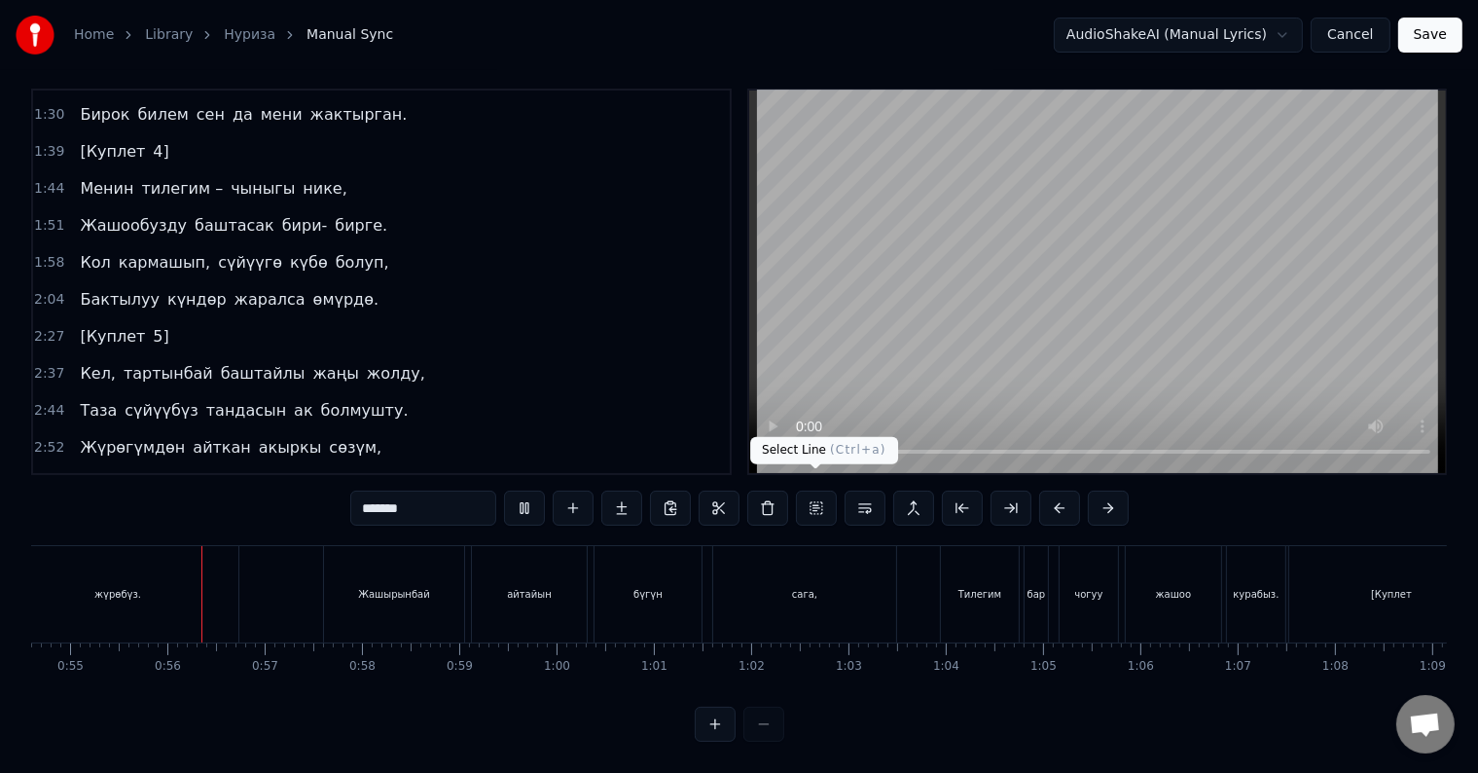
scroll to position [0, 5329]
